Goal: Task Accomplishment & Management: Manage account settings

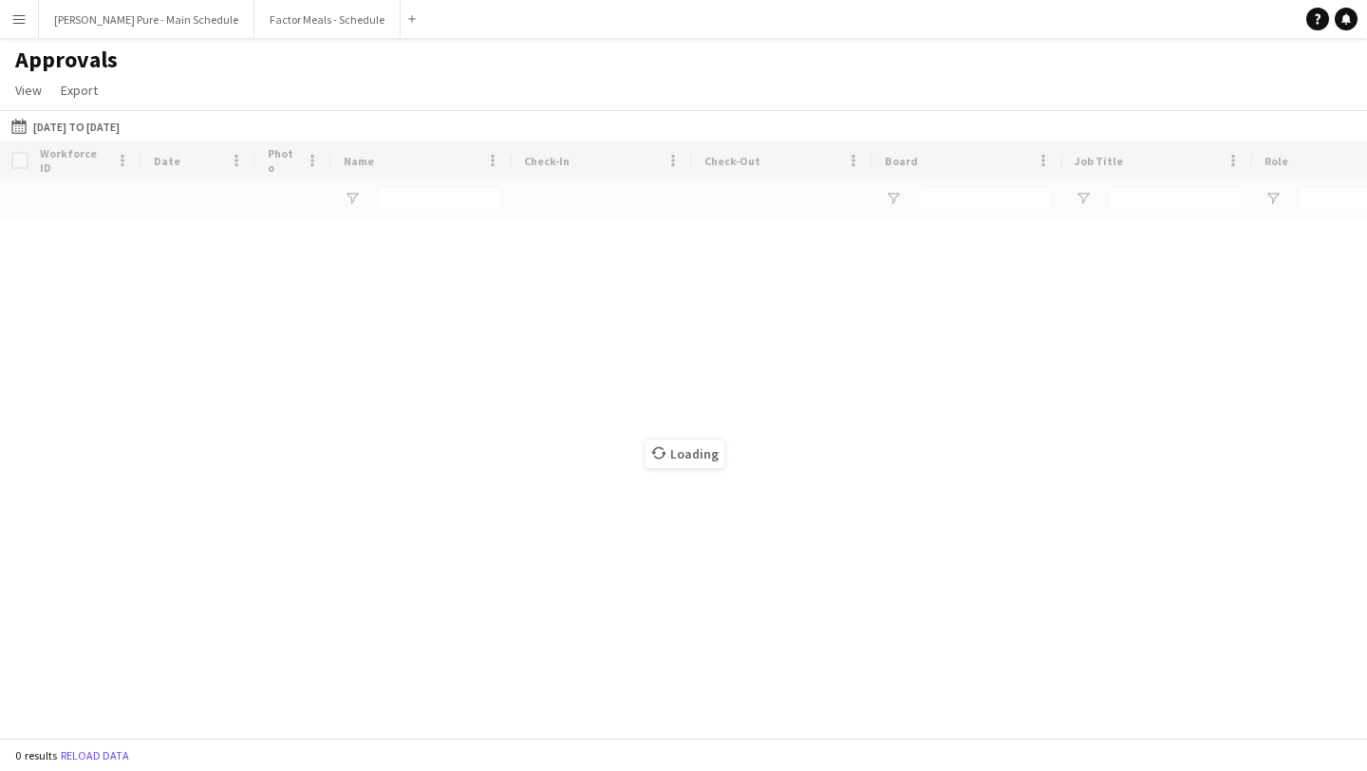
type input "**********"
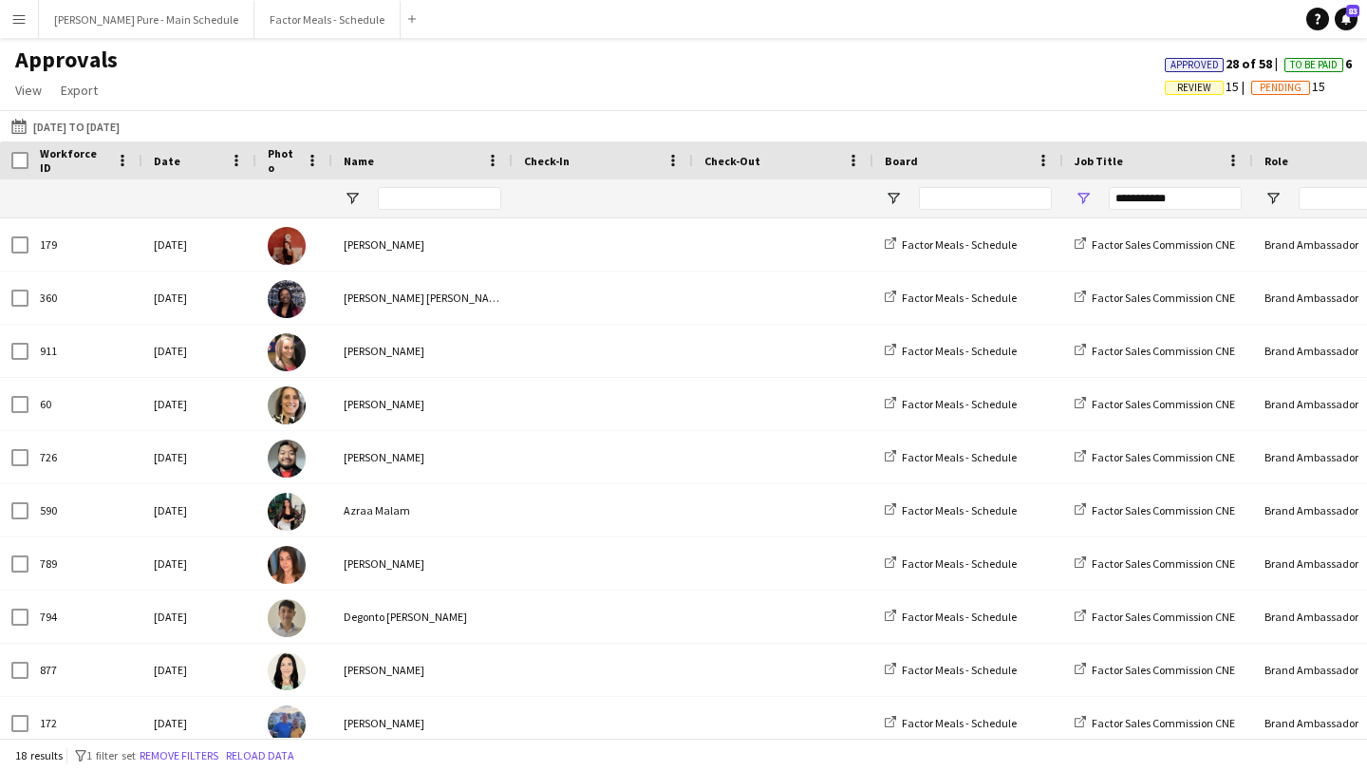
click at [21, 8] on button "Menu" at bounding box center [19, 19] width 38 height 38
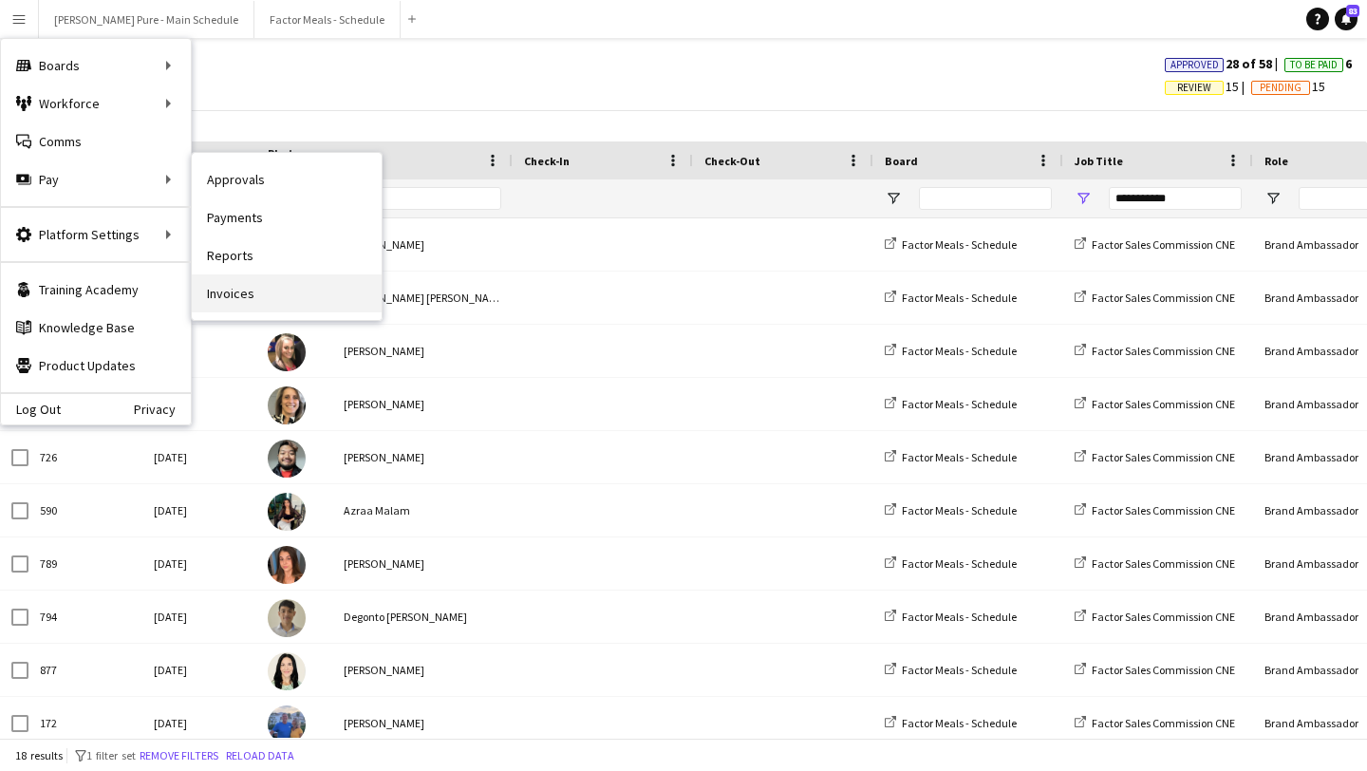
click at [307, 293] on link "Invoices" at bounding box center [287, 293] width 190 height 38
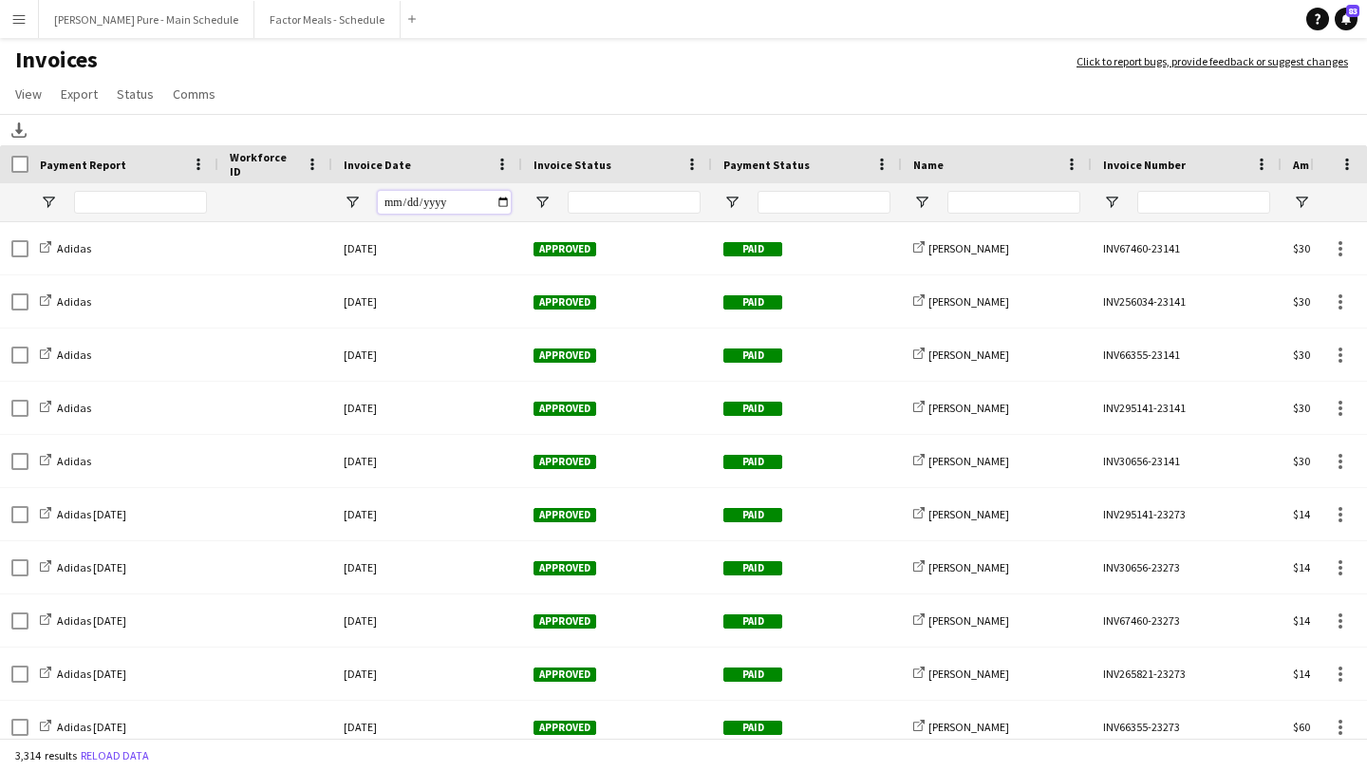
click at [500, 196] on input "Invoice Date Filter Input" at bounding box center [444, 202] width 133 height 23
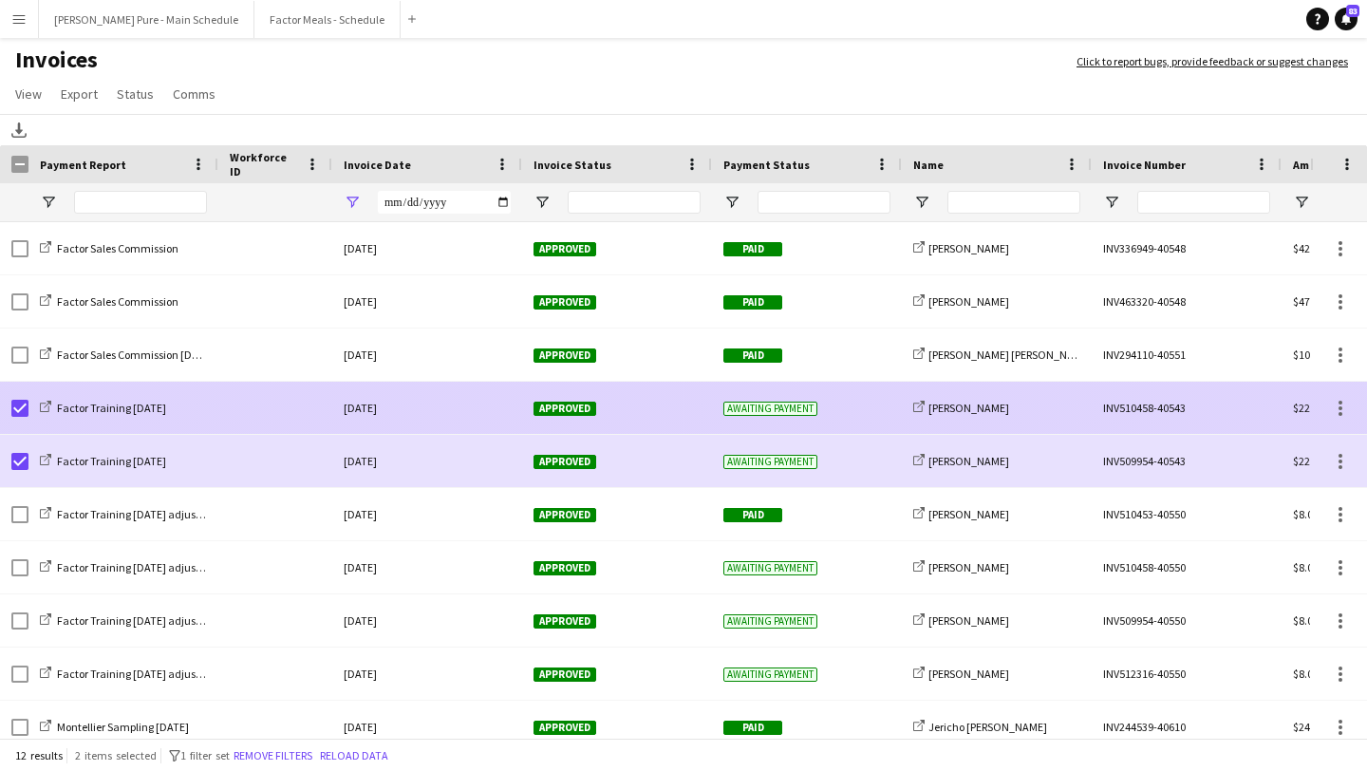
click at [572, 404] on span "Approved" at bounding box center [565, 409] width 63 height 14
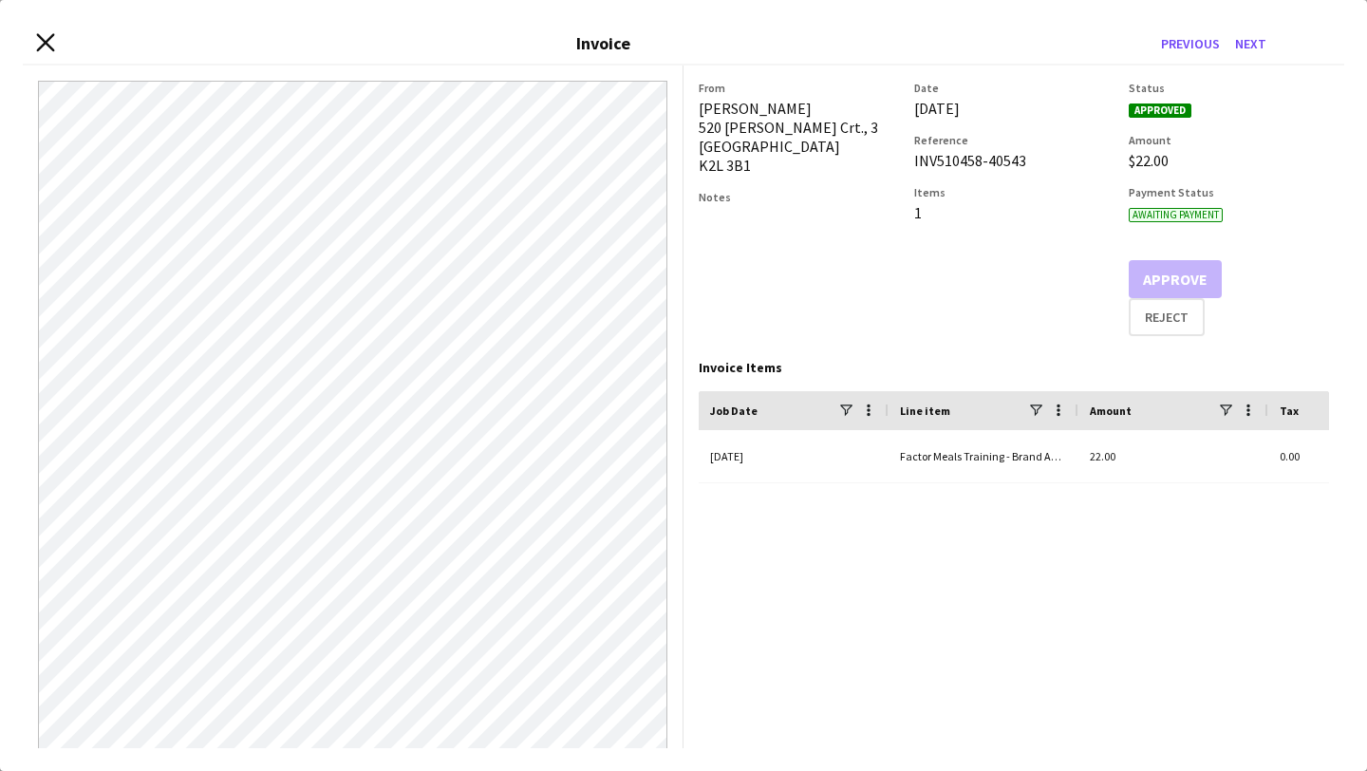
click at [38, 43] on icon "Close invoice dialog" at bounding box center [45, 42] width 18 height 18
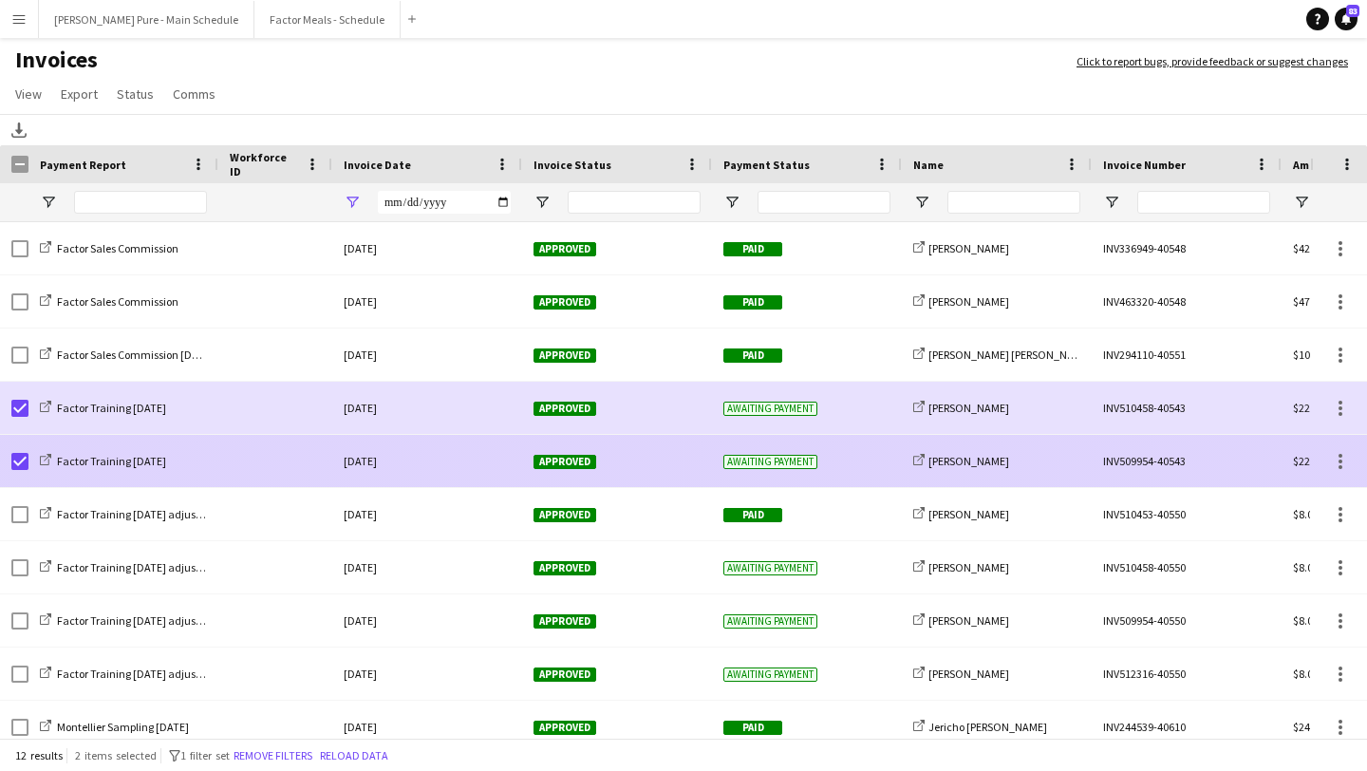
click at [535, 467] on span "Approved" at bounding box center [565, 462] width 63 height 14
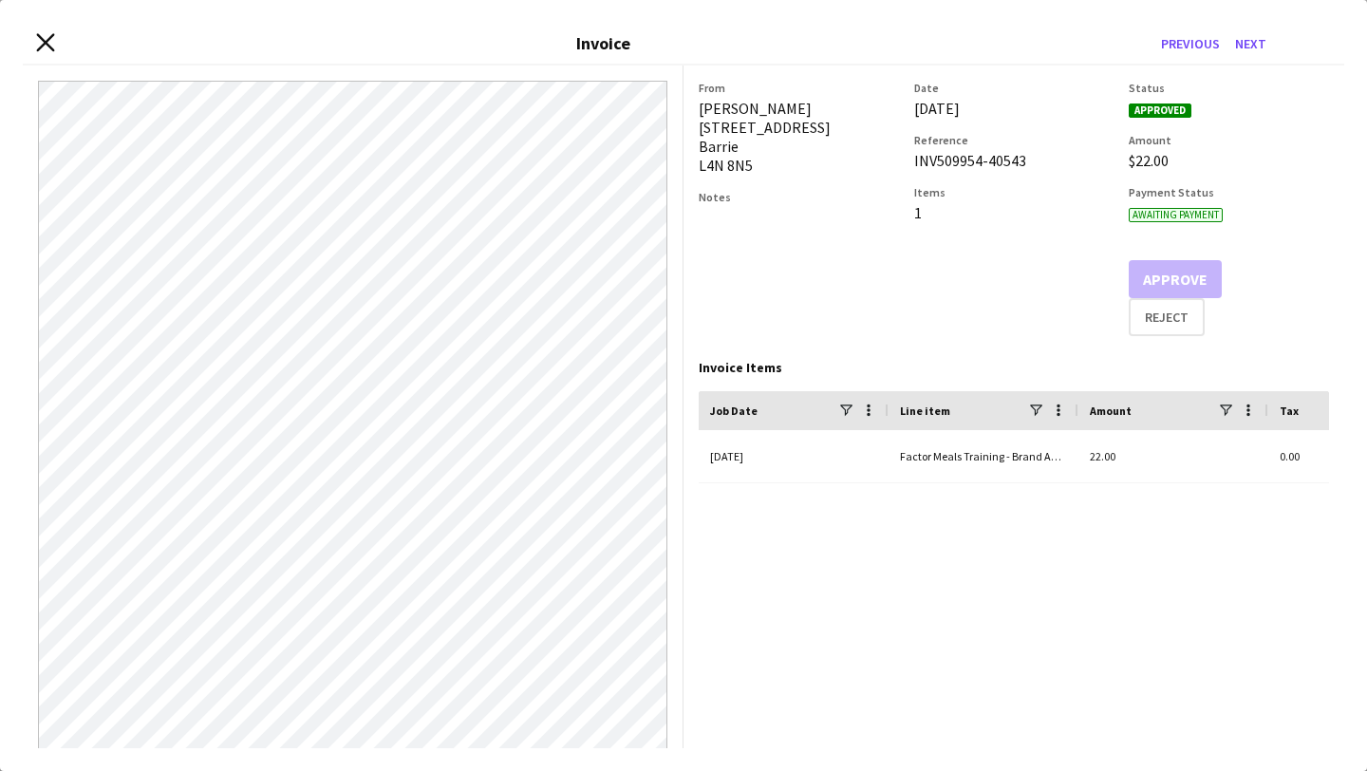
click at [45, 46] on icon "Close invoice dialog" at bounding box center [45, 42] width 18 height 18
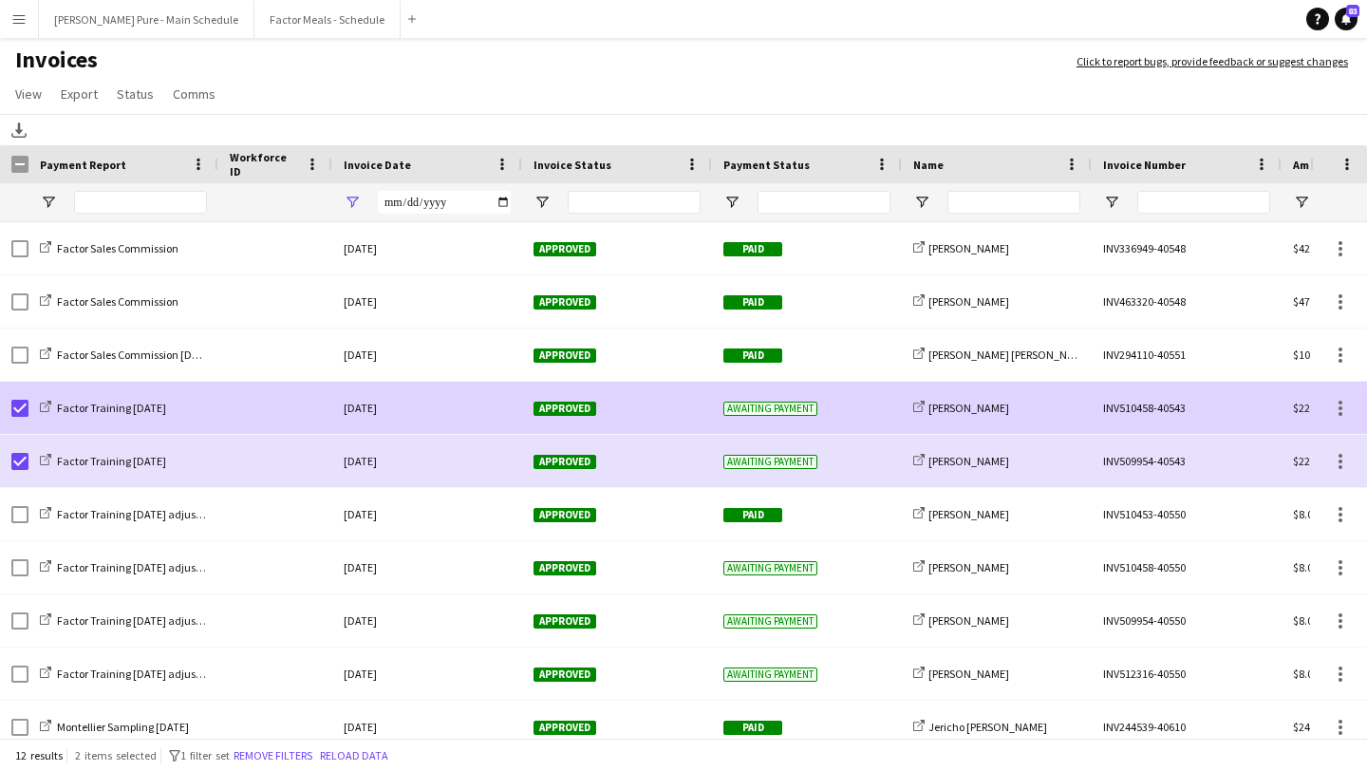
click at [568, 392] on div "Approved" at bounding box center [617, 408] width 190 height 52
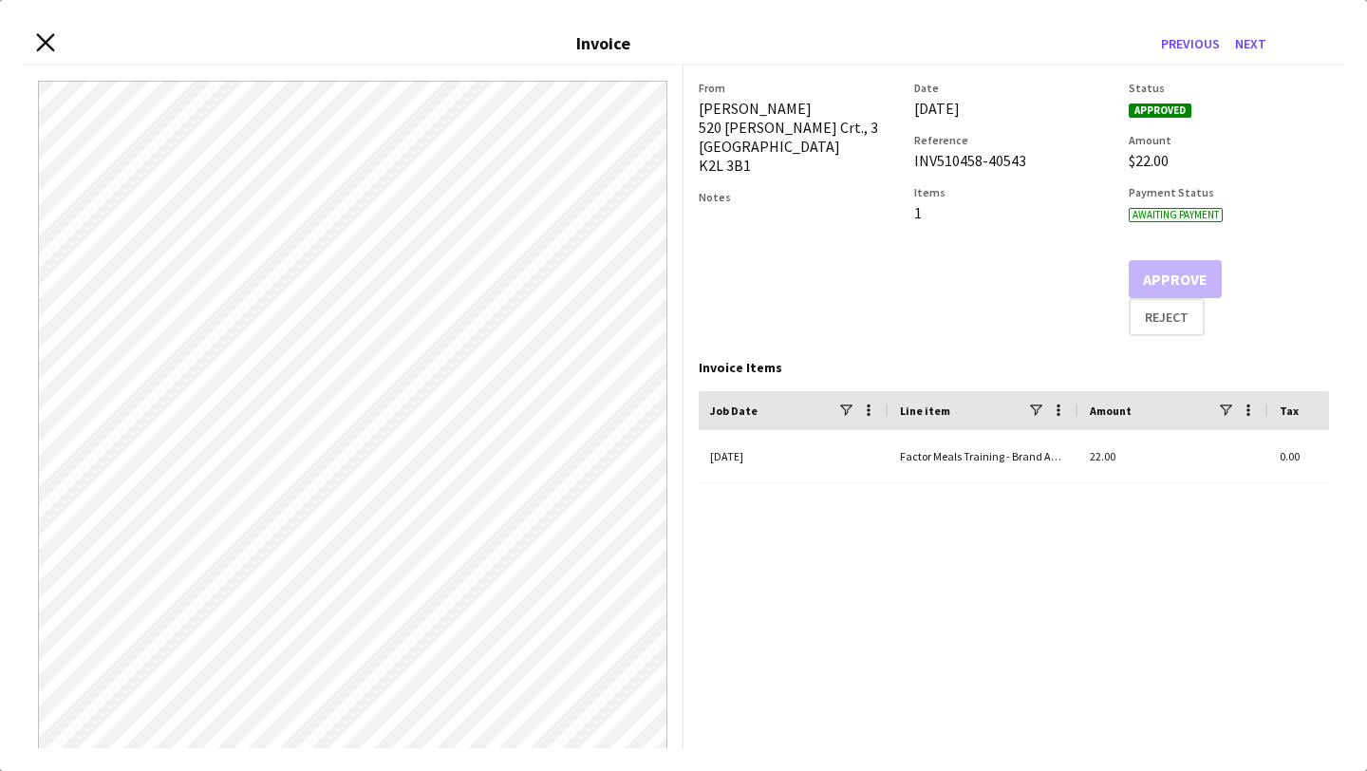
click at [41, 44] on icon "Close invoice dialog" at bounding box center [45, 42] width 18 height 18
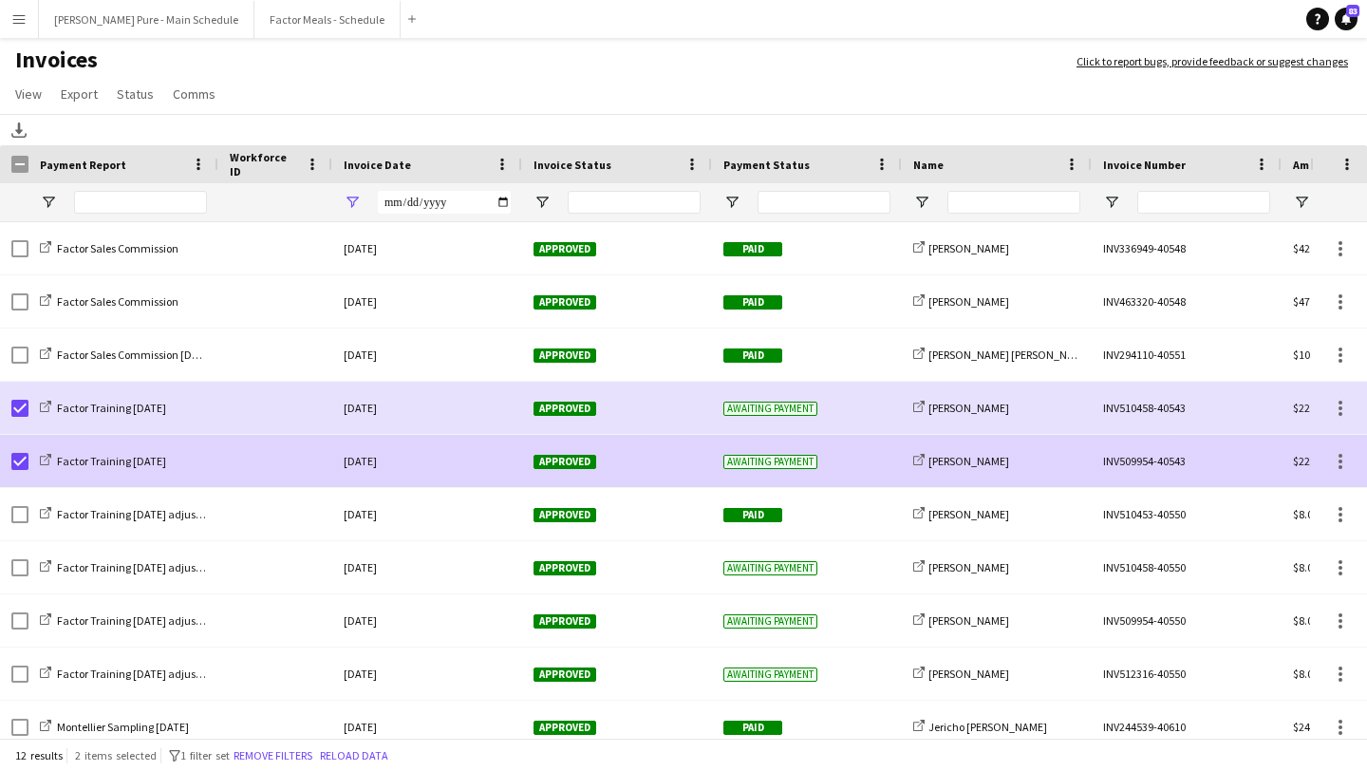
click at [556, 472] on div "Approved" at bounding box center [617, 461] width 190 height 52
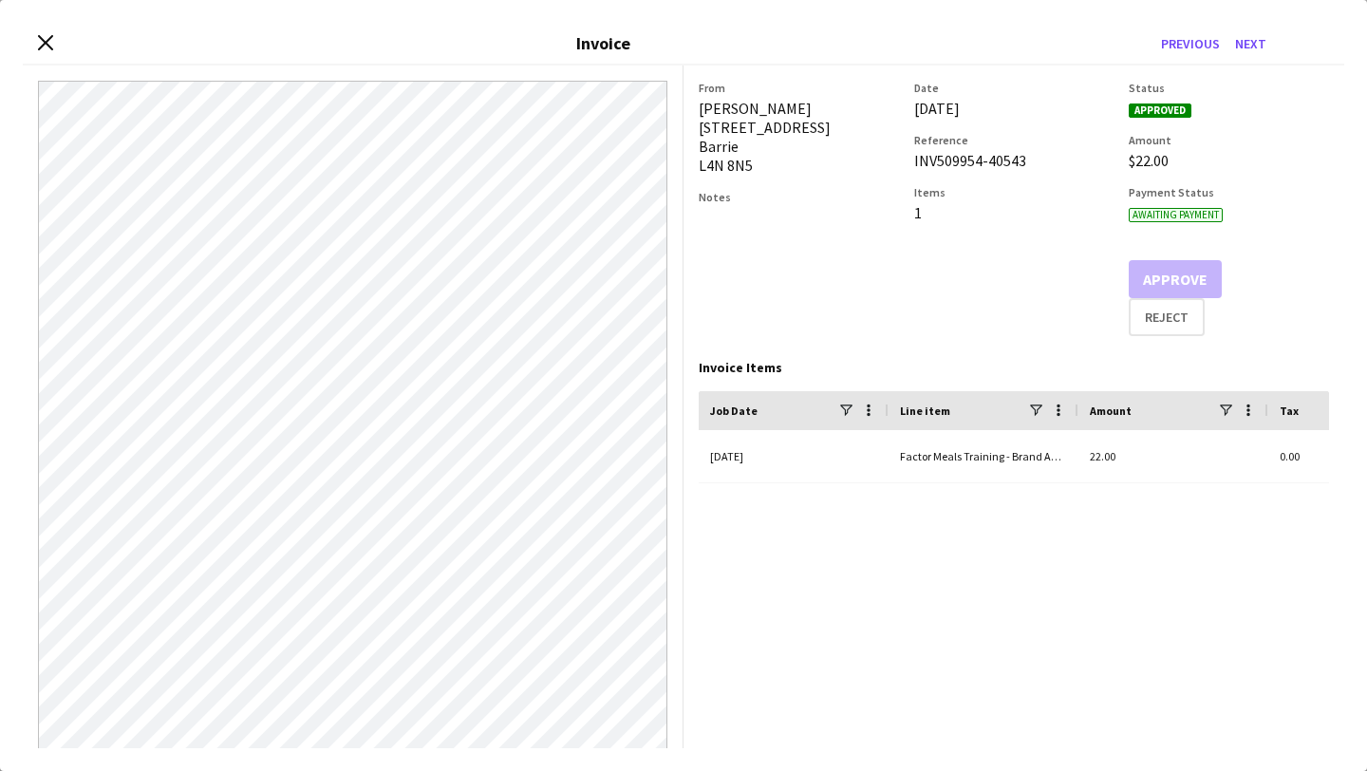
click at [41, 29] on div "Close invoice dialog Invoice Previous Next" at bounding box center [684, 44] width 1322 height 43
click at [41, 44] on icon "Close invoice dialog" at bounding box center [45, 42] width 18 height 18
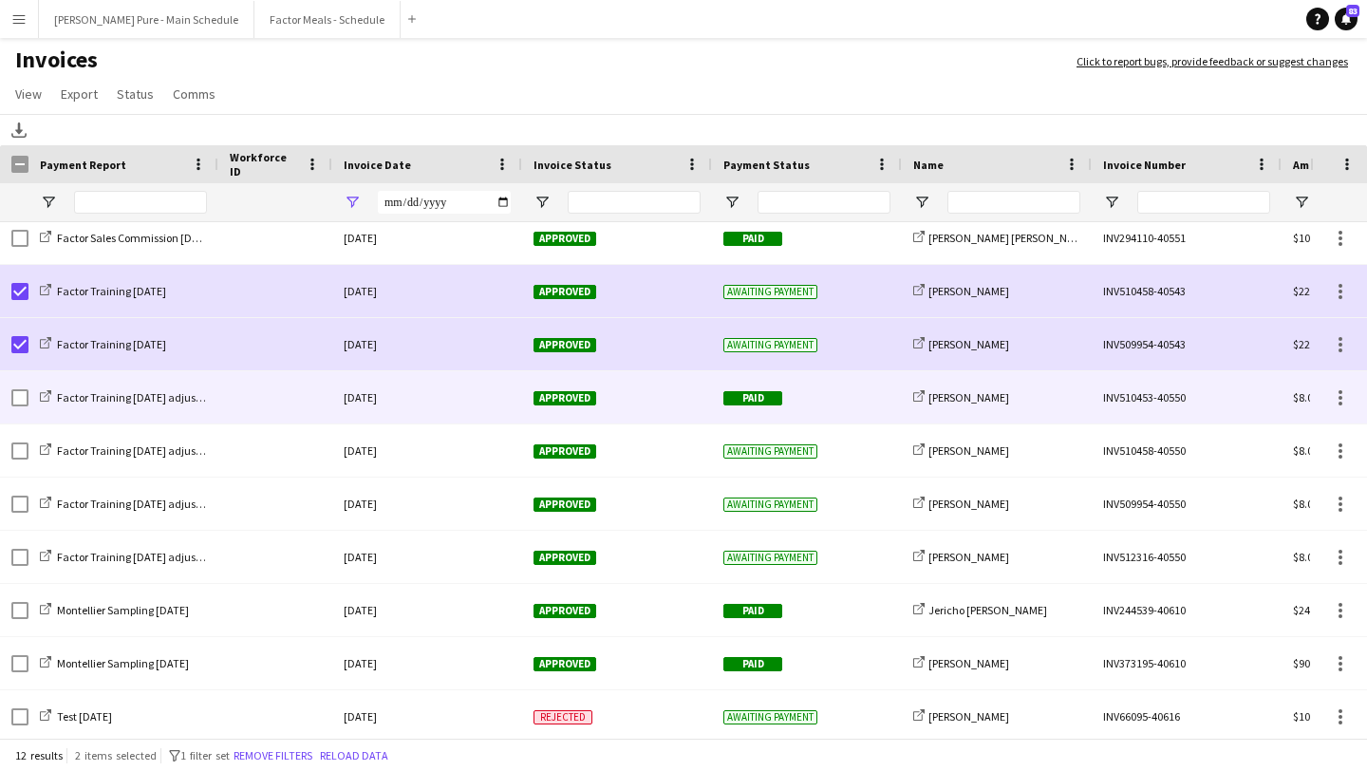
scroll to position [119, 0]
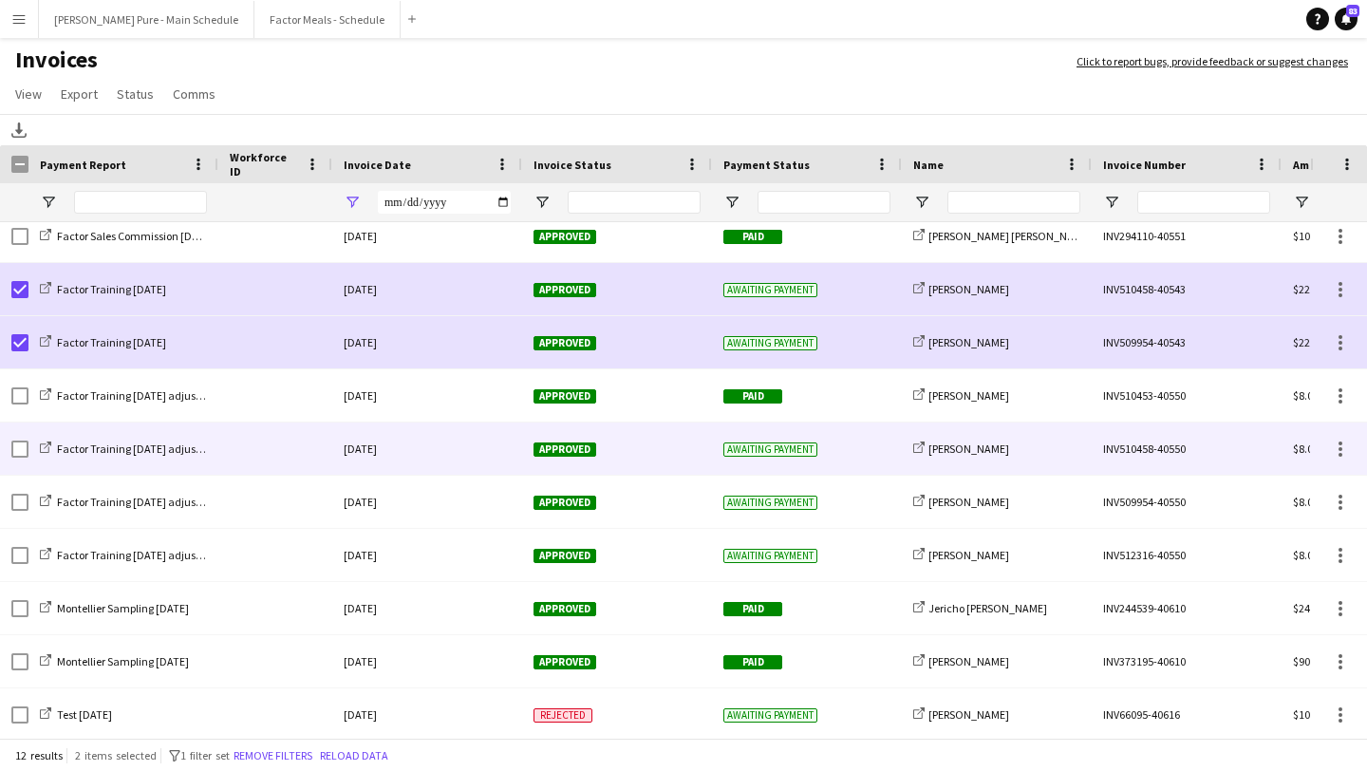
click at [551, 455] on span "Approved" at bounding box center [565, 449] width 63 height 14
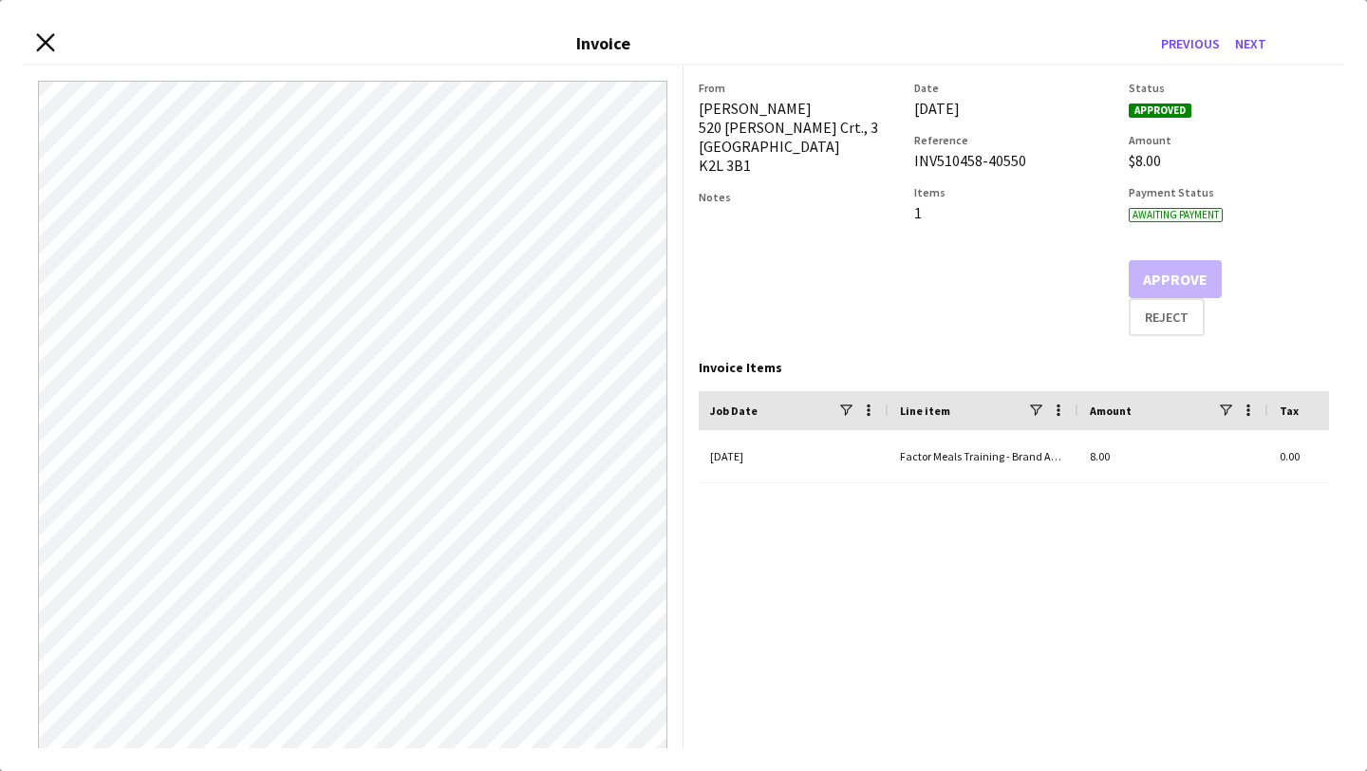
click at [49, 47] on icon at bounding box center [45, 42] width 18 height 18
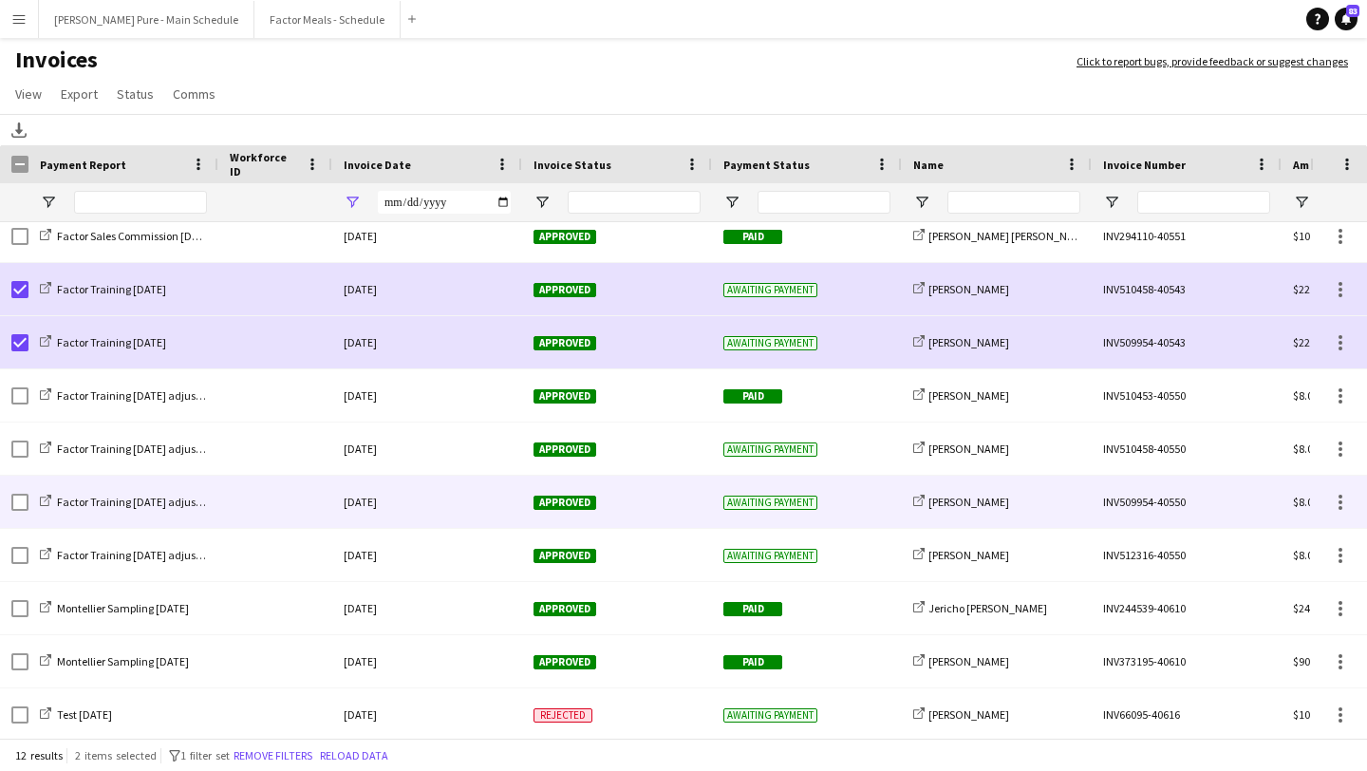
click at [534, 487] on div "Approved" at bounding box center [617, 502] width 190 height 52
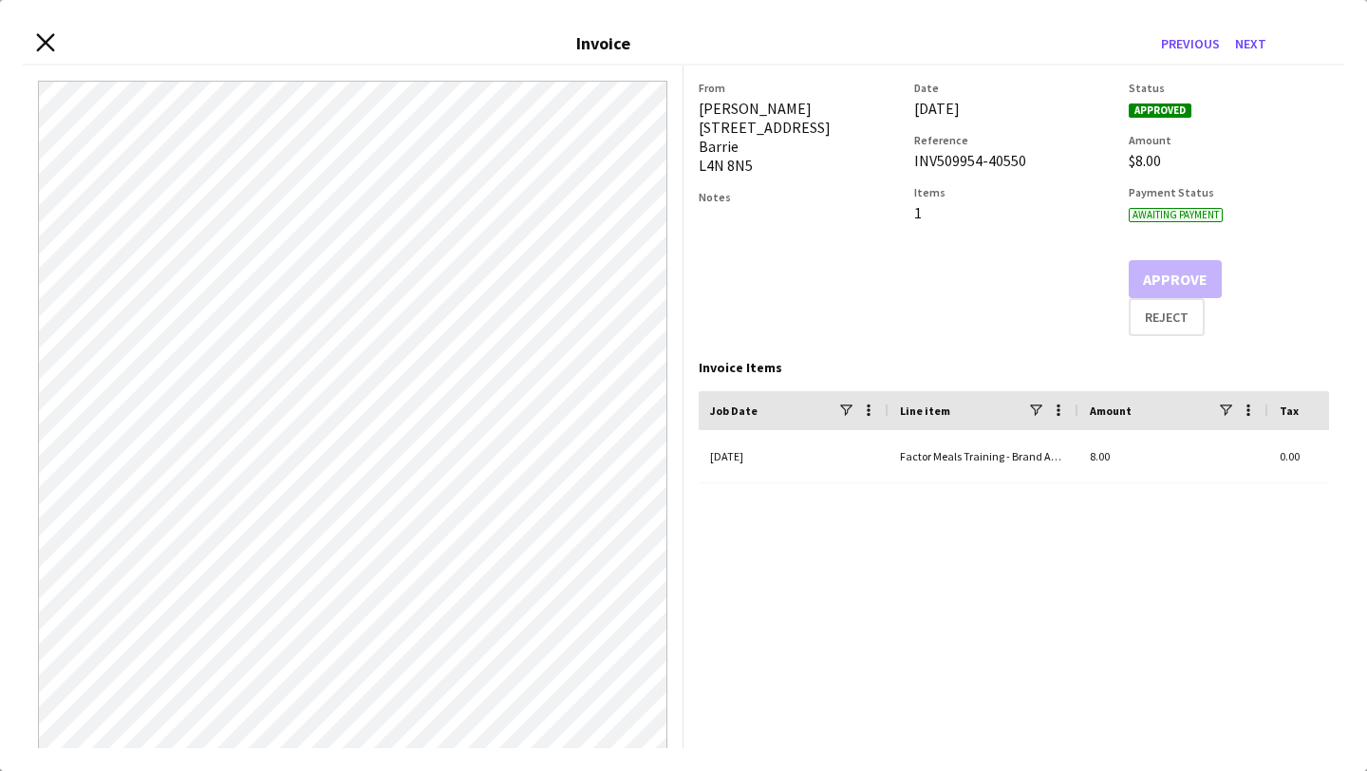
click at [46, 38] on icon "Close invoice dialog" at bounding box center [45, 42] width 18 height 18
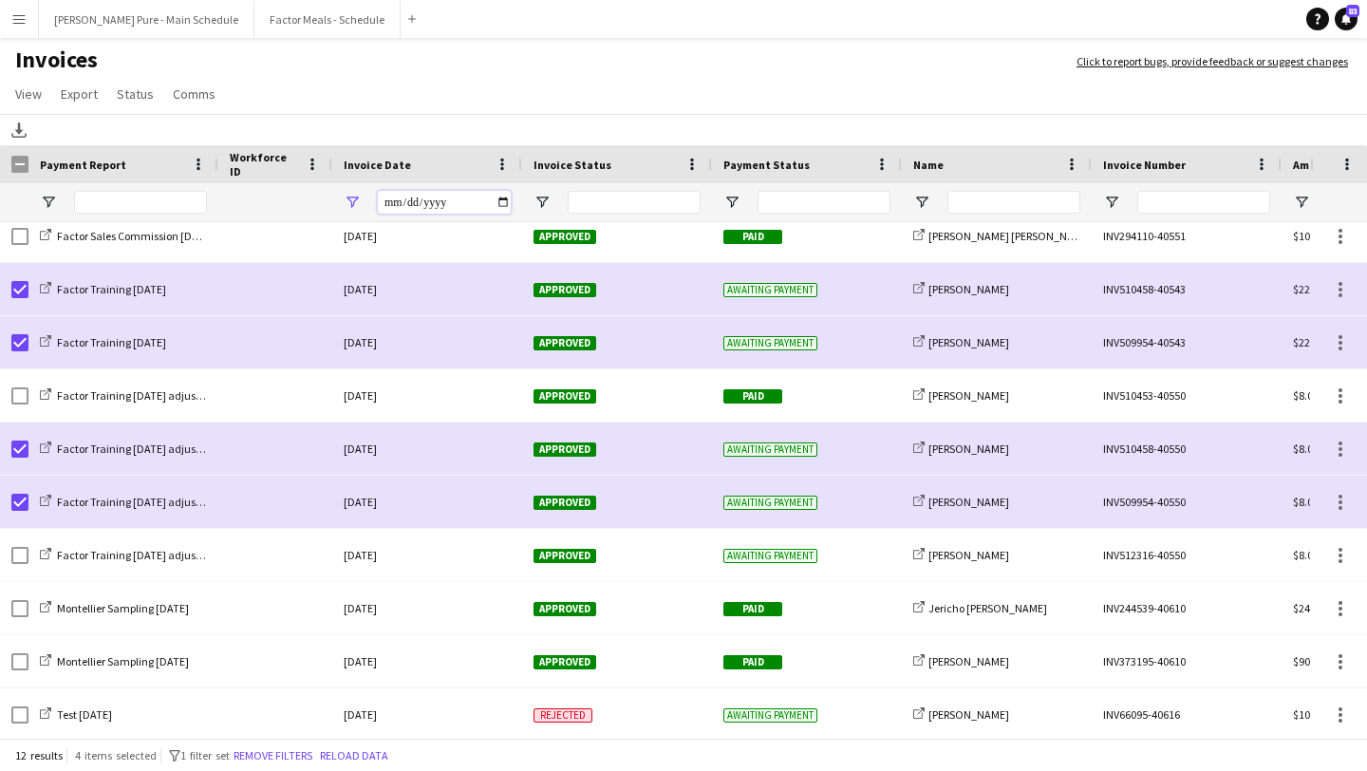
click at [502, 206] on input "**********" at bounding box center [444, 202] width 133 height 23
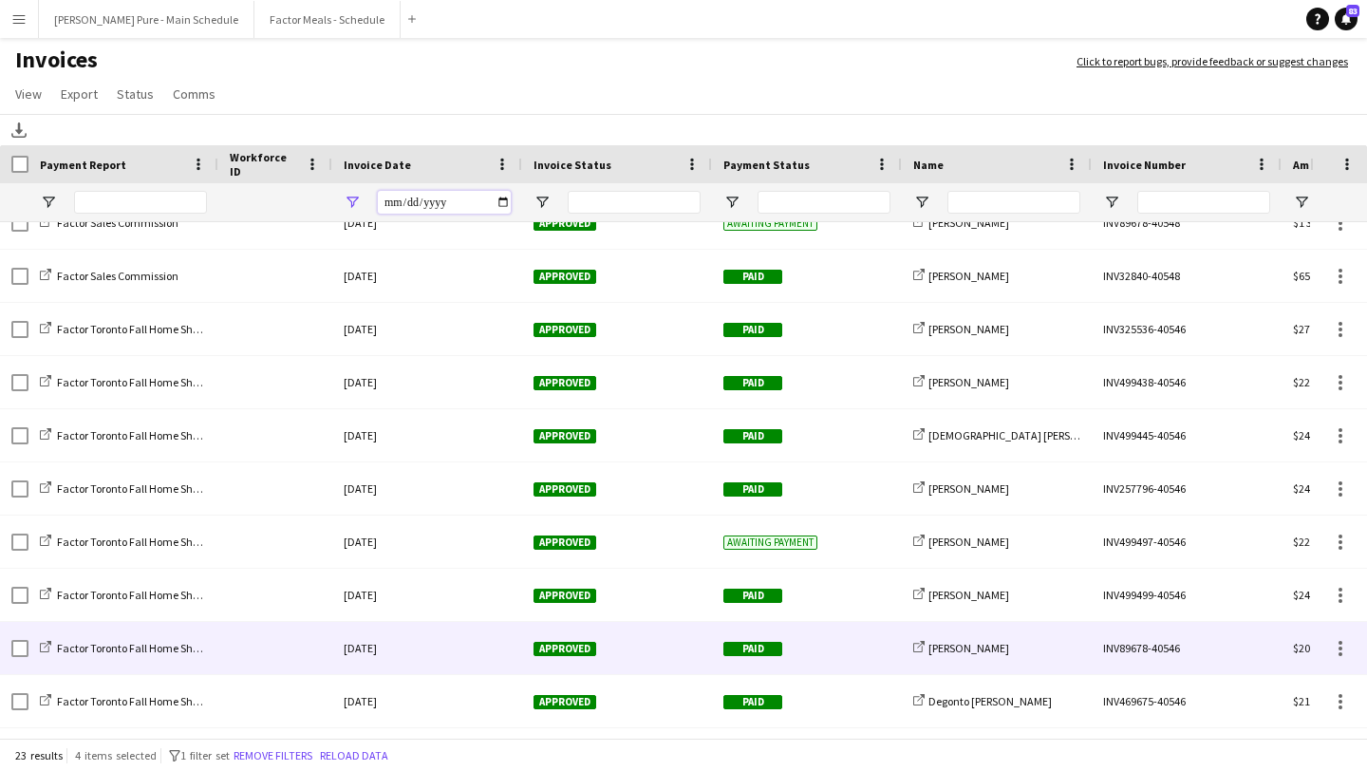
scroll to position [452, 0]
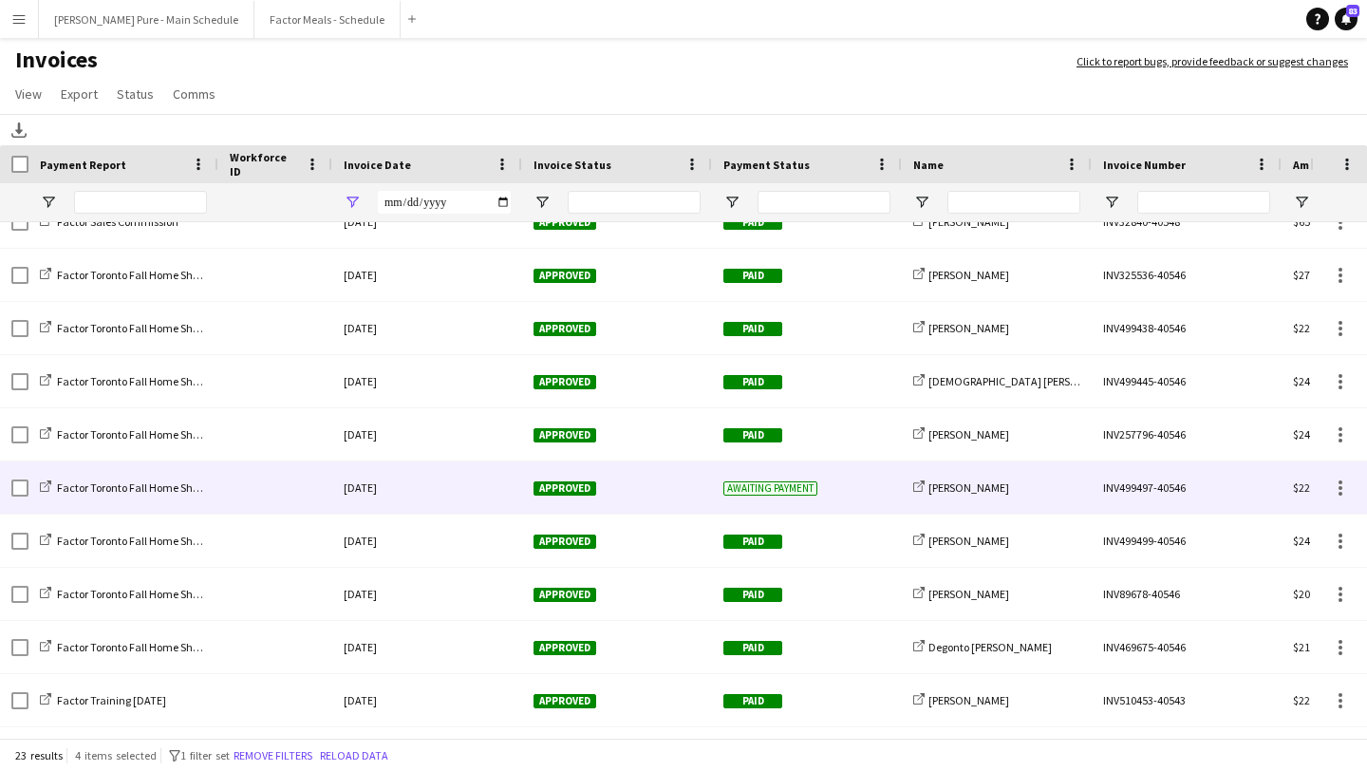
click at [568, 487] on span "Approved" at bounding box center [565, 488] width 63 height 14
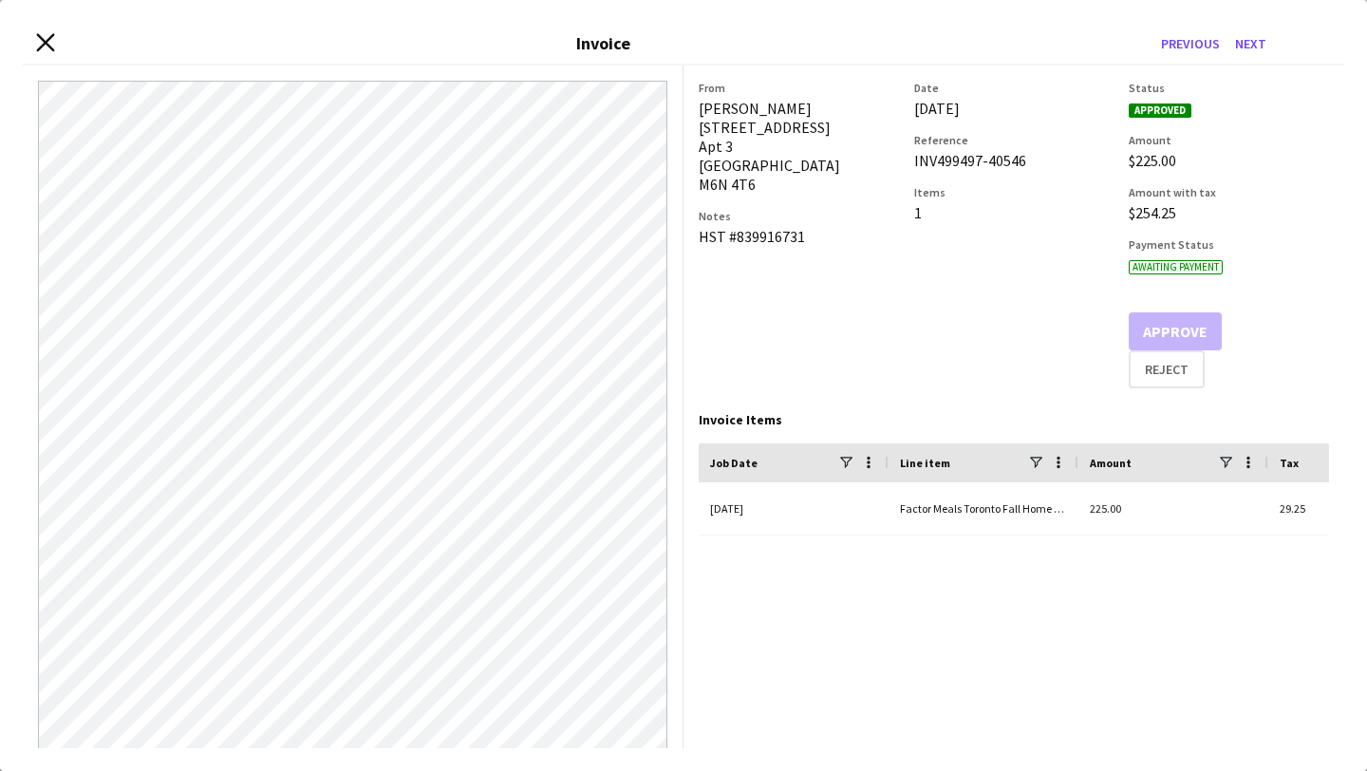
click at [42, 38] on icon at bounding box center [45, 42] width 18 height 18
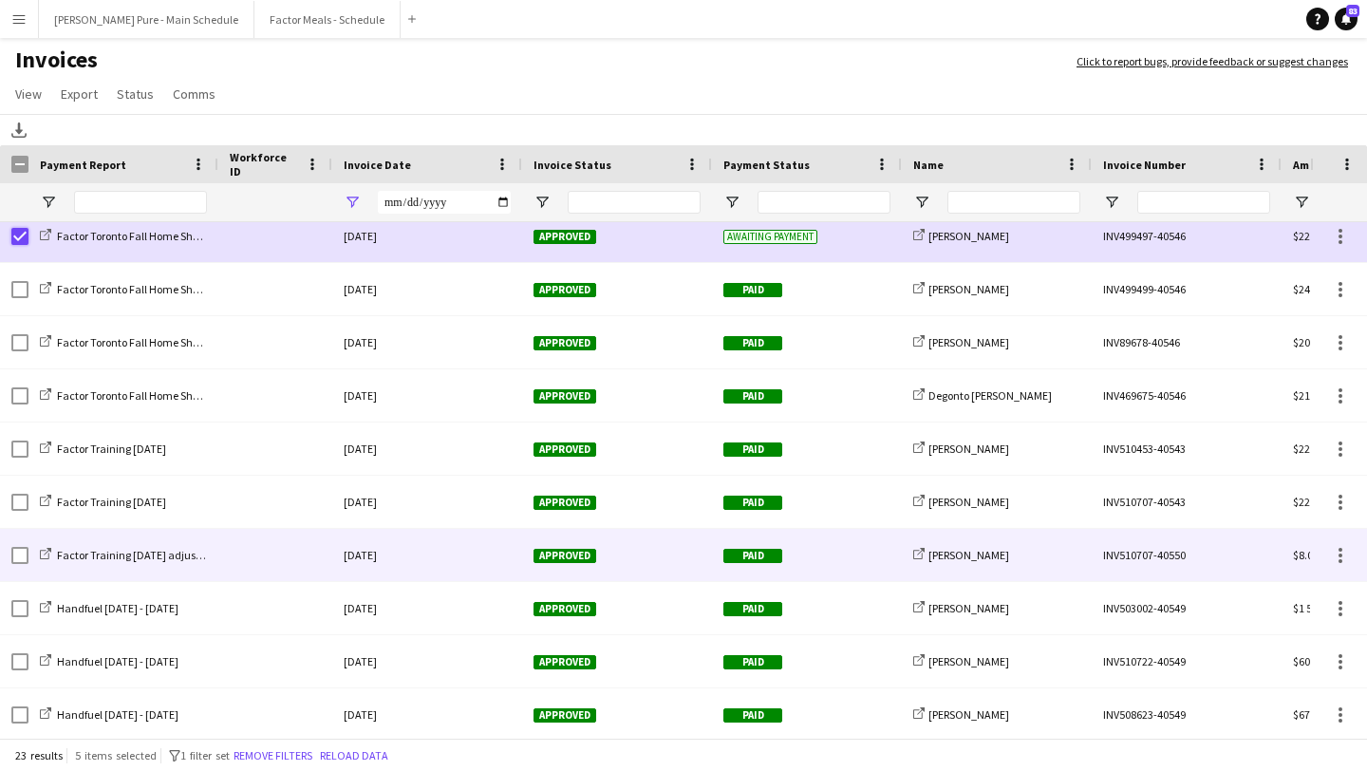
scroll to position [0, 0]
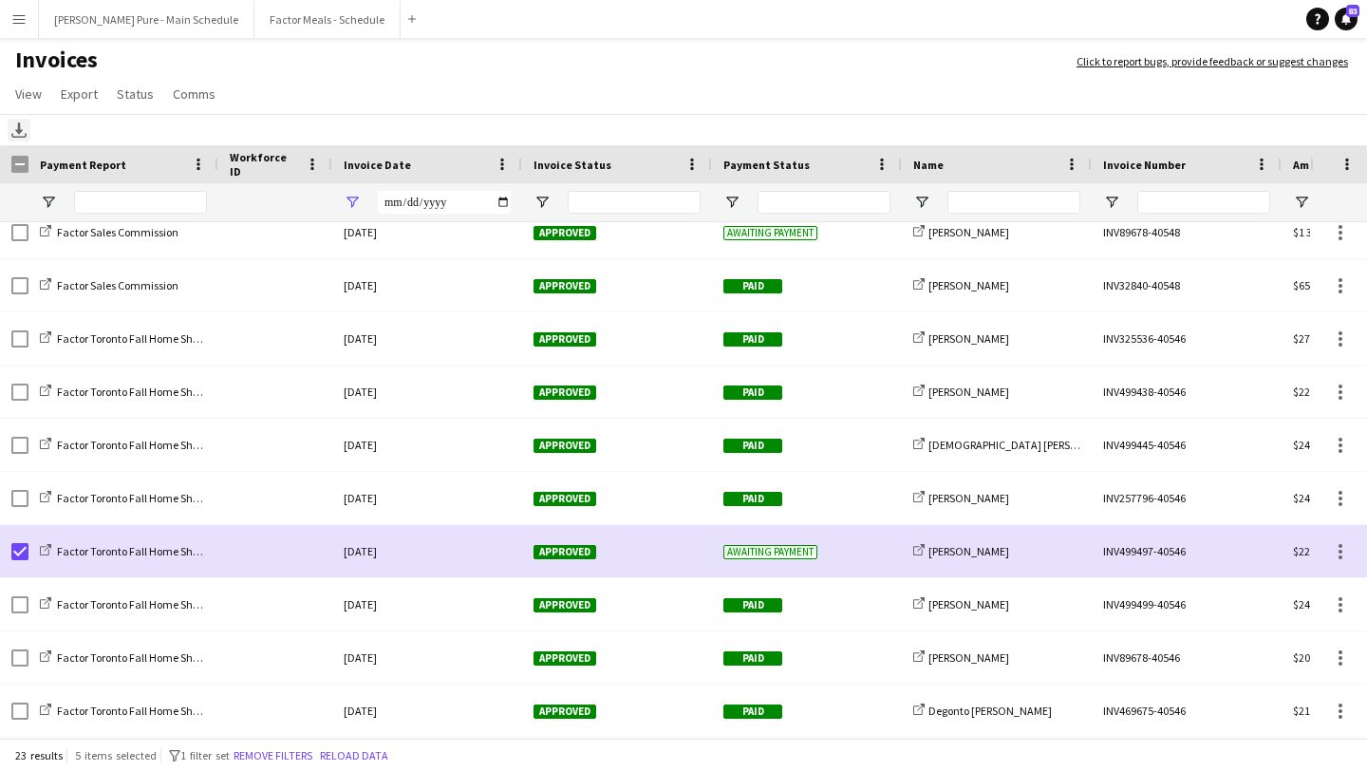
click at [22, 122] on icon "Download" at bounding box center [18, 129] width 15 height 15
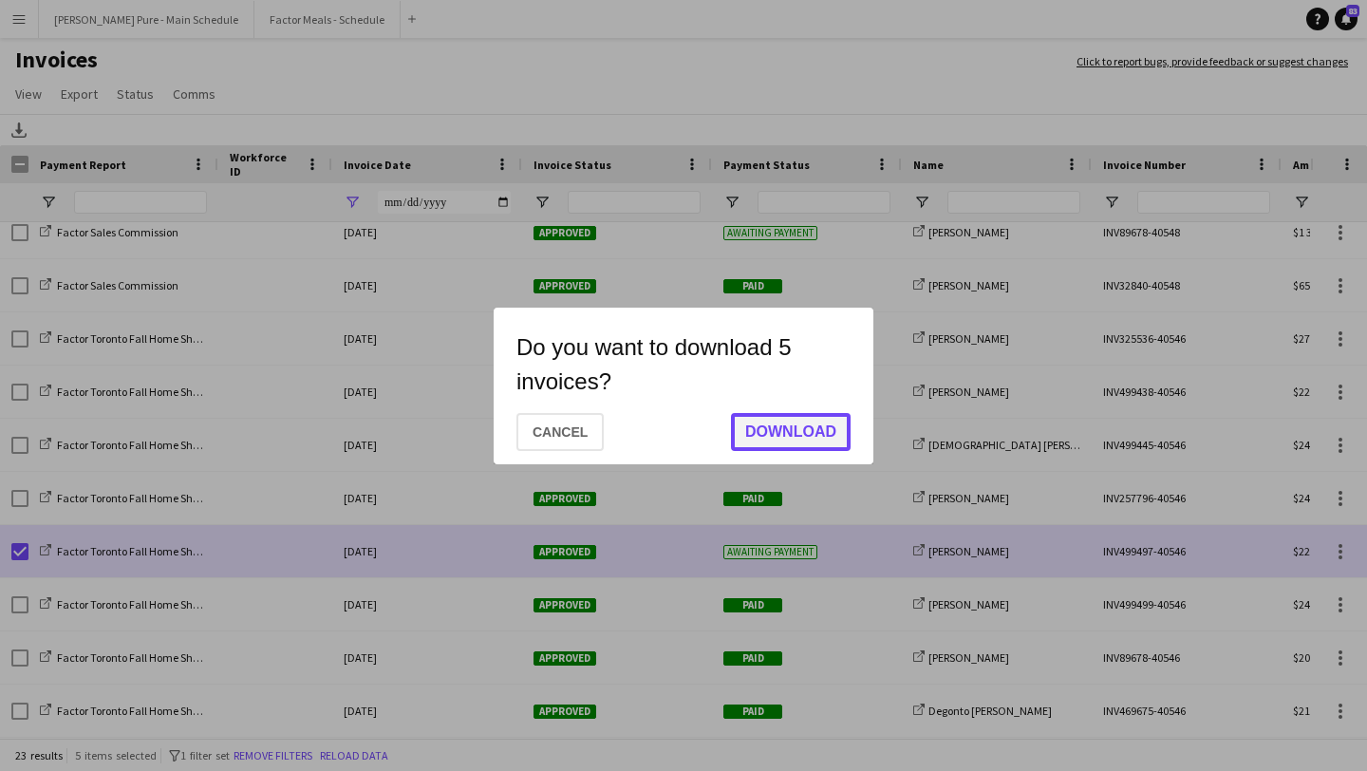
click at [764, 425] on button "Download" at bounding box center [791, 432] width 120 height 38
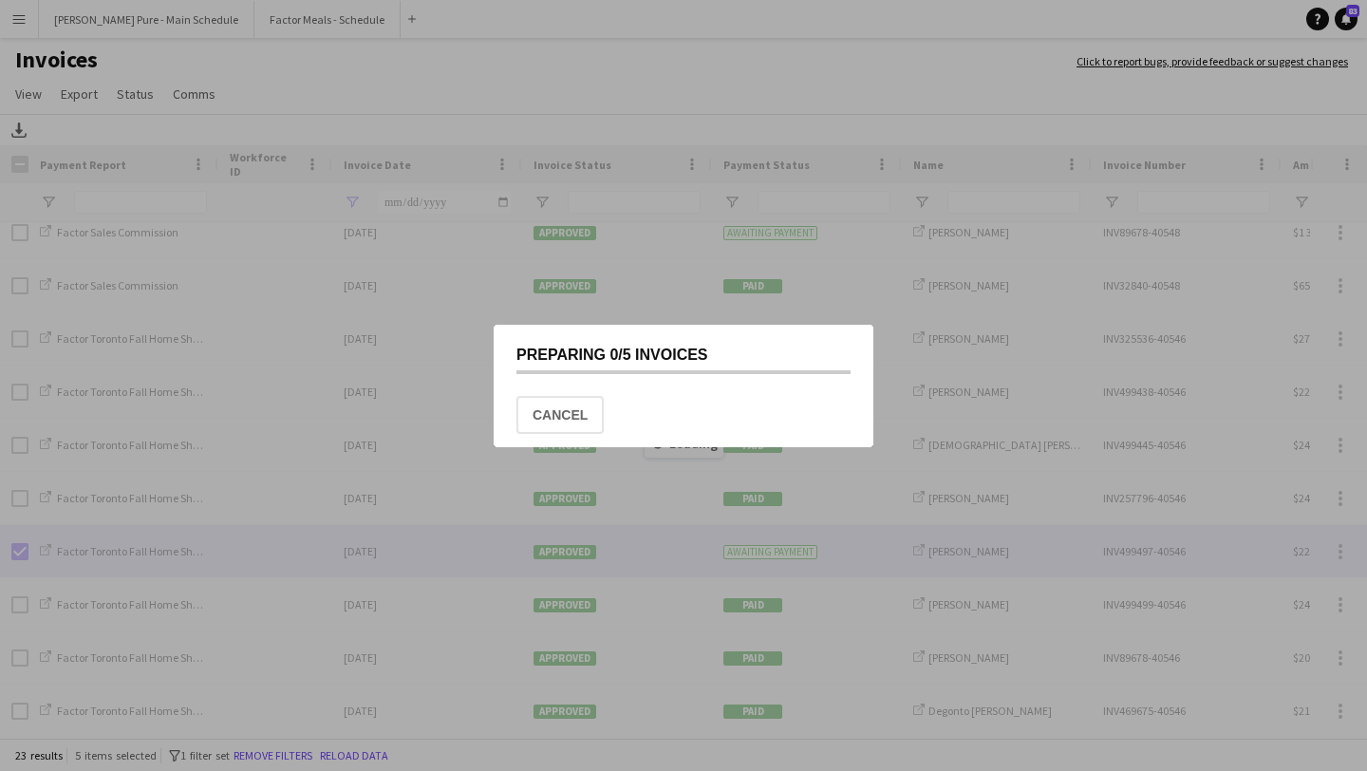
click at [793, 420] on mat-dialog-actions "Cancel" at bounding box center [683, 415] width 334 height 66
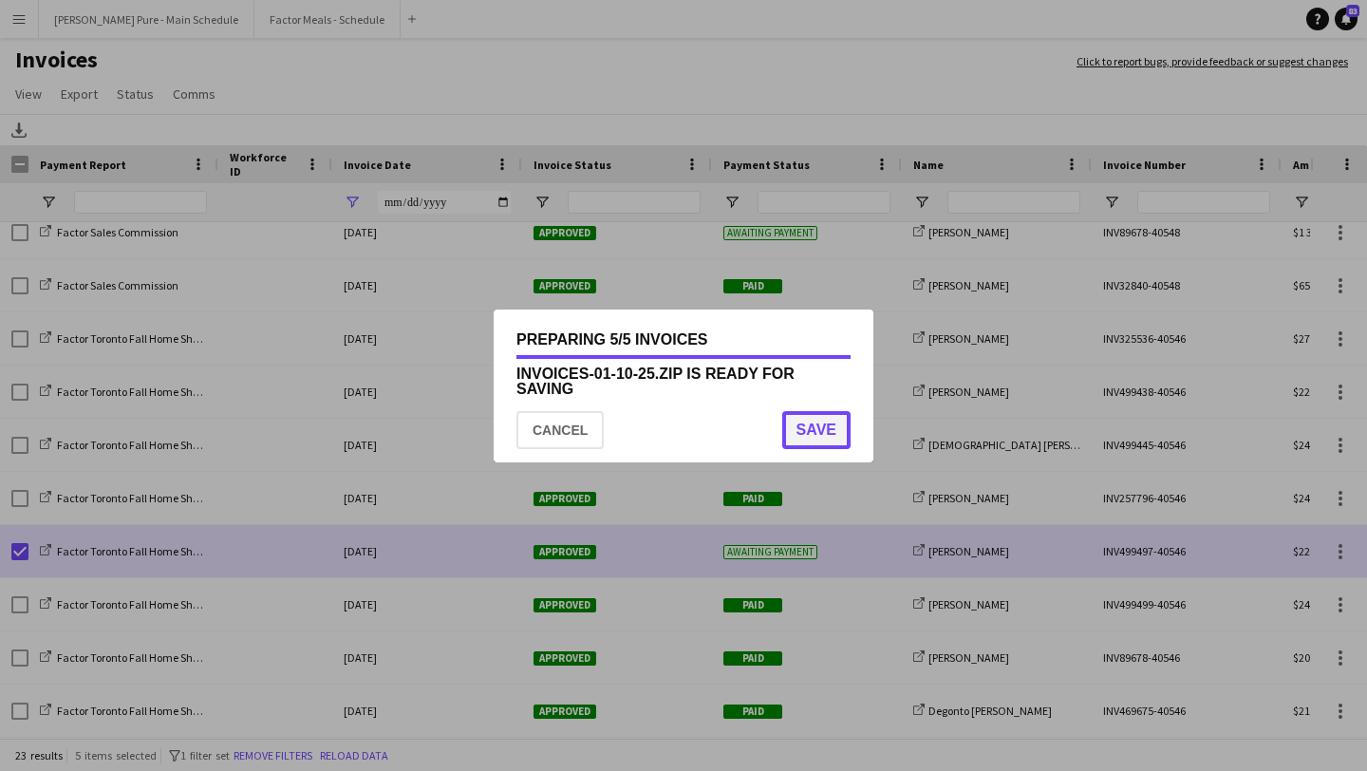
click at [815, 440] on button "Save" at bounding box center [816, 430] width 68 height 38
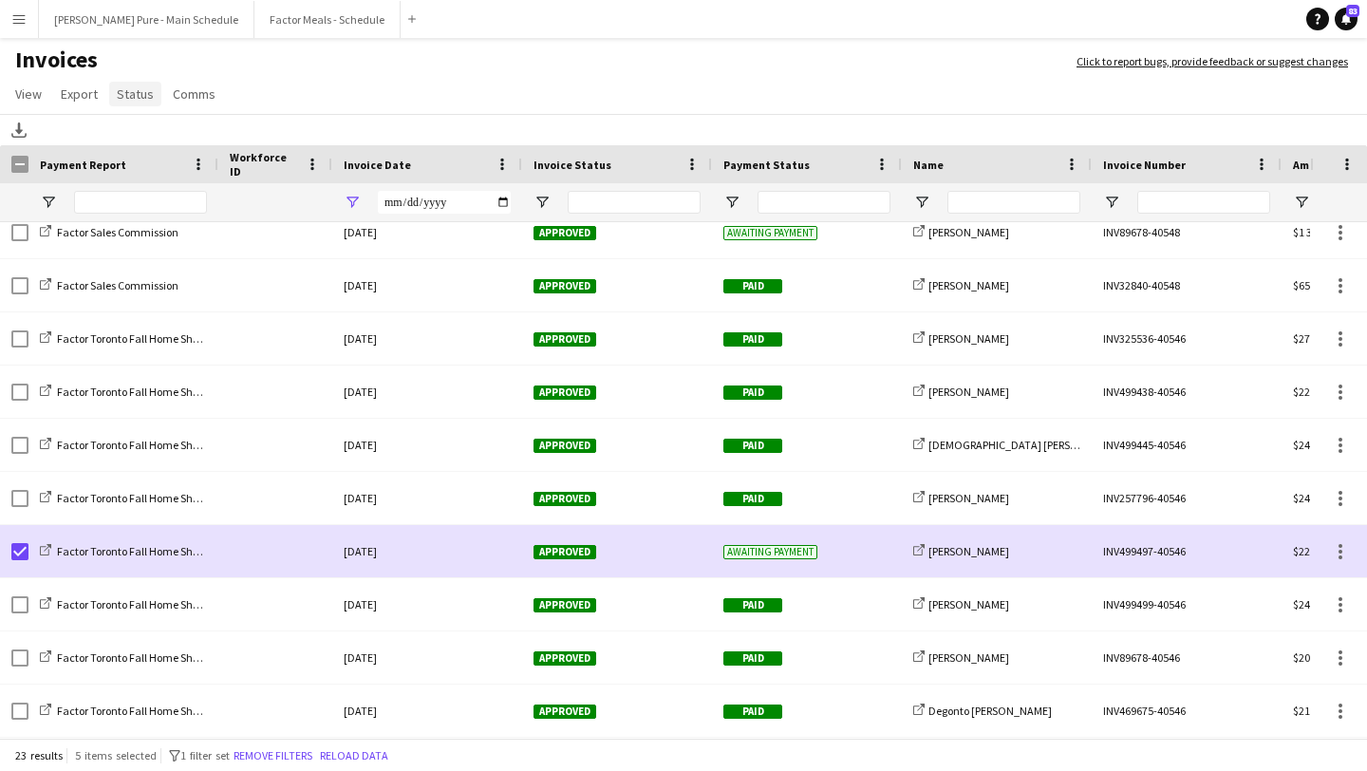
click at [145, 92] on span "Status" at bounding box center [135, 93] width 37 height 17
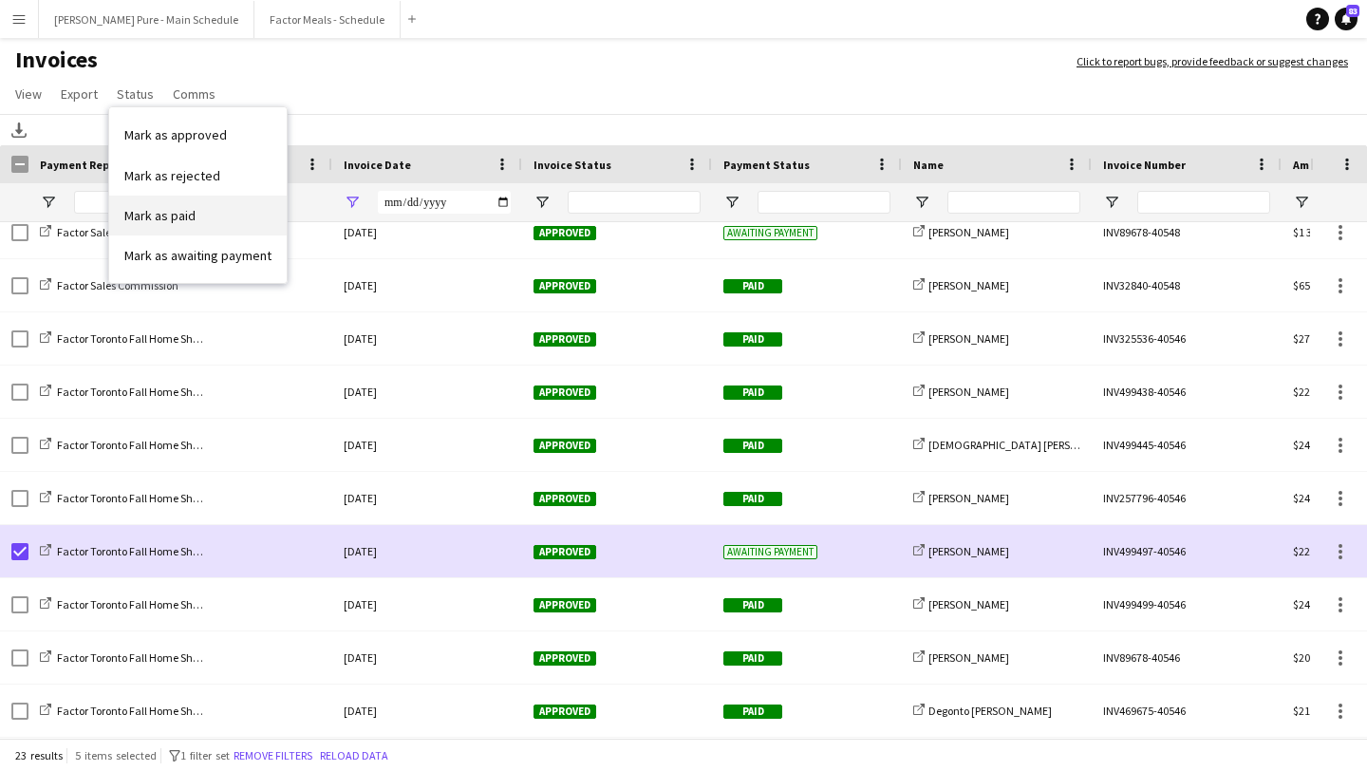
click at [222, 221] on link "Mark as paid" at bounding box center [198, 216] width 178 height 40
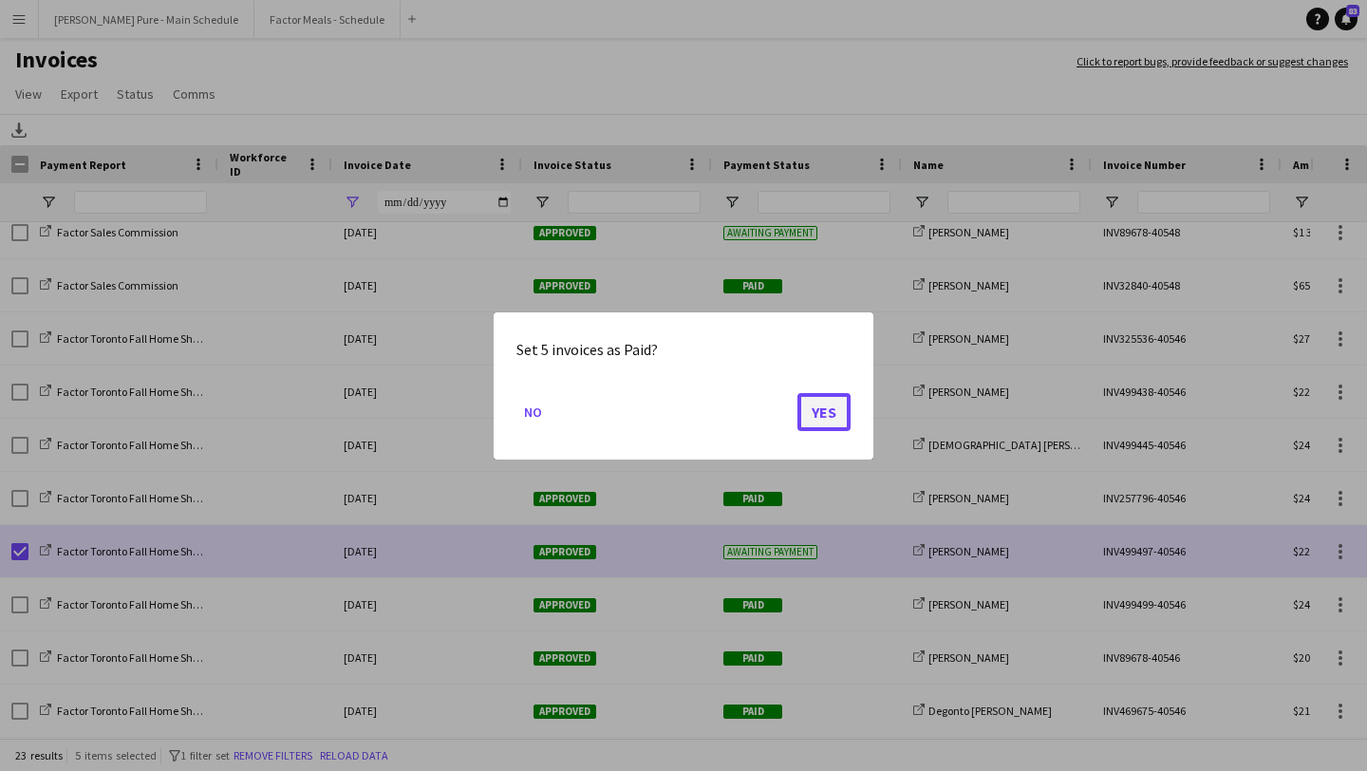
click at [836, 420] on button "Yes" at bounding box center [823, 411] width 53 height 38
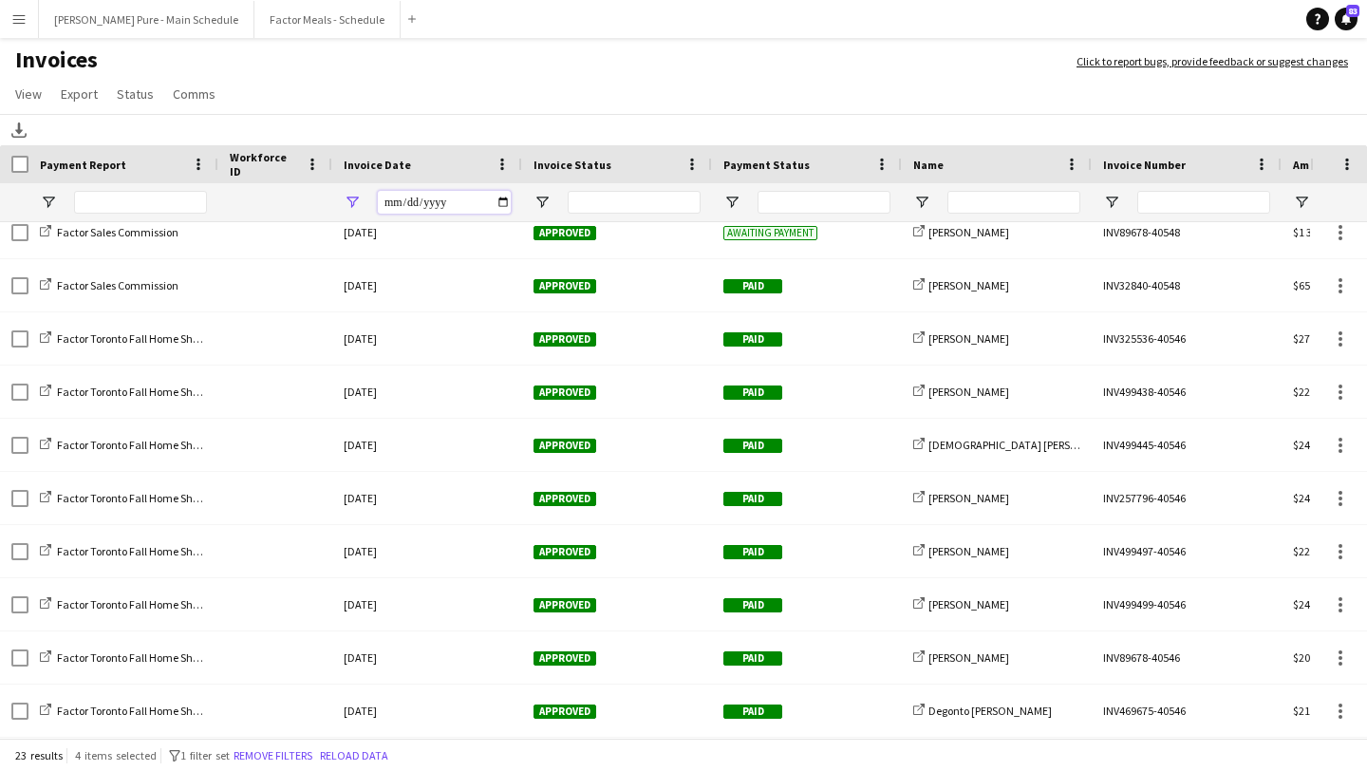
click at [500, 199] on input "**********" at bounding box center [444, 202] width 133 height 23
type input "**********"
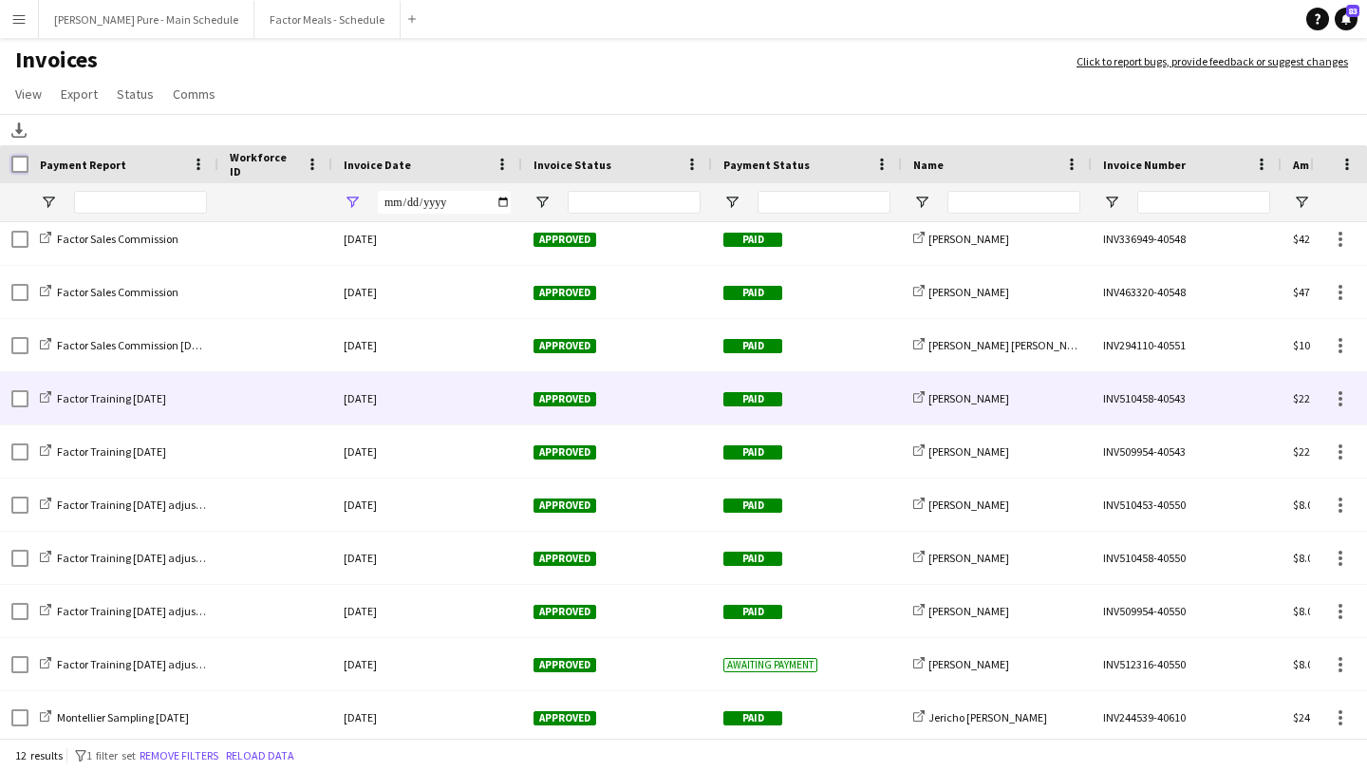
scroll to position [9, 0]
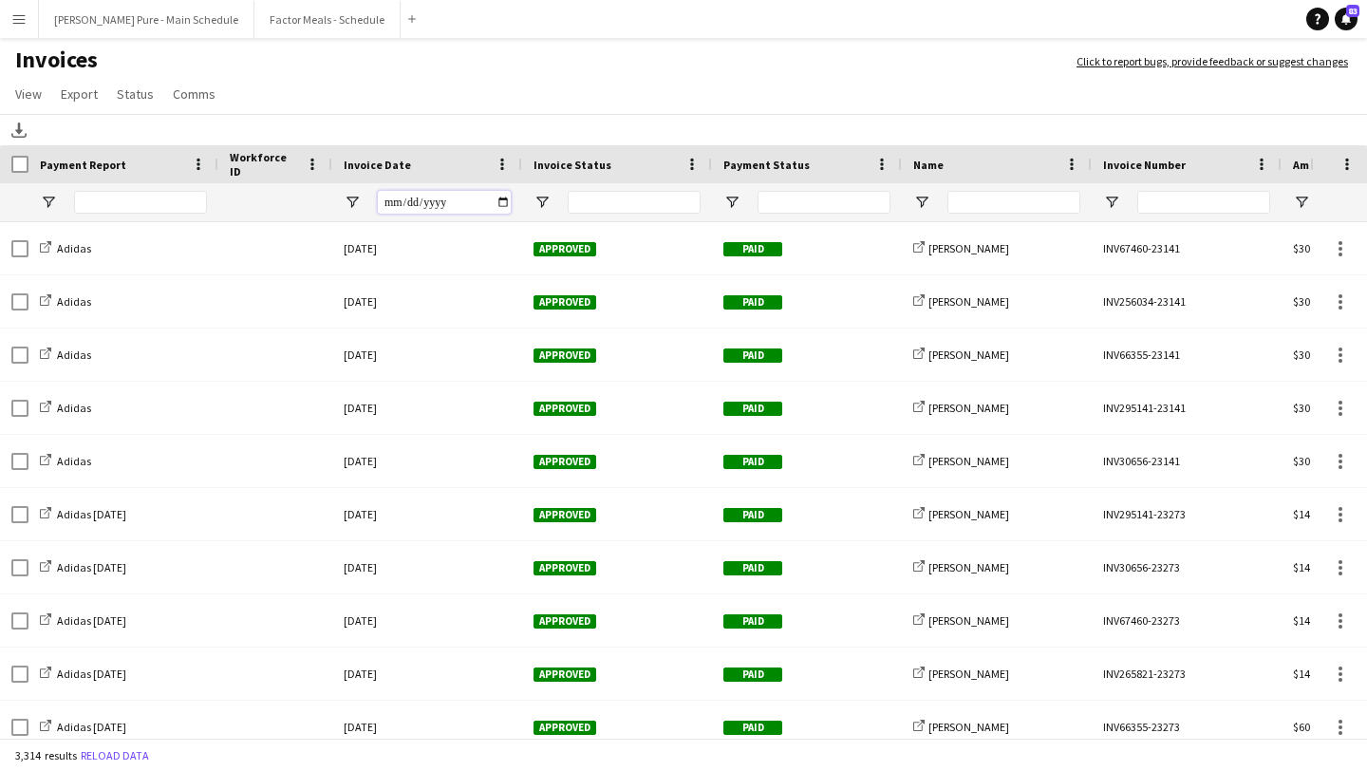
click at [494, 204] on input "Invoice Date Filter Input" at bounding box center [444, 202] width 133 height 23
click at [499, 204] on input "Invoice Date Filter Input" at bounding box center [444, 202] width 133 height 23
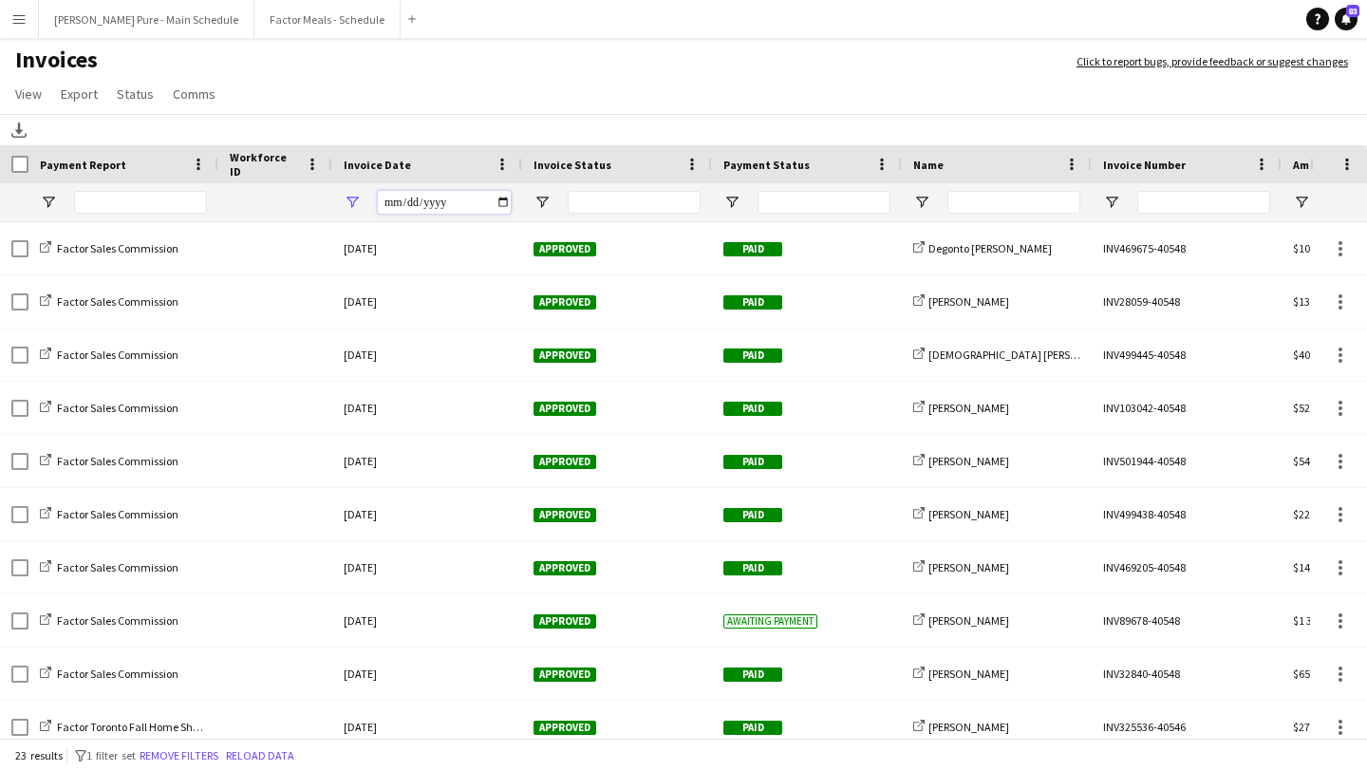
click at [500, 200] on input "**********" at bounding box center [444, 202] width 133 height 23
type input "**********"
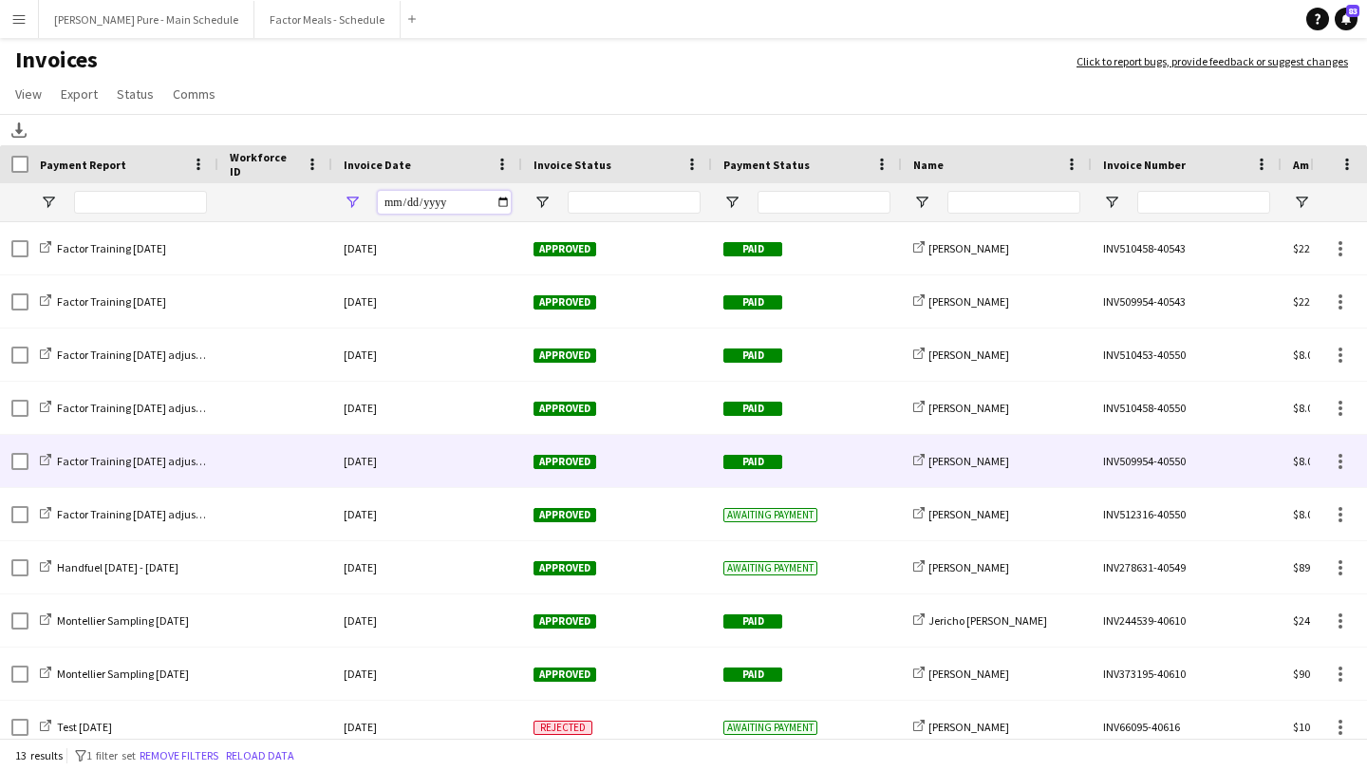
scroll to position [172, 0]
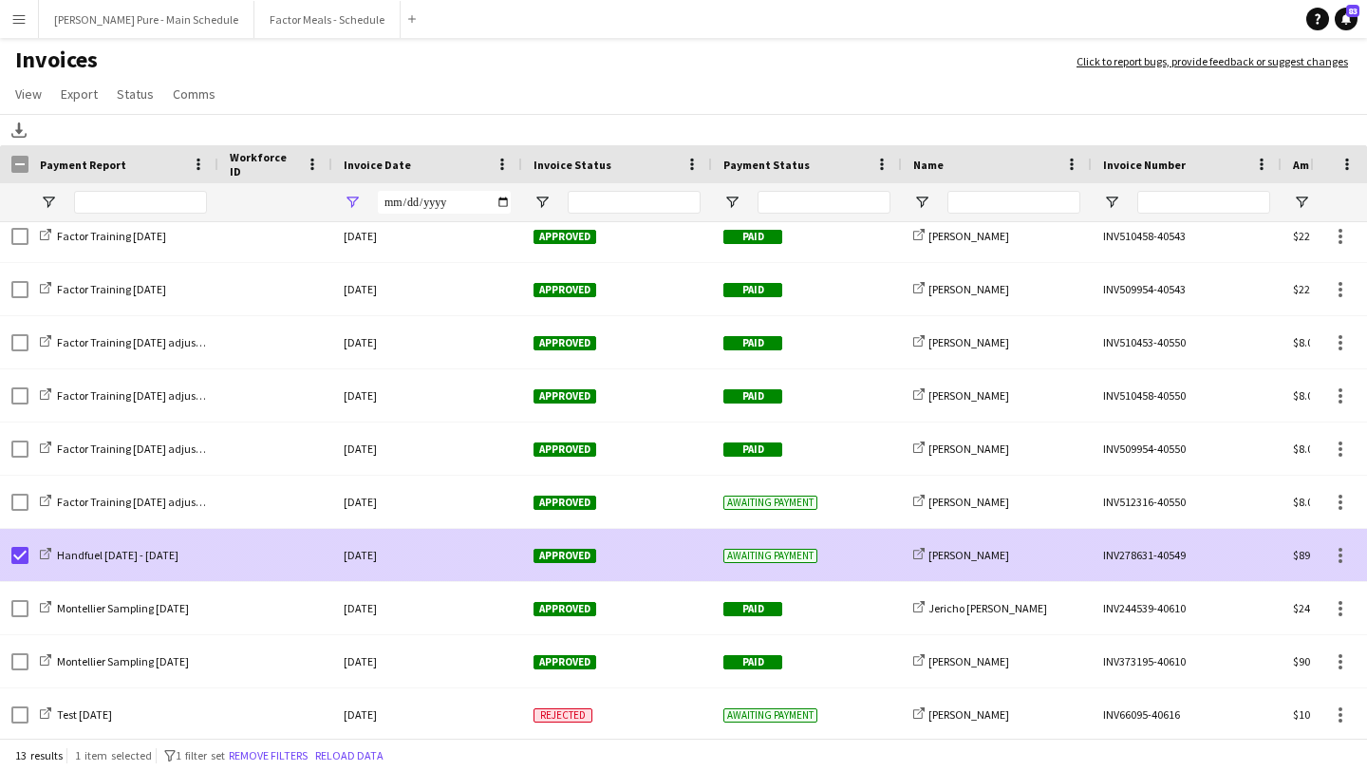
click at [552, 554] on span "Approved" at bounding box center [565, 556] width 63 height 14
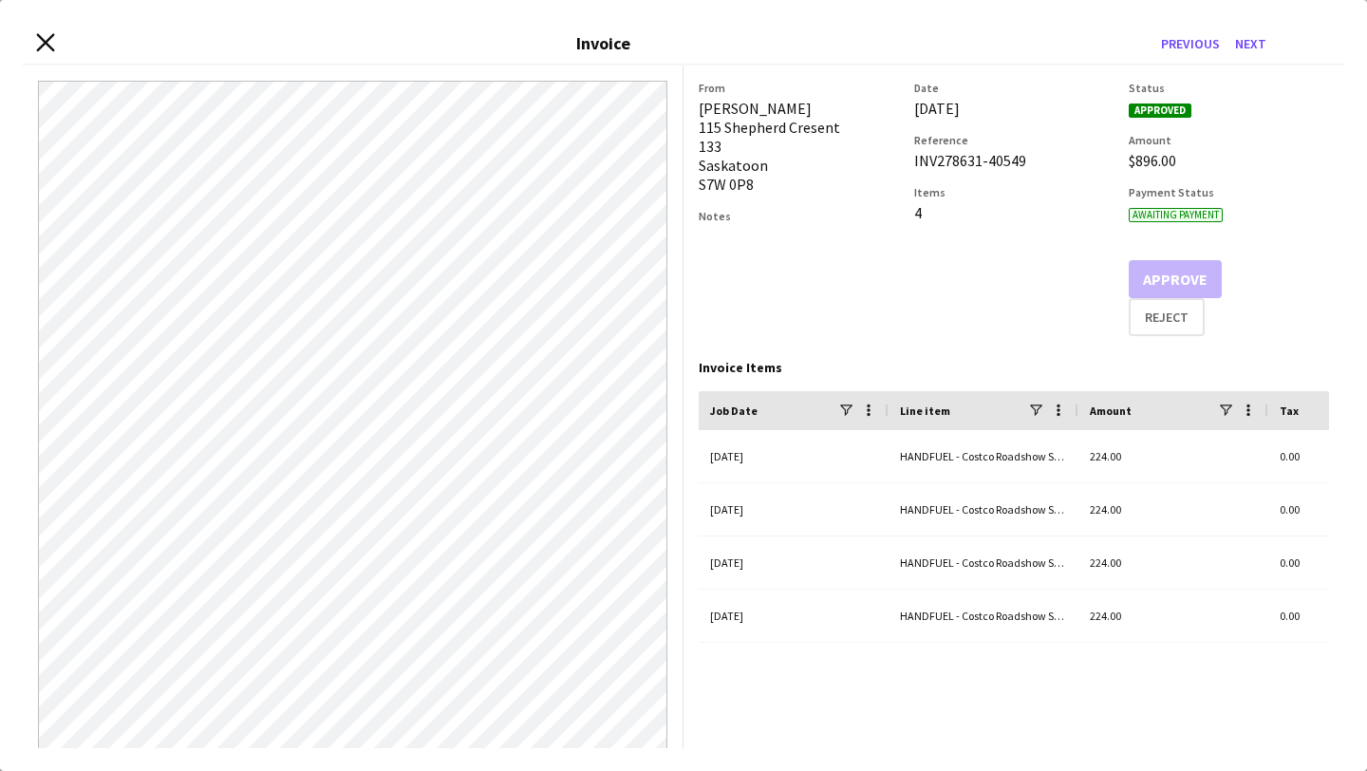
click at [40, 50] on icon "Close invoice dialog" at bounding box center [45, 42] width 18 height 18
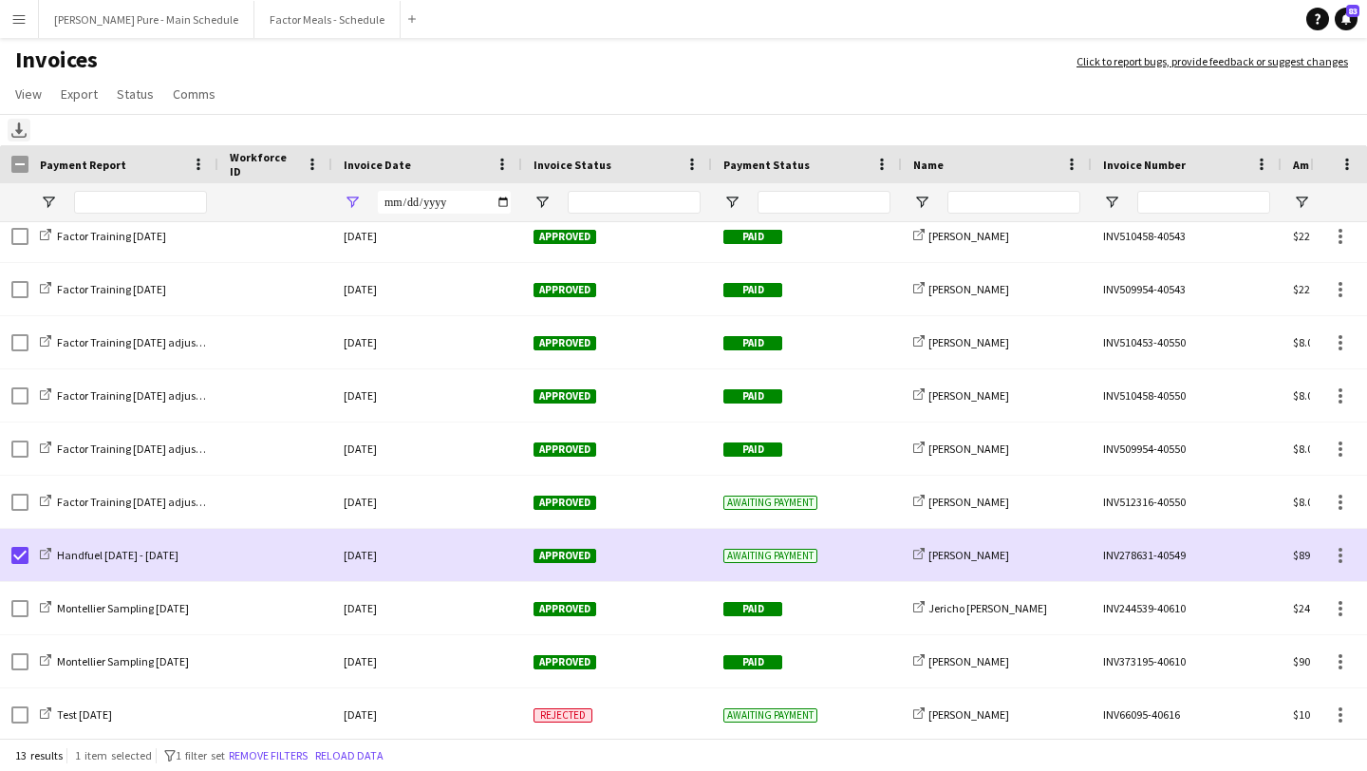
click at [13, 124] on icon "Download" at bounding box center [18, 129] width 15 height 15
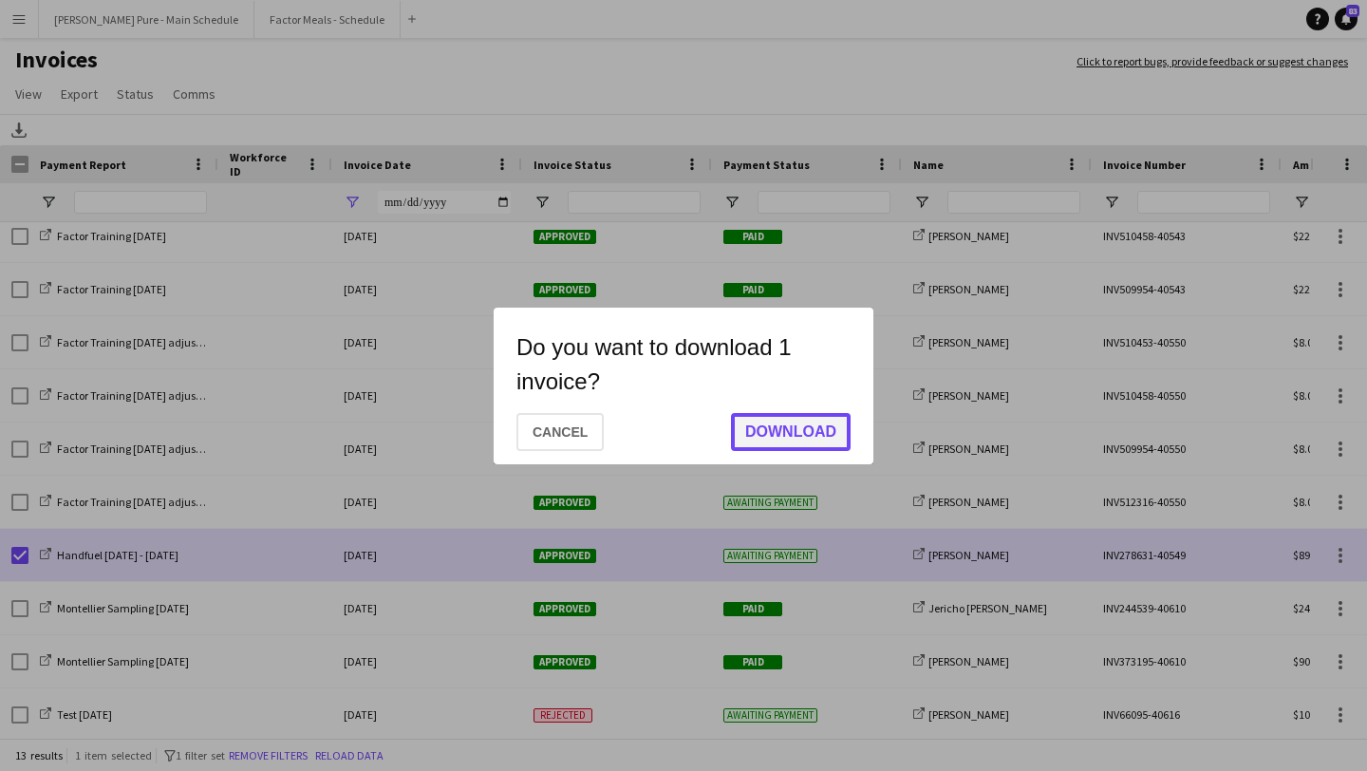
click at [770, 429] on button "Download" at bounding box center [791, 432] width 120 height 38
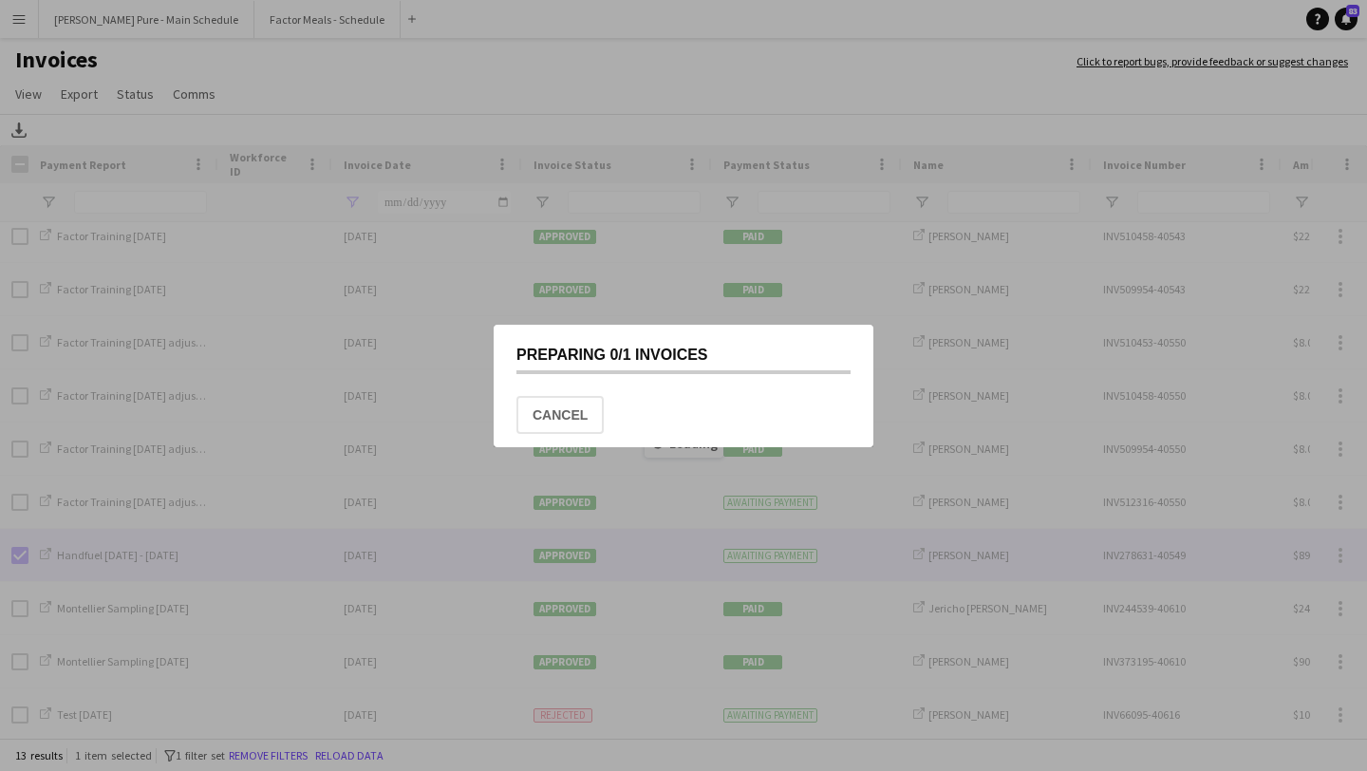
click at [702, 400] on mat-dialog-actions "Cancel" at bounding box center [683, 415] width 334 height 66
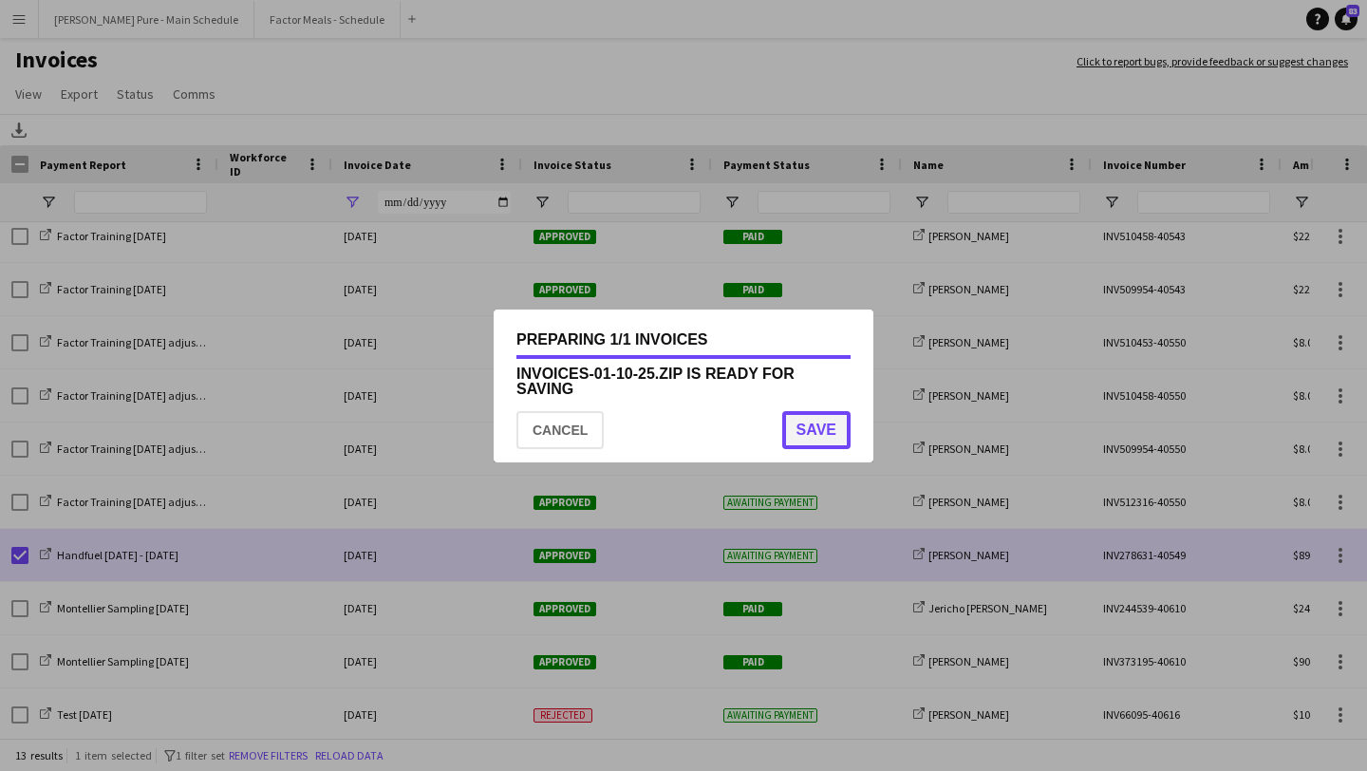
click at [824, 444] on button "Save" at bounding box center [816, 430] width 68 height 38
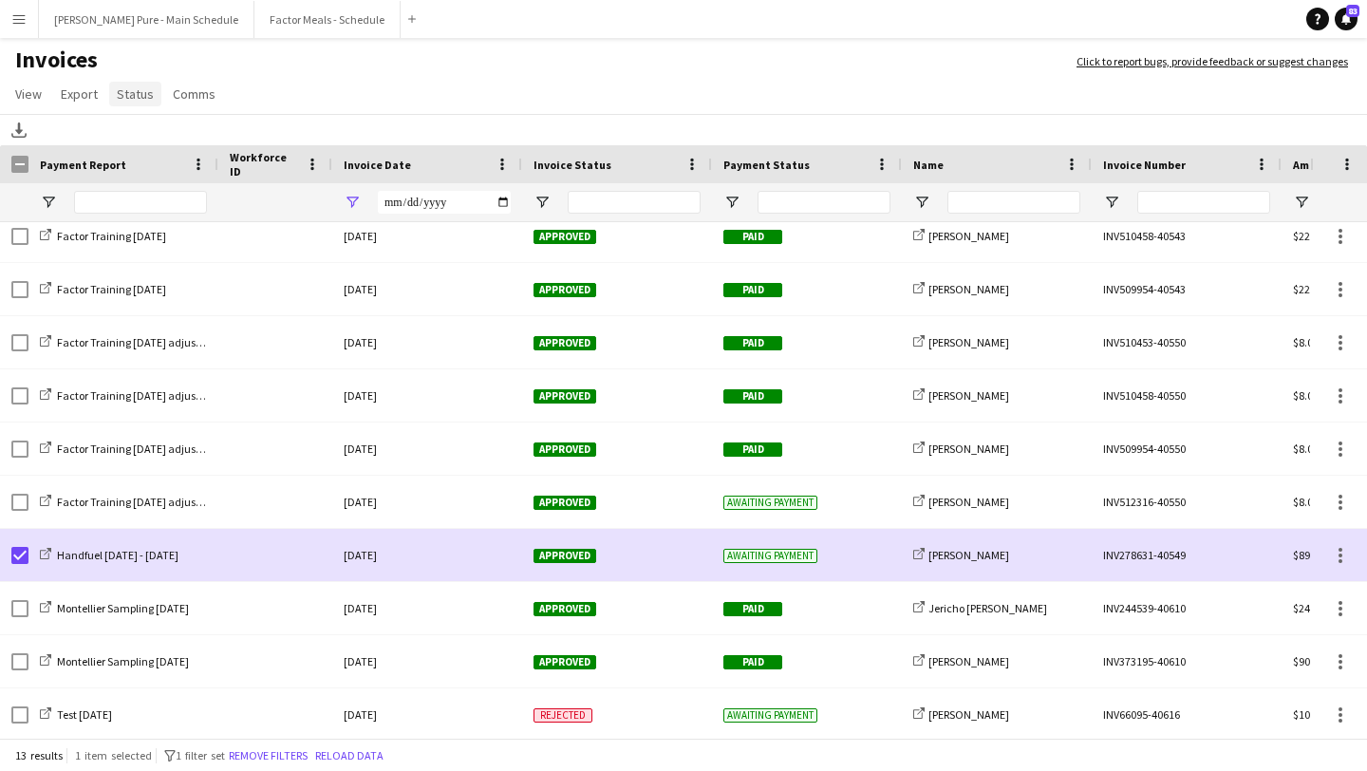
click at [147, 99] on span "Status" at bounding box center [135, 93] width 37 height 17
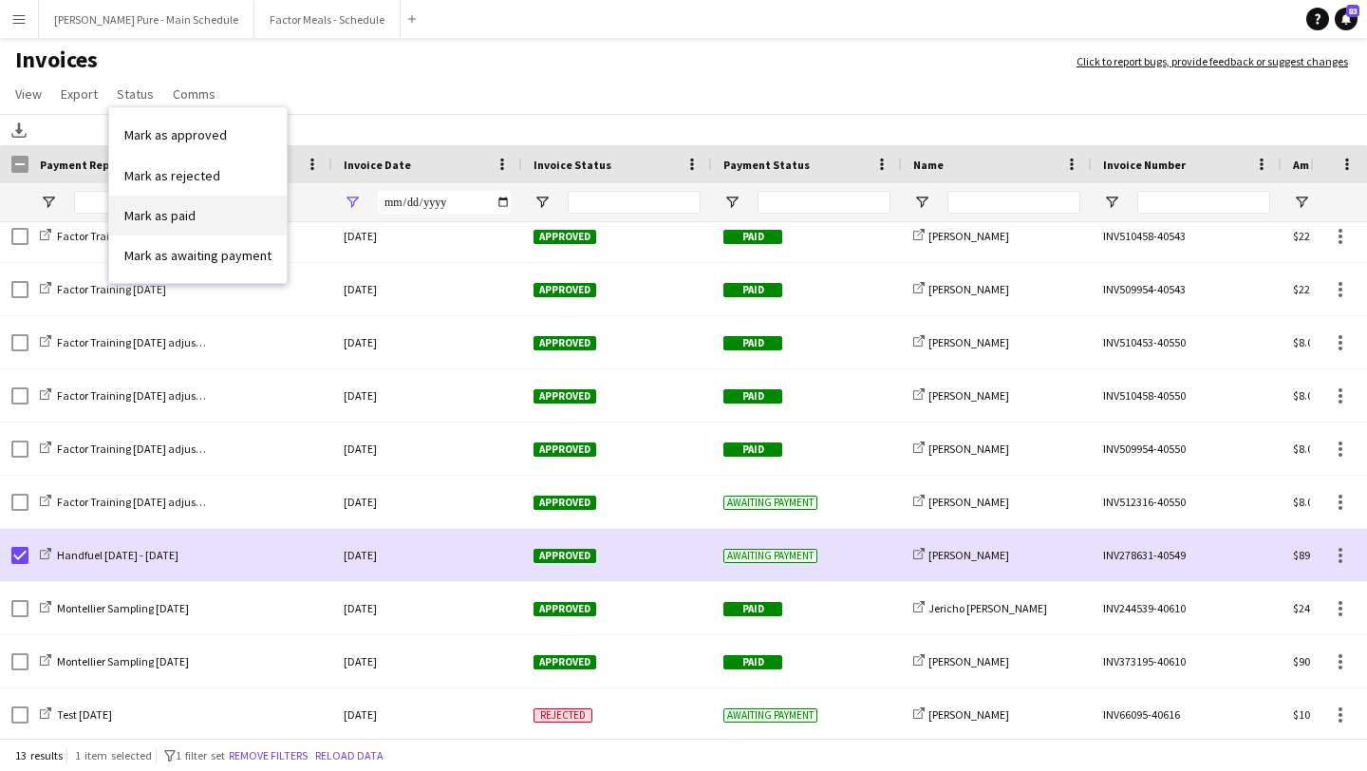
click at [194, 212] on link "Mark as paid" at bounding box center [198, 216] width 178 height 40
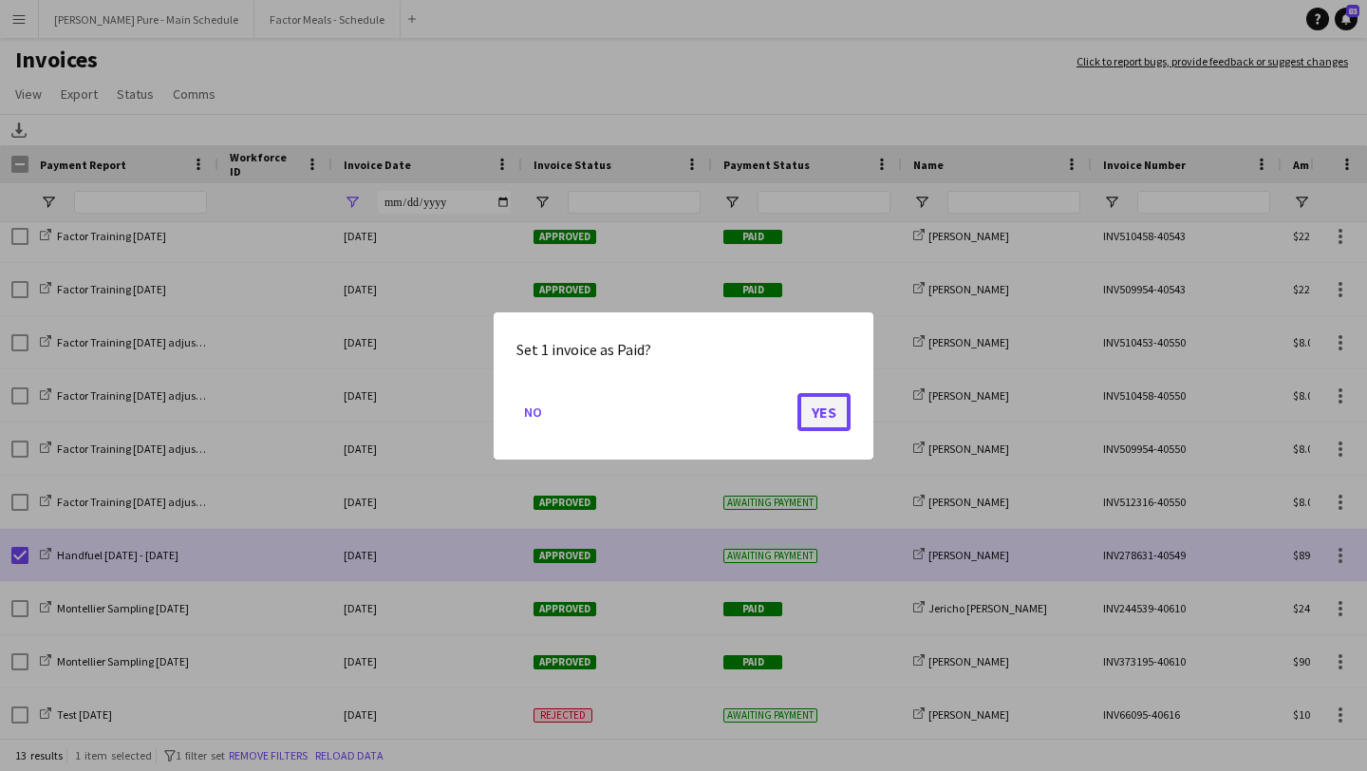
click at [833, 409] on button "Yes" at bounding box center [823, 411] width 53 height 38
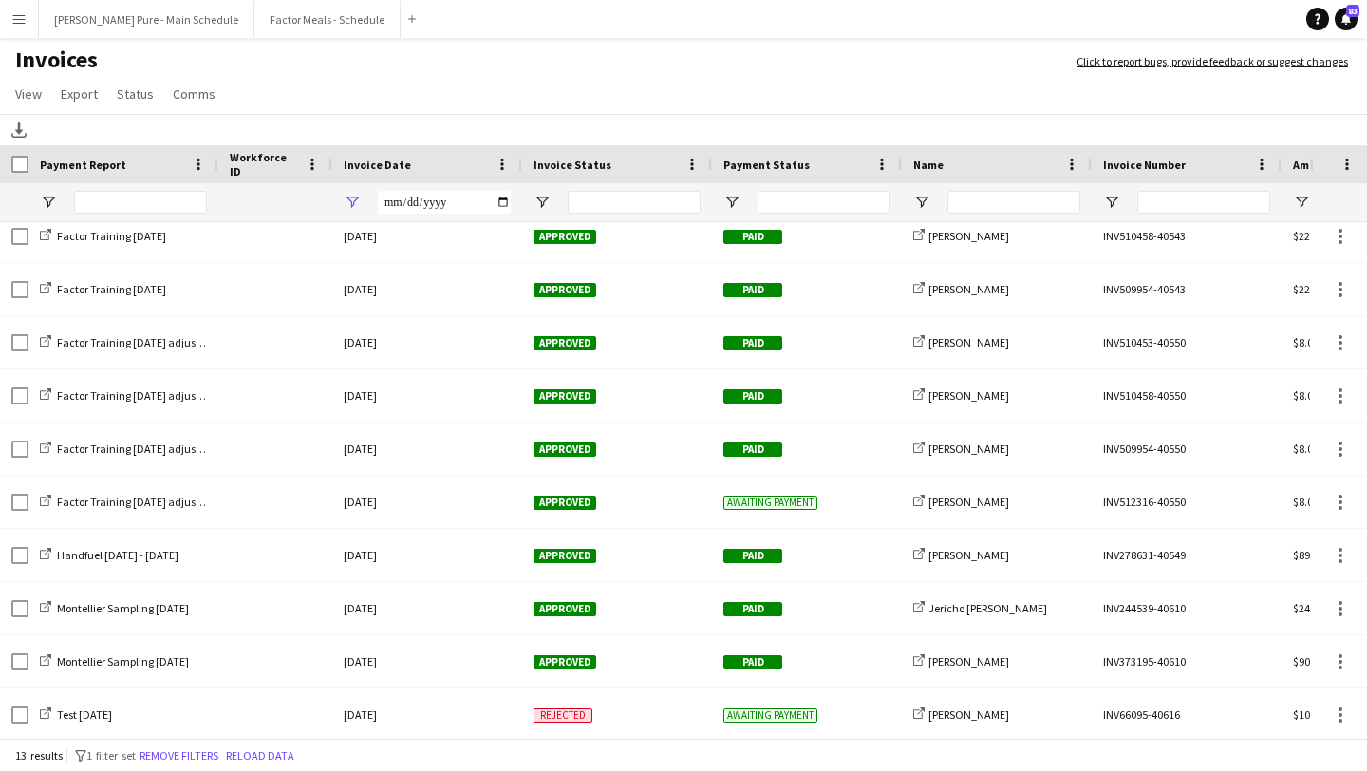
click at [18, 18] on app-icon "Menu" at bounding box center [18, 18] width 15 height 15
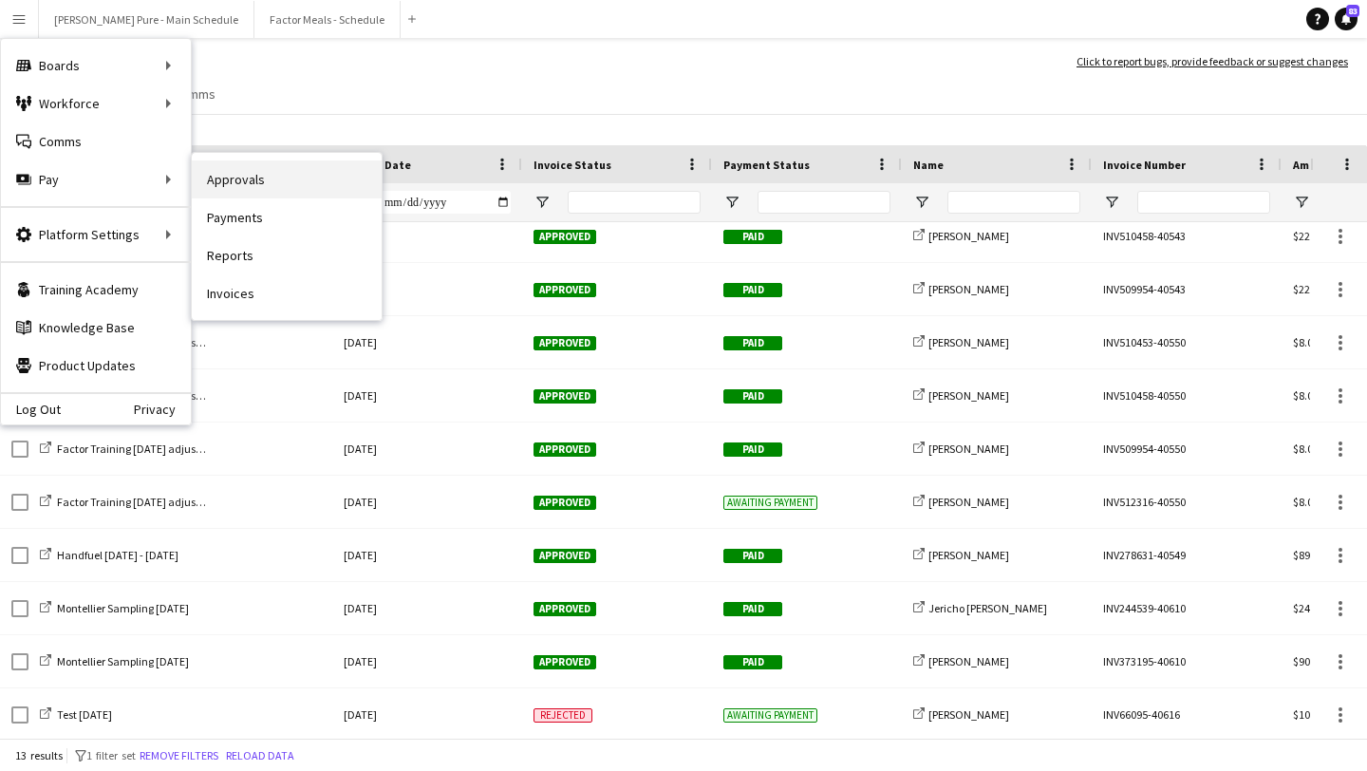
click at [300, 172] on link "Approvals" at bounding box center [287, 179] width 190 height 38
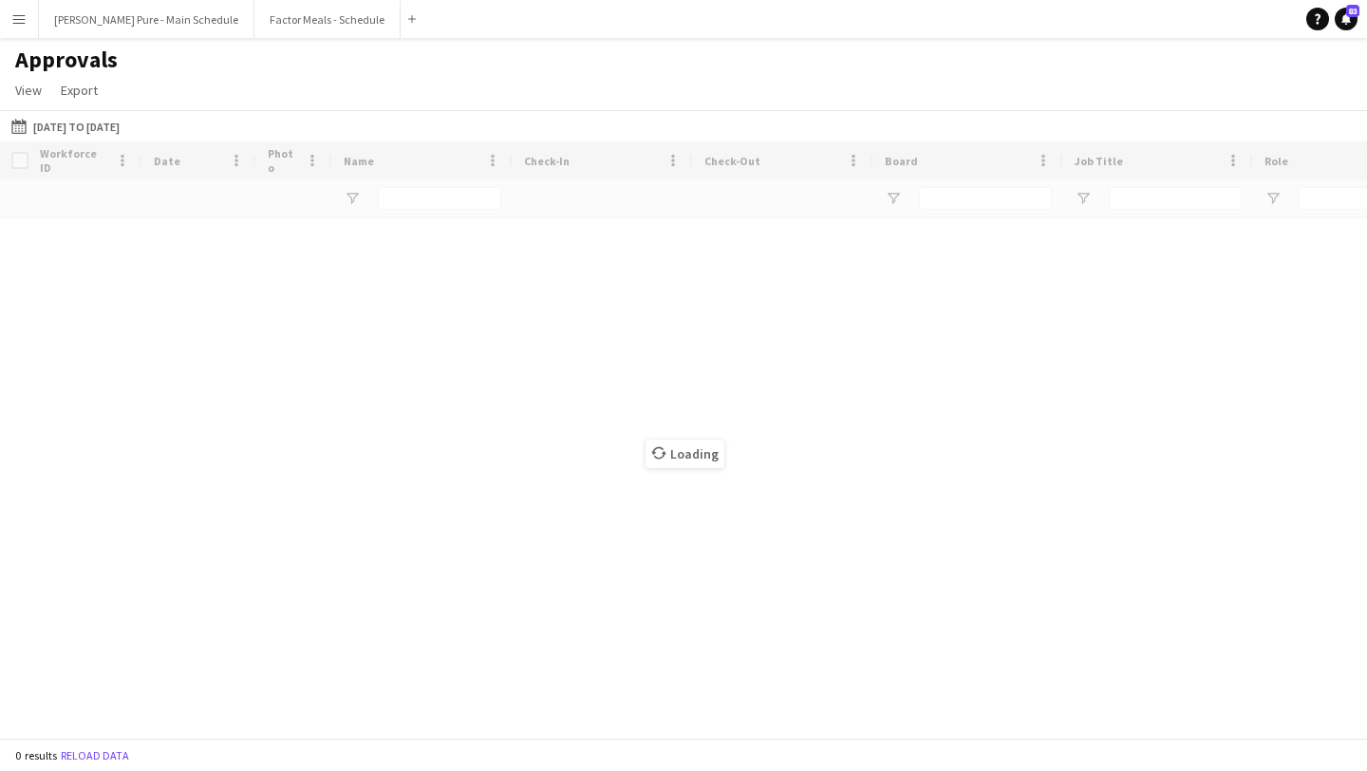
type input "**********"
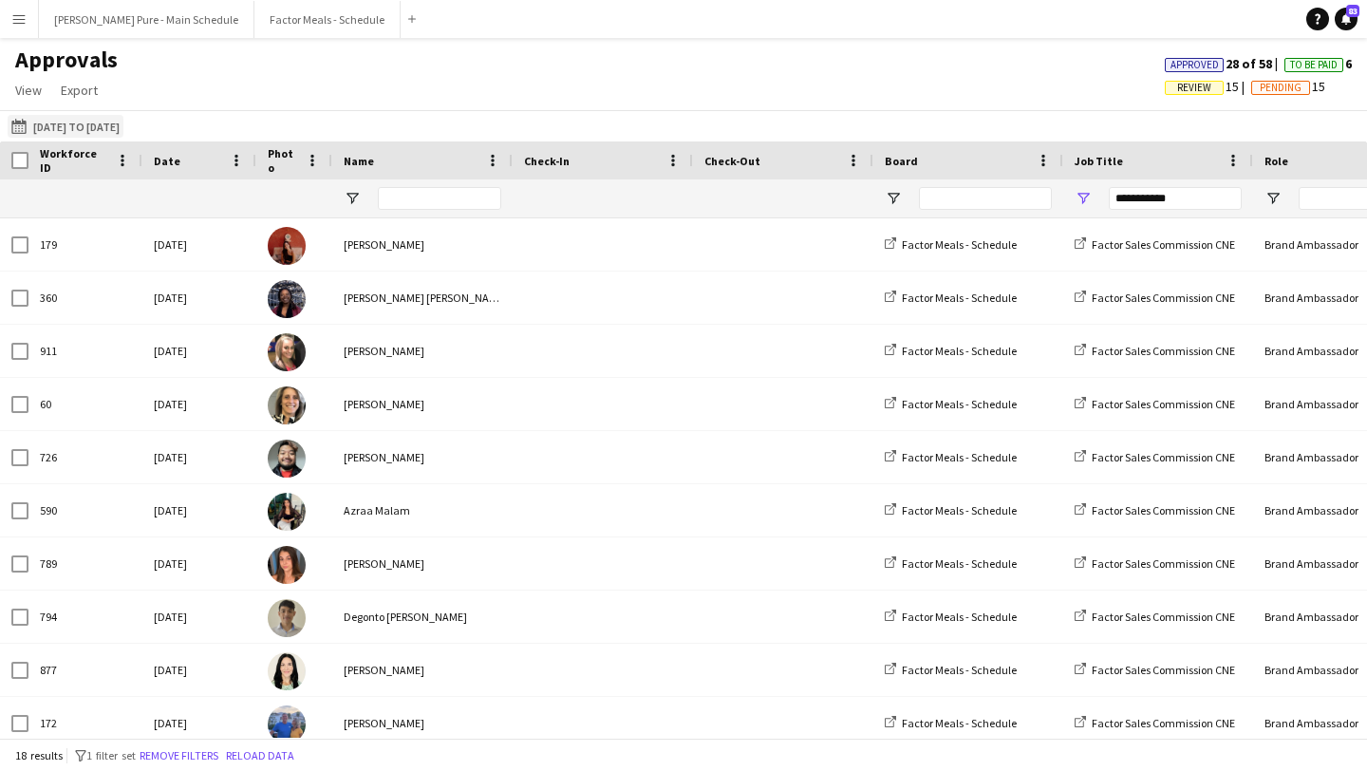
click at [118, 120] on button "30-09-2025 to 01-10-2025 30-09-2025 to 01-10-2025" at bounding box center [66, 126] width 116 height 23
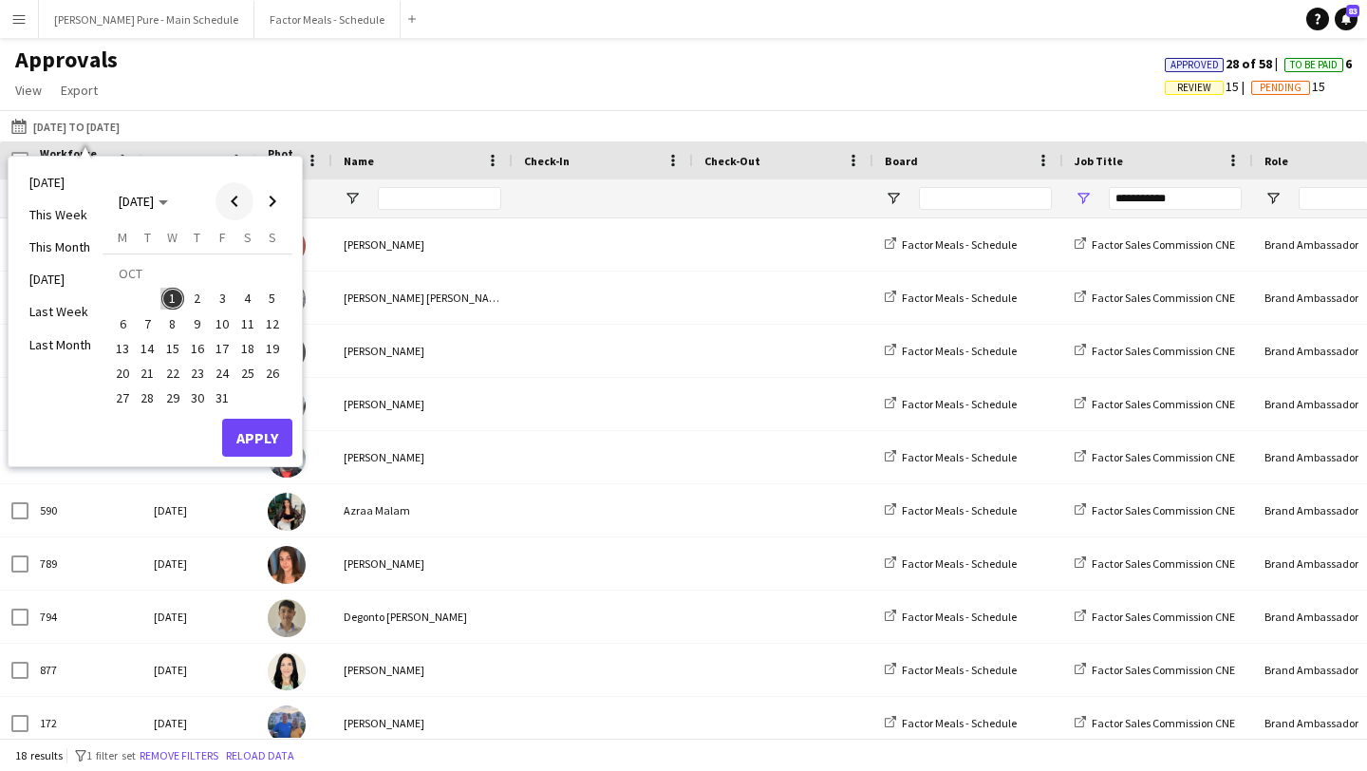
click at [234, 196] on span "Previous month" at bounding box center [235, 201] width 38 height 38
click at [194, 370] on span "25" at bounding box center [197, 373] width 23 height 23
click at [222, 370] on span "26" at bounding box center [222, 373] width 23 height 23
click at [270, 441] on button "Apply" at bounding box center [257, 438] width 70 height 38
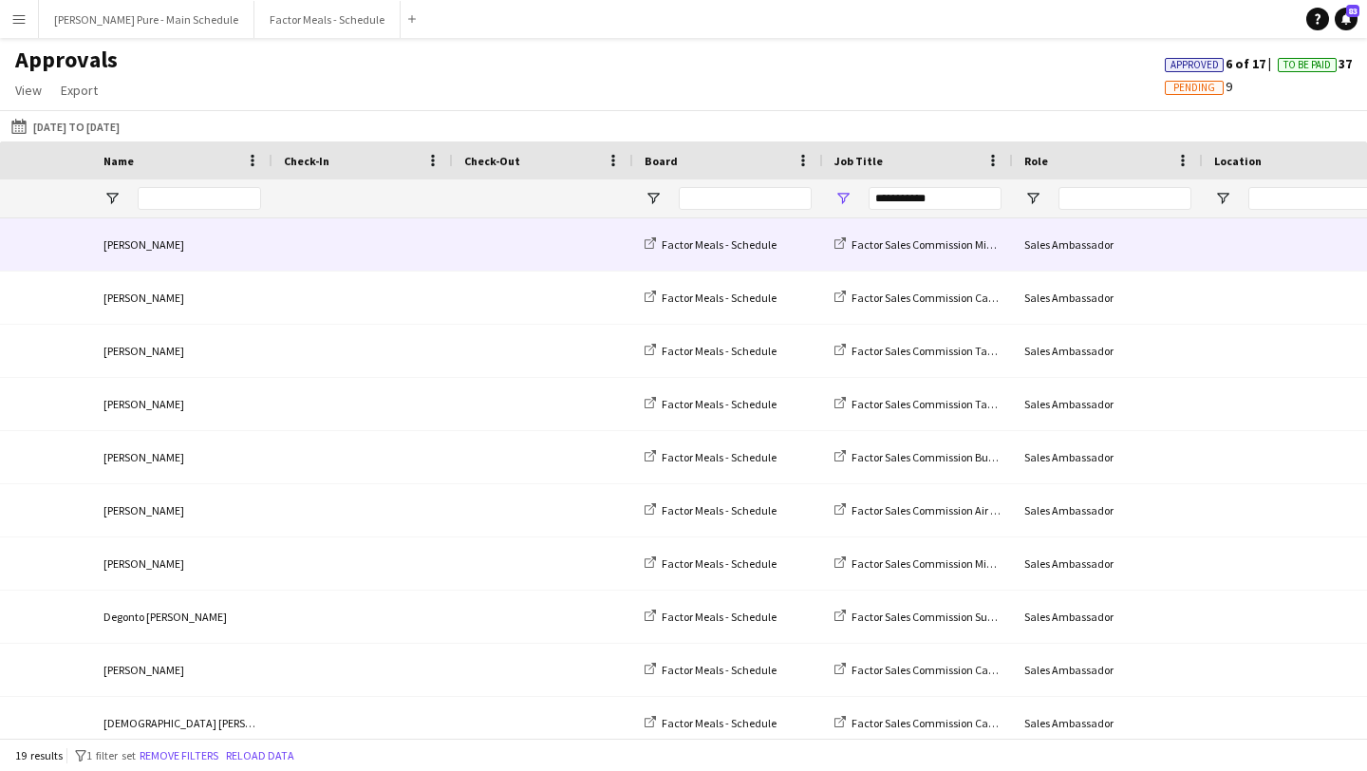
scroll to position [0, 678]
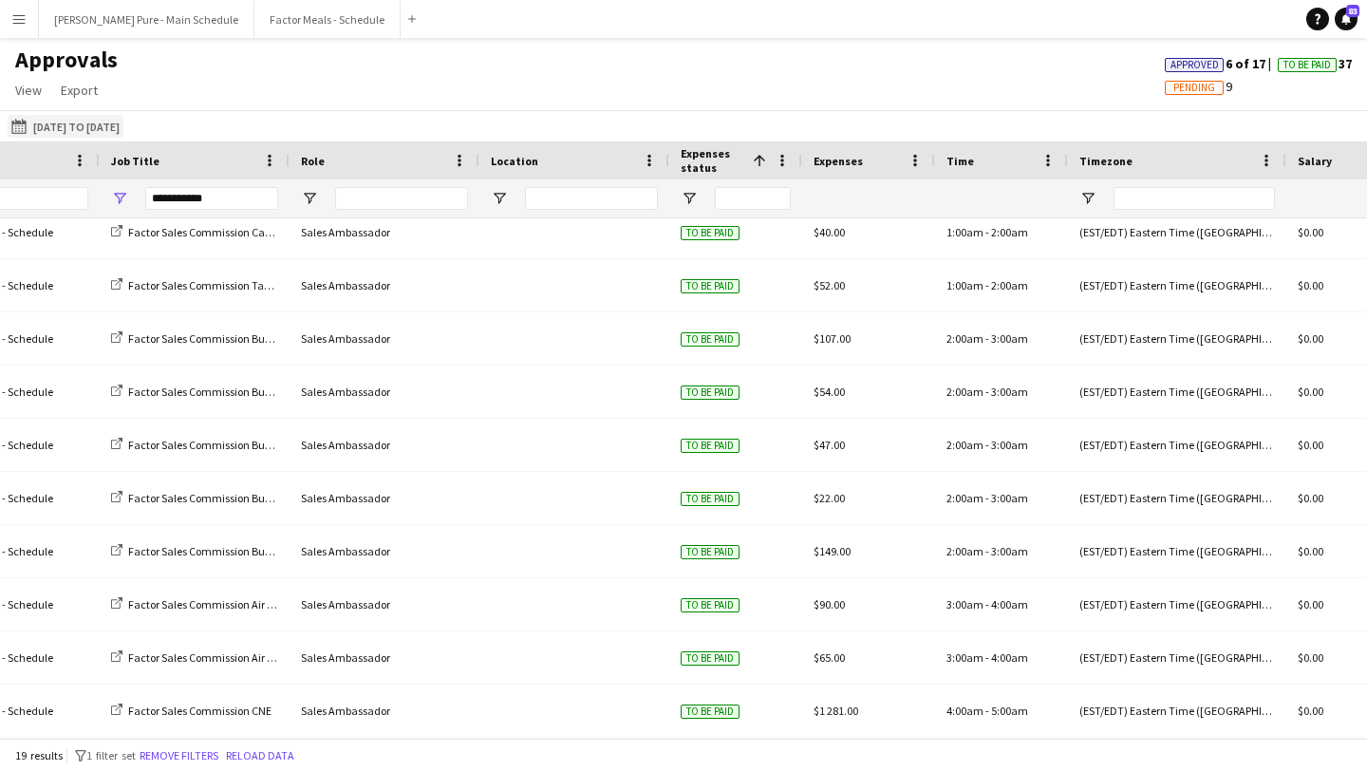
click at [77, 122] on button "30-09-2025 to 01-10-2025 25-09-2025 to 26-09-2025" at bounding box center [66, 126] width 116 height 23
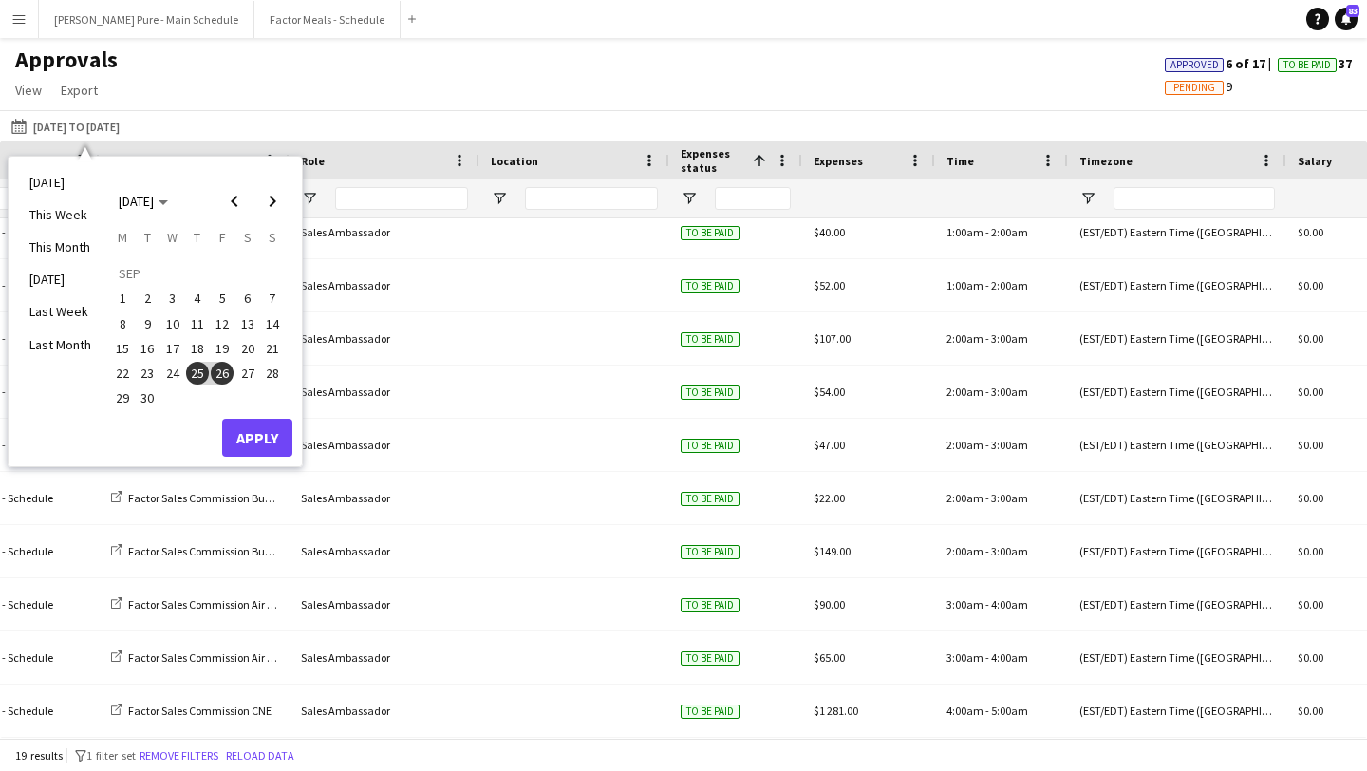
click at [152, 398] on span "30" at bounding box center [148, 398] width 23 height 23
click at [274, 190] on span "Next month" at bounding box center [272, 201] width 38 height 38
click at [167, 294] on span "1" at bounding box center [172, 299] width 23 height 23
click at [268, 443] on button "Apply" at bounding box center [257, 438] width 70 height 38
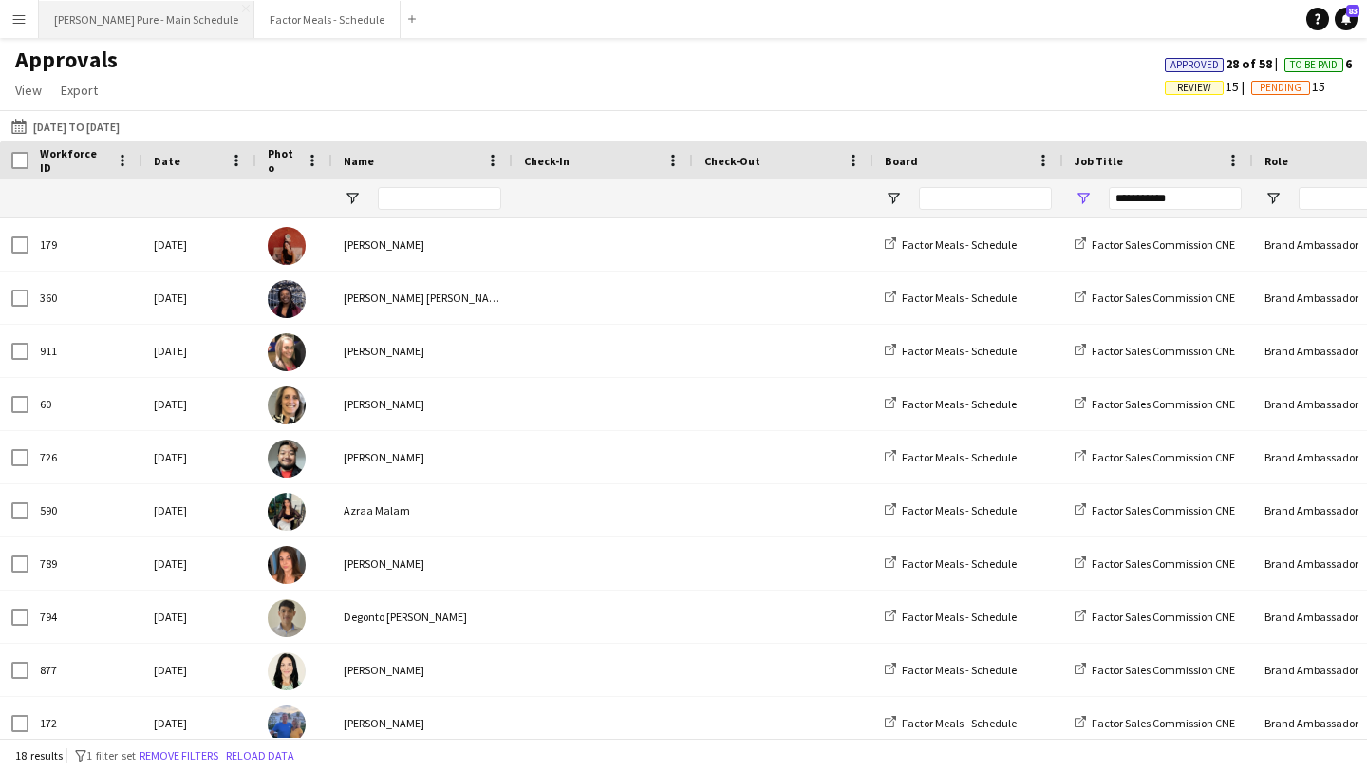
click at [137, 25] on button "Simon Pure - Main Schedule Close" at bounding box center [147, 19] width 216 height 37
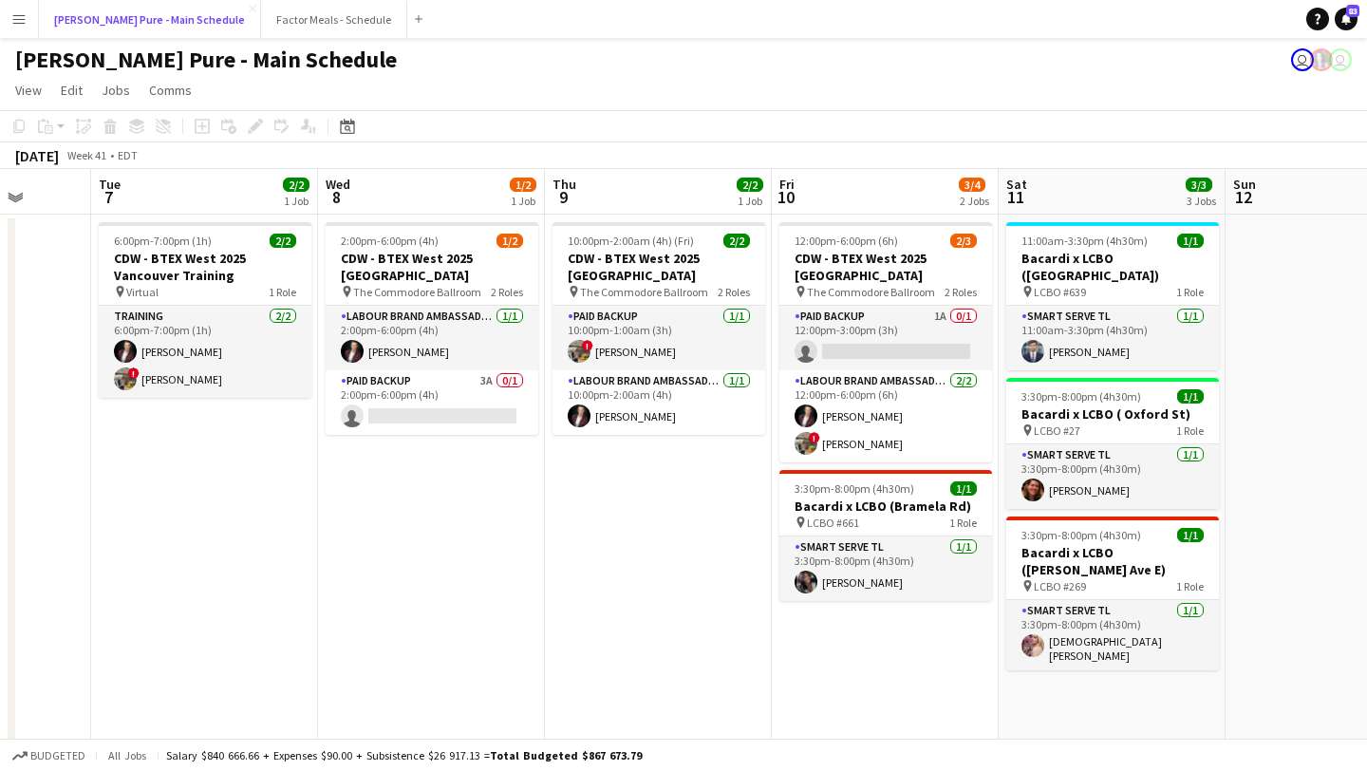
scroll to position [0, 817]
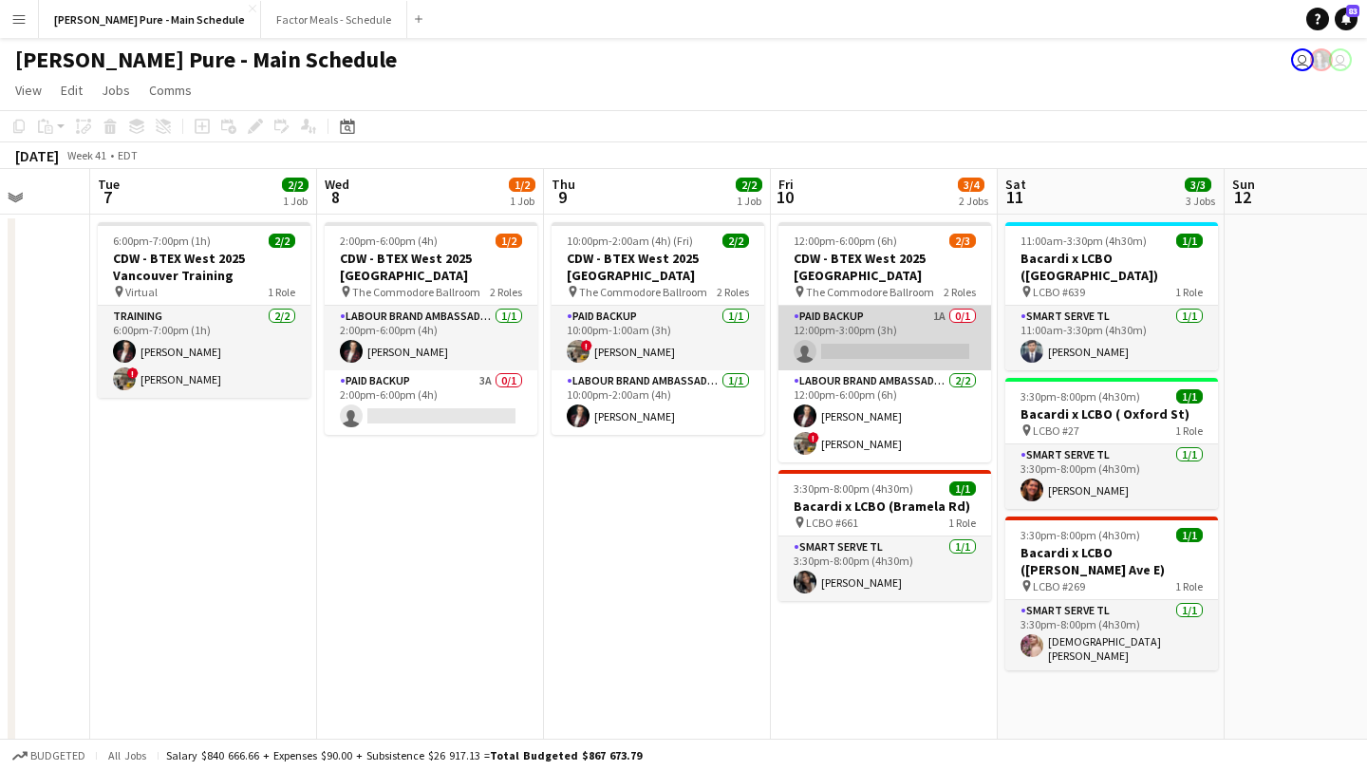
click at [861, 349] on app-card-role "Paid Backup 1A 0/1 12:00pm-3:00pm (3h) single-neutral-actions" at bounding box center [884, 338] width 213 height 65
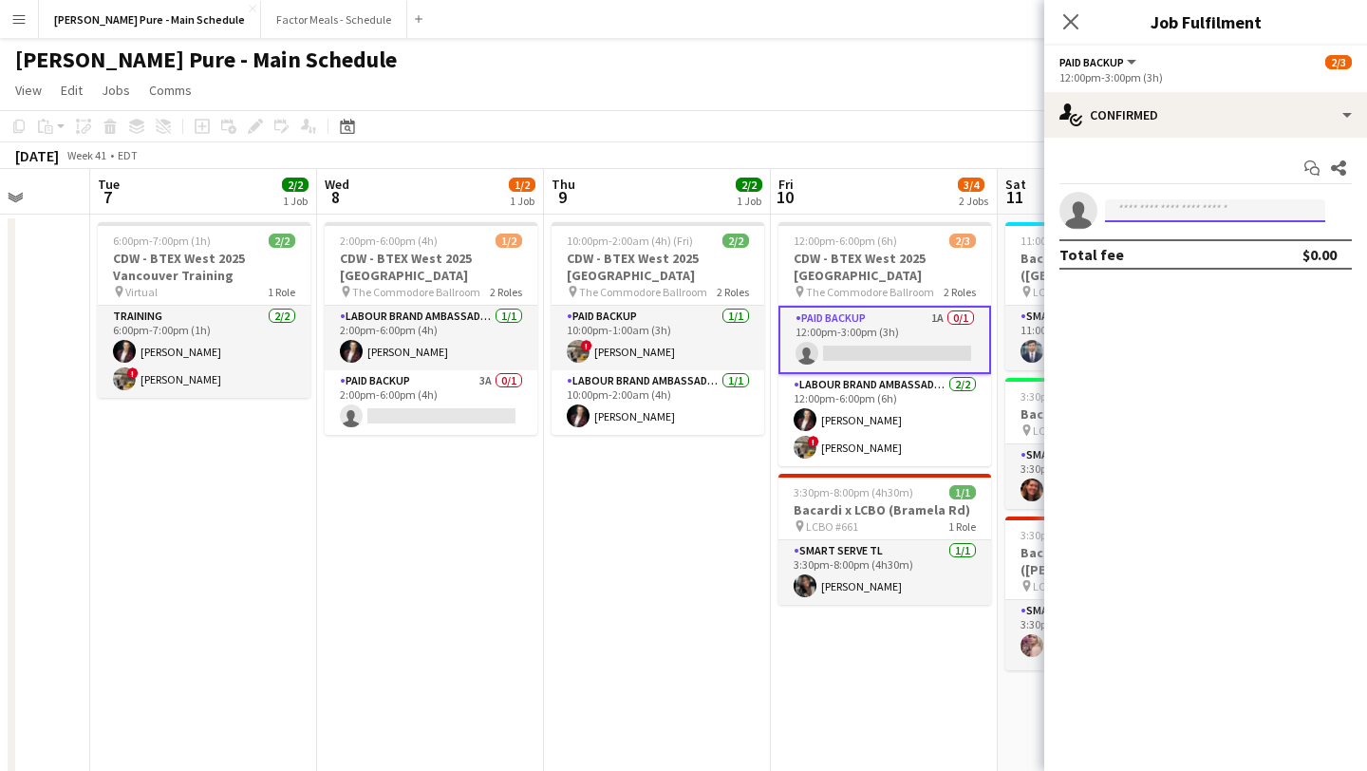
click at [1155, 206] on input at bounding box center [1215, 210] width 220 height 23
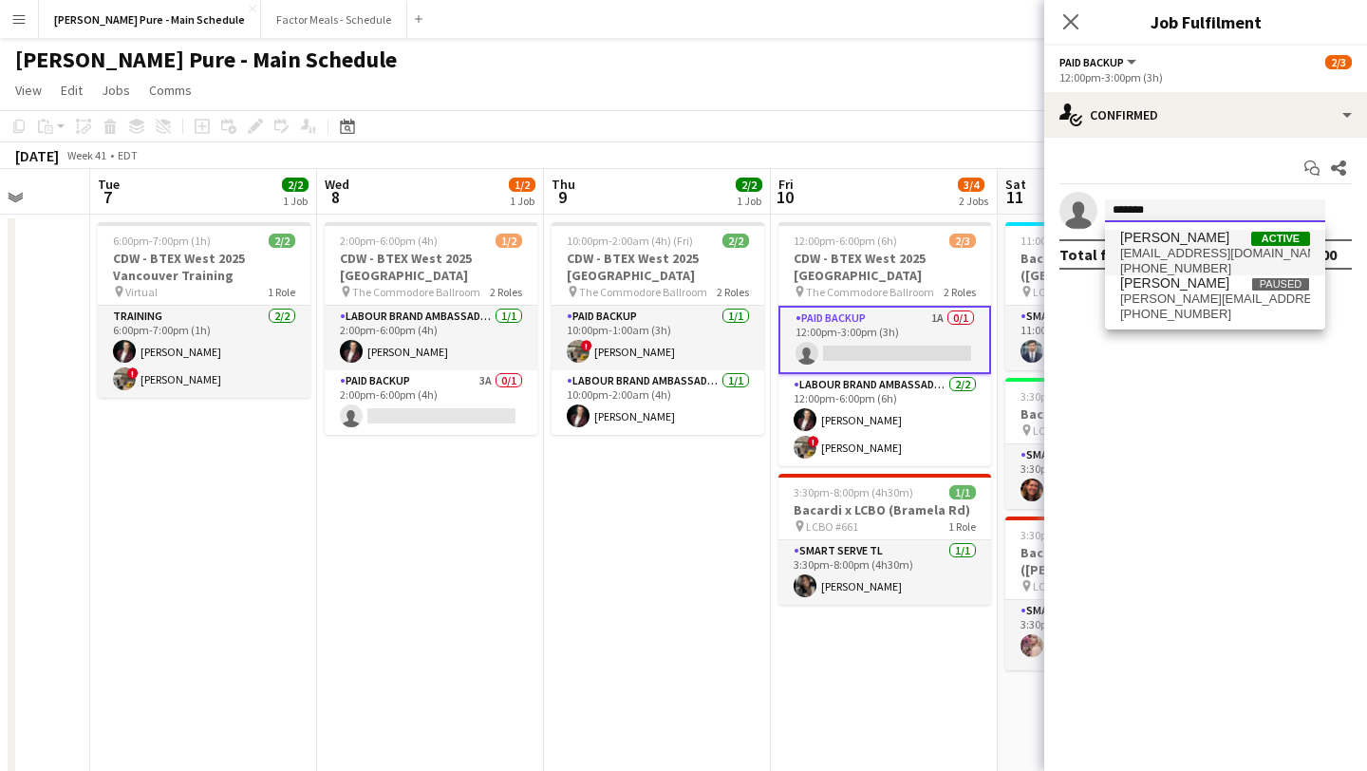
type input "*******"
click at [1201, 243] on span "Michael Keita Active" at bounding box center [1215, 238] width 190 height 16
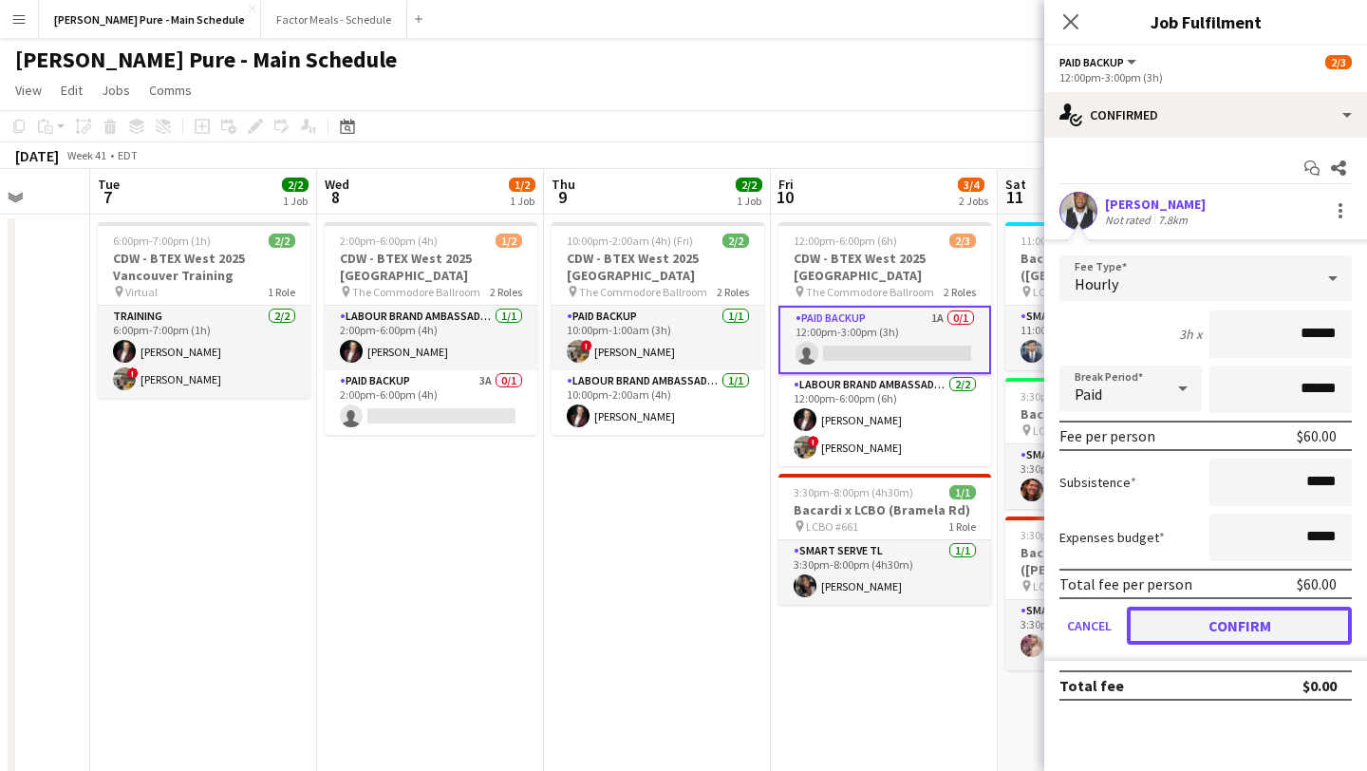
click at [1239, 623] on button "Confirm" at bounding box center [1239, 626] width 225 height 38
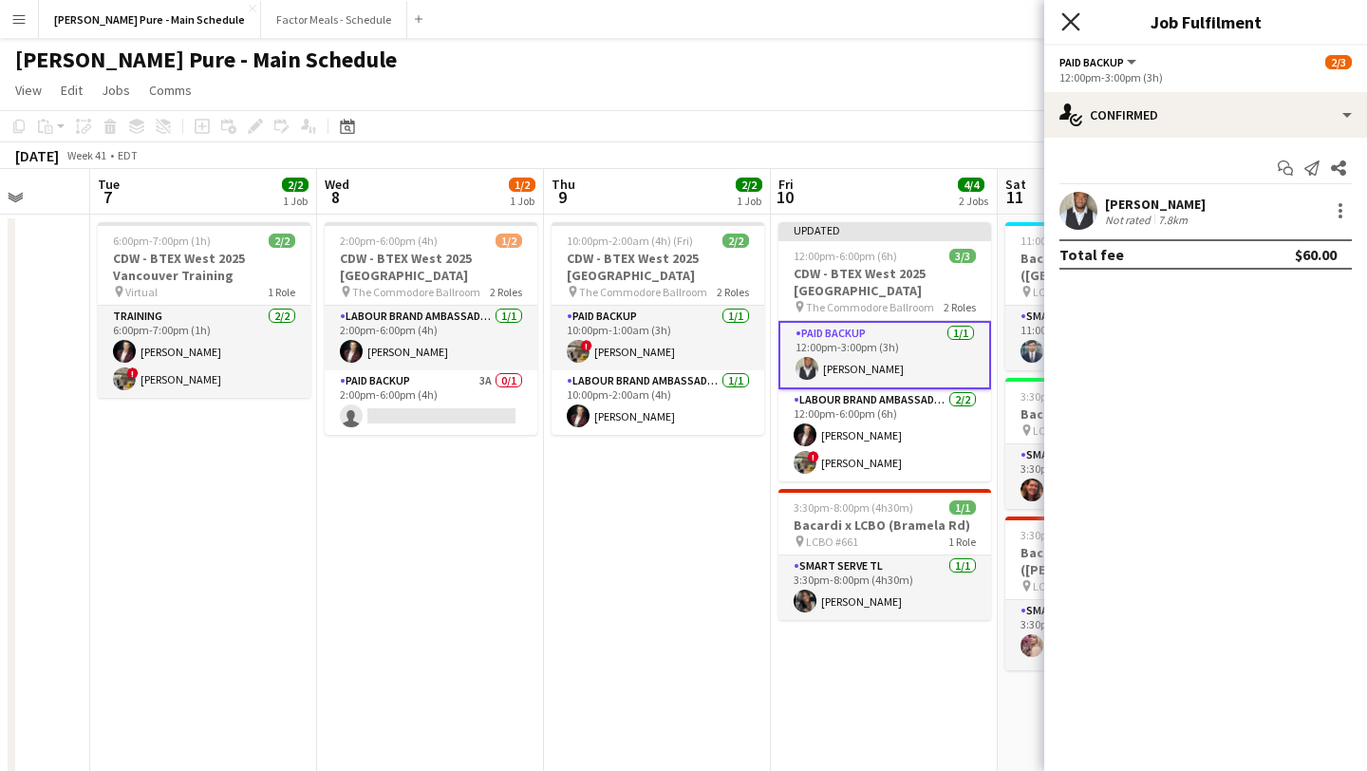
click at [1075, 23] on icon "Close pop-in" at bounding box center [1070, 21] width 18 height 18
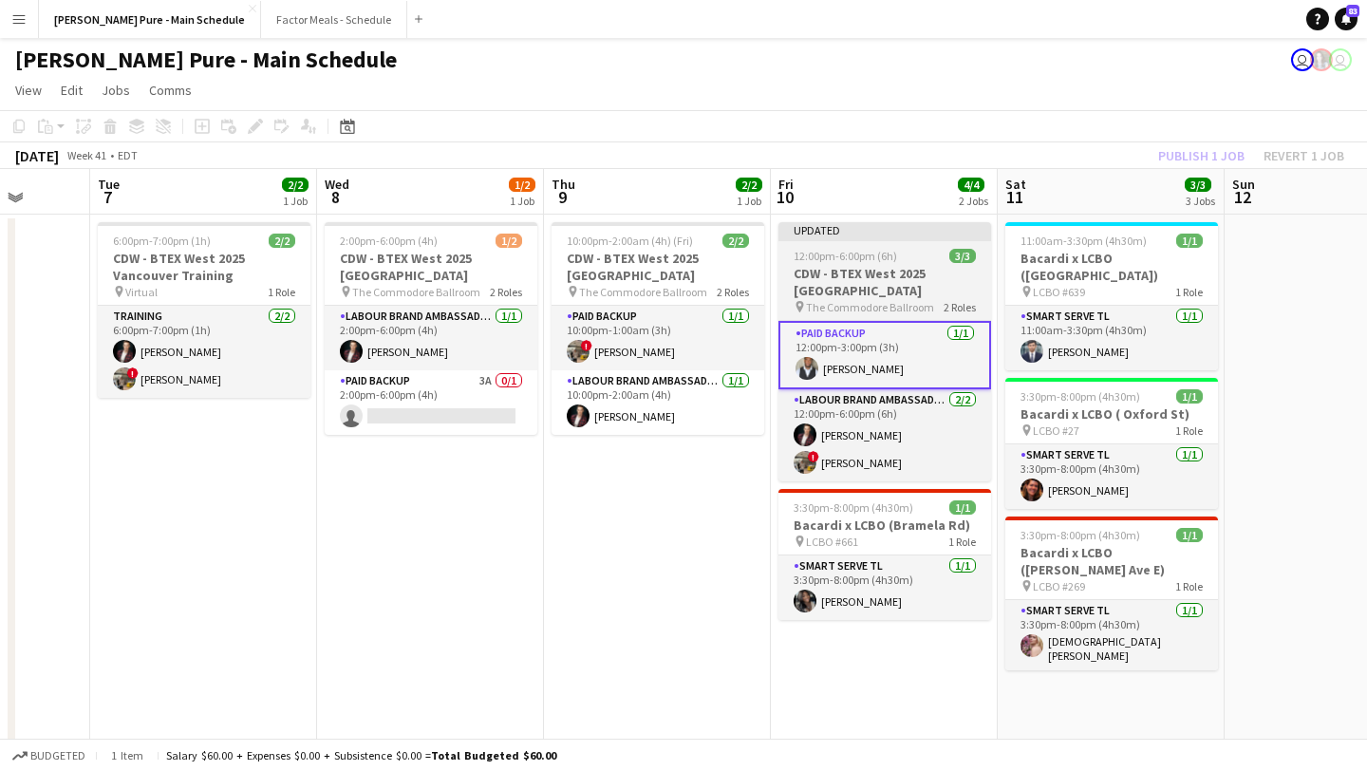
click at [877, 266] on h3 "CDW - BTEX West 2025 Vancouver" at bounding box center [884, 282] width 213 height 34
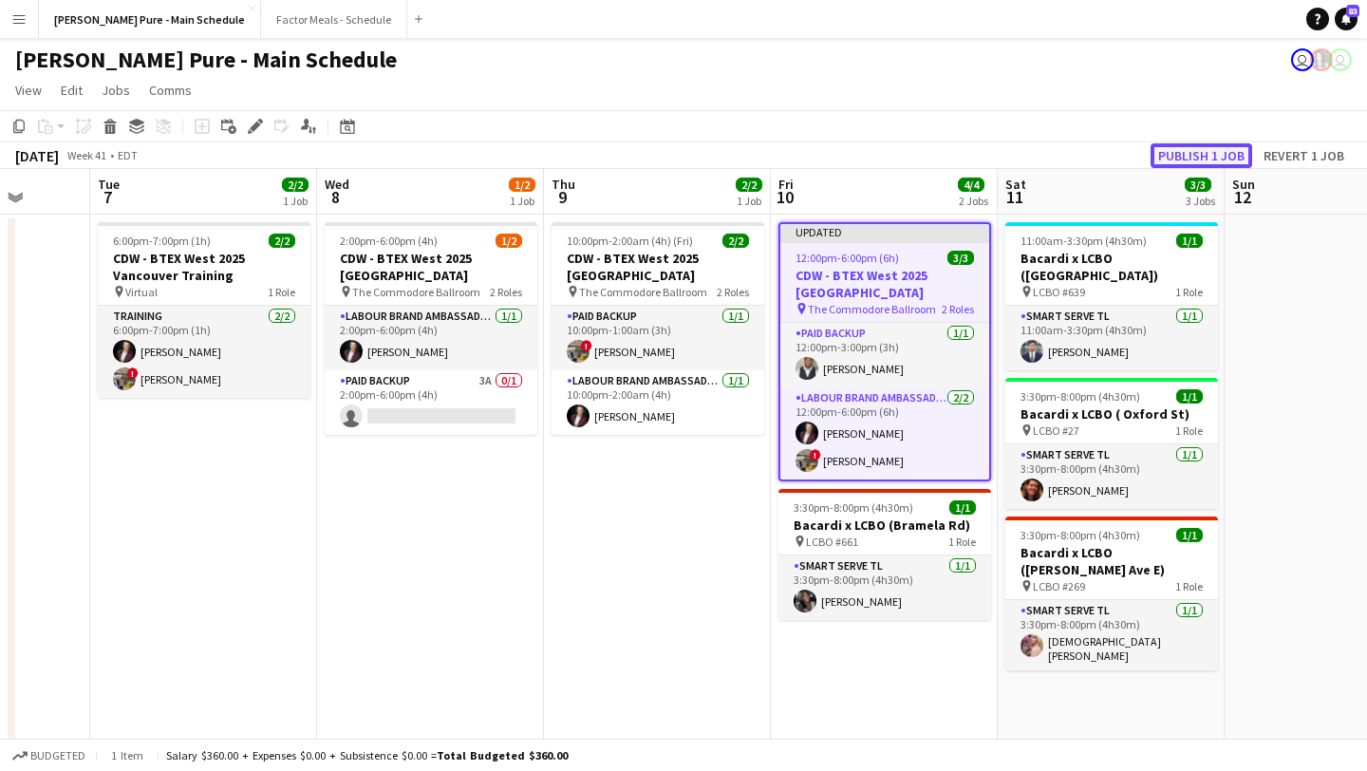
click at [1214, 155] on button "Publish 1 job" at bounding box center [1202, 155] width 102 height 25
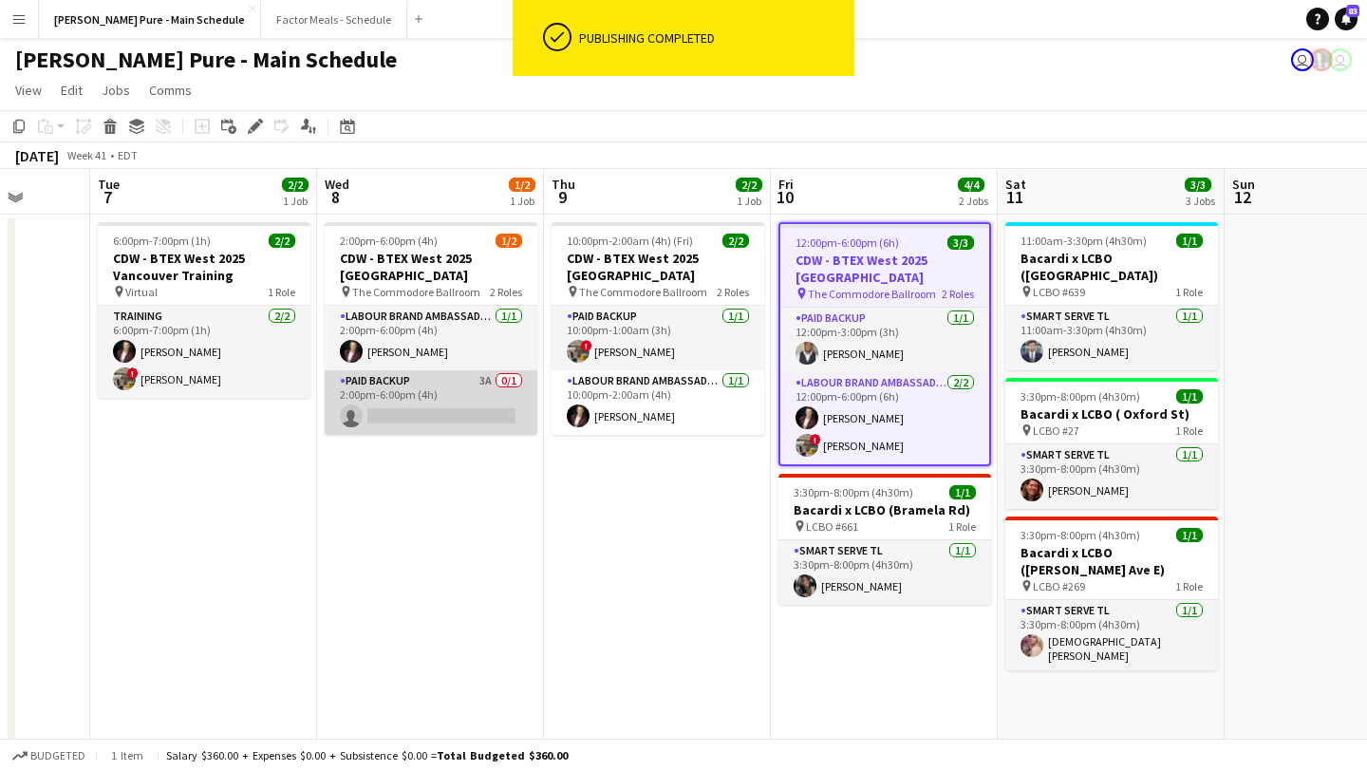
click at [419, 416] on app-card-role "Paid Backup 3A 0/1 2:00pm-6:00pm (4h) single-neutral-actions" at bounding box center [431, 402] width 213 height 65
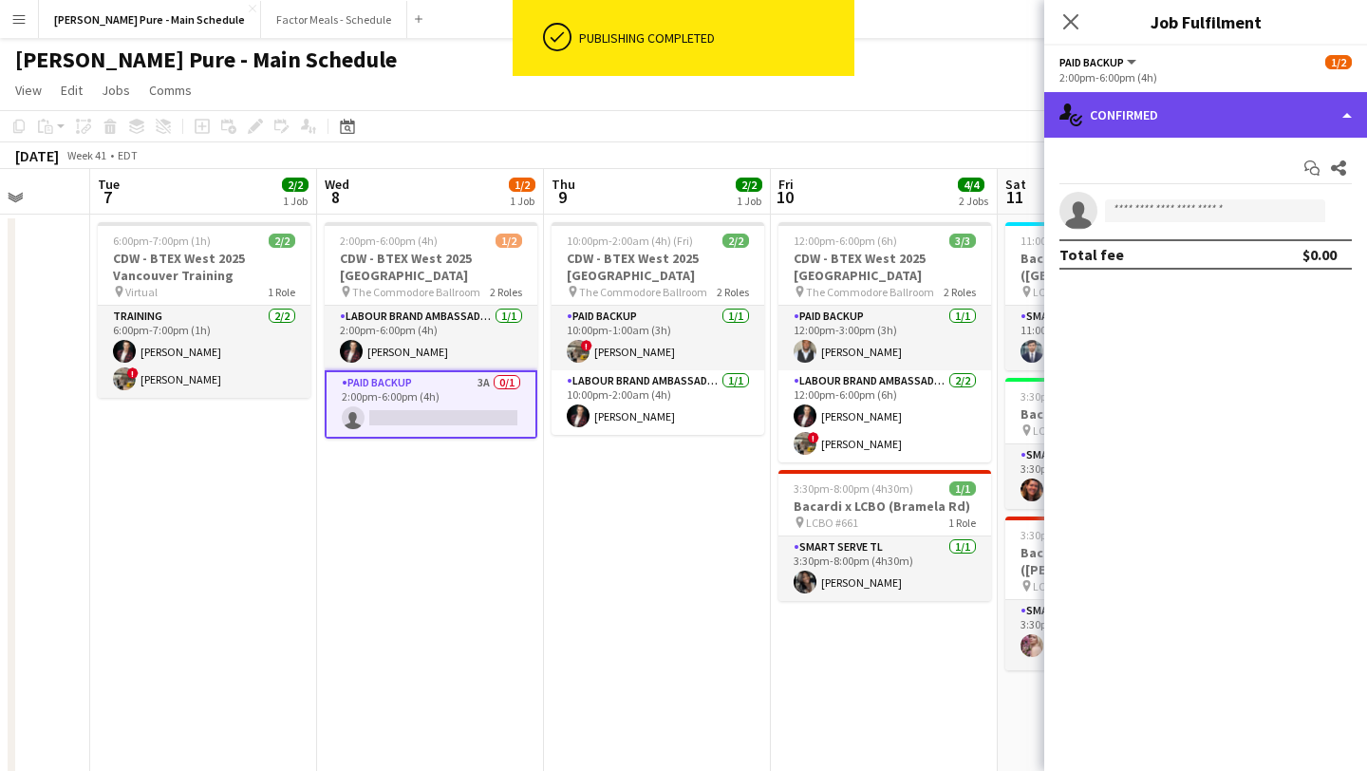
click at [1238, 119] on div "single-neutral-actions-check-2 Confirmed" at bounding box center [1205, 115] width 323 height 46
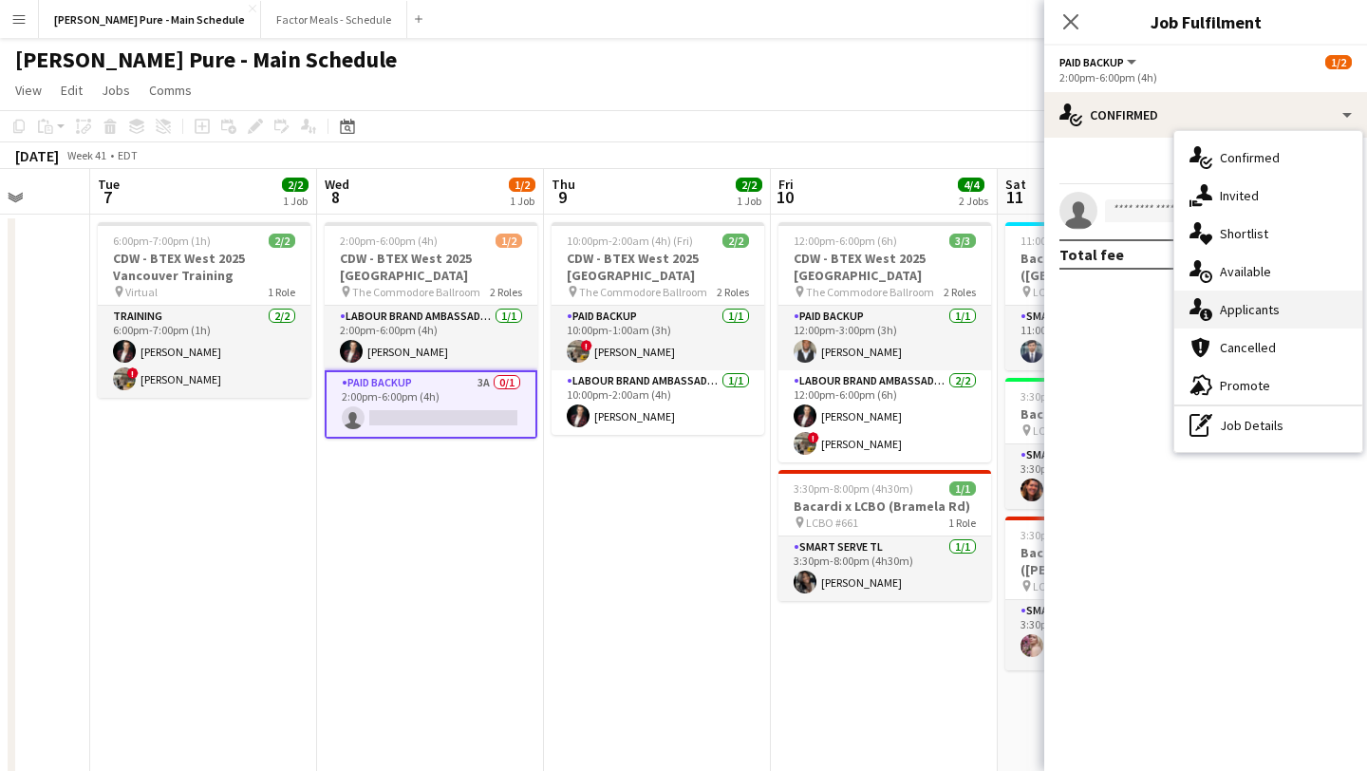
click at [1275, 311] on span "Applicants" at bounding box center [1250, 309] width 60 height 17
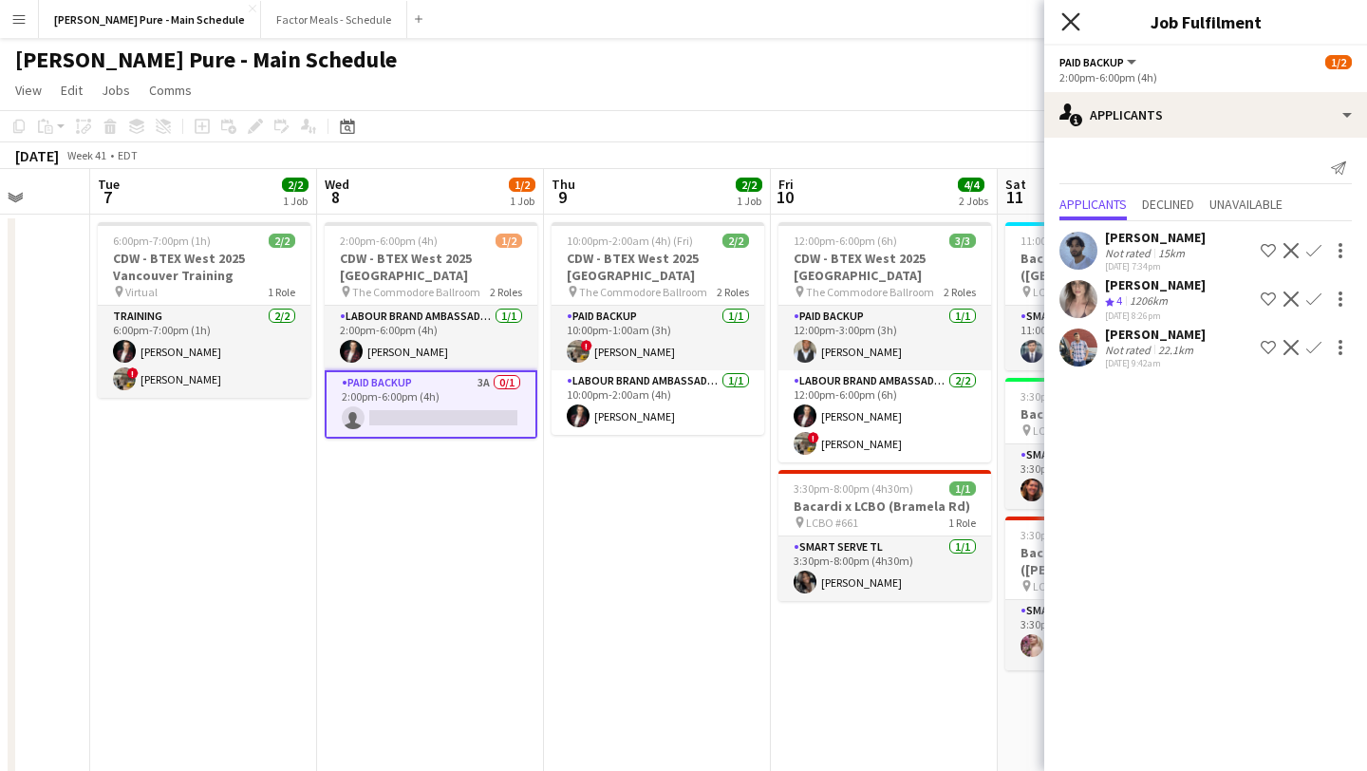
click at [1075, 27] on icon at bounding box center [1070, 21] width 18 height 18
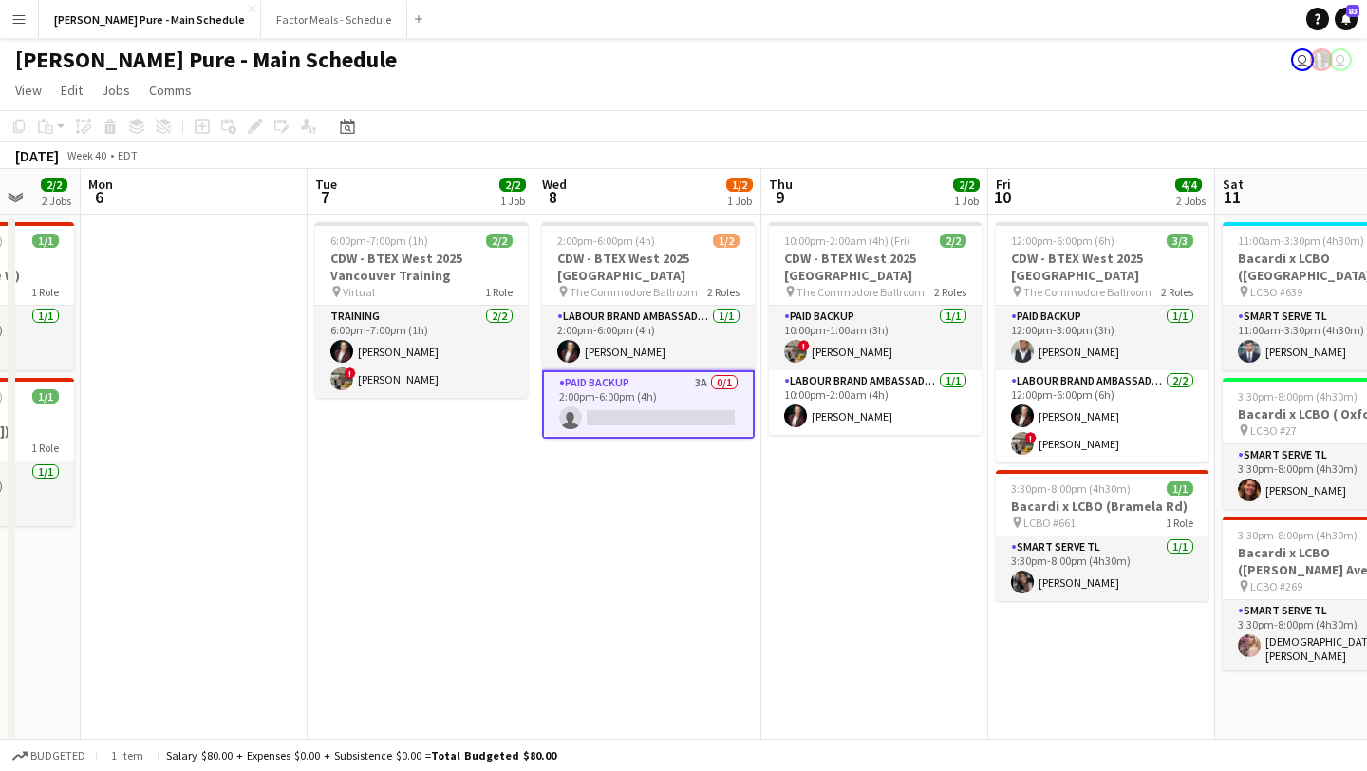
scroll to position [0, 559]
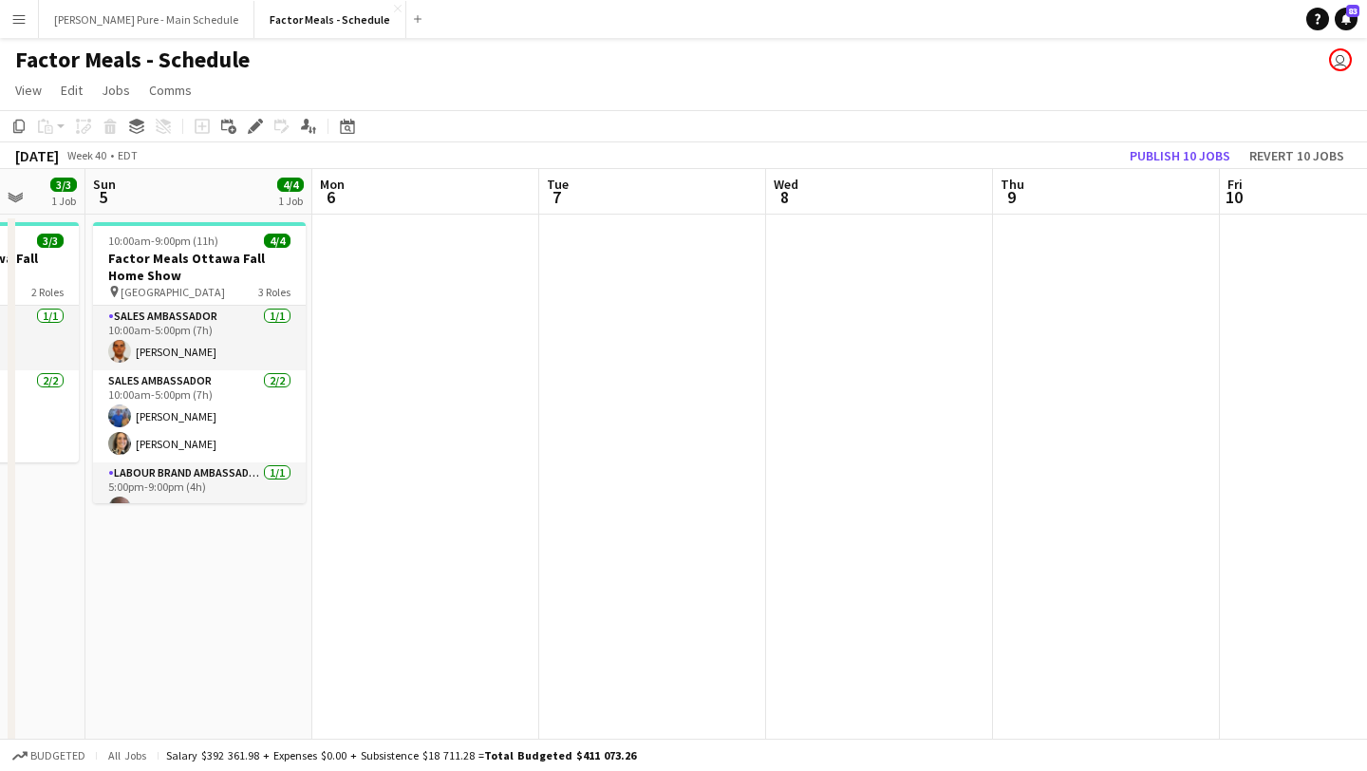
scroll to position [0, 584]
